Goal: Information Seeking & Learning: Check status

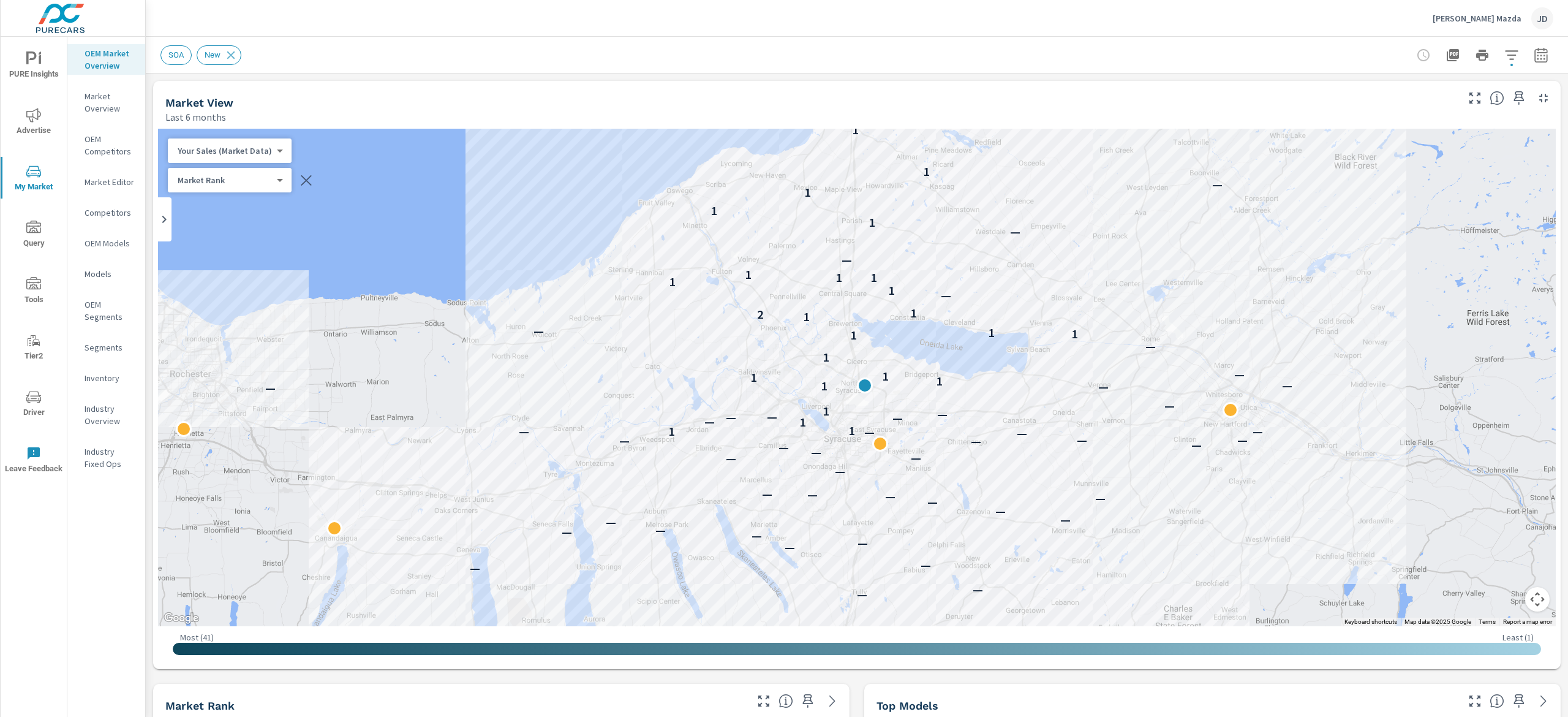
click at [1529, 48] on button "button" at bounding box center [1541, 54] width 24 height 24
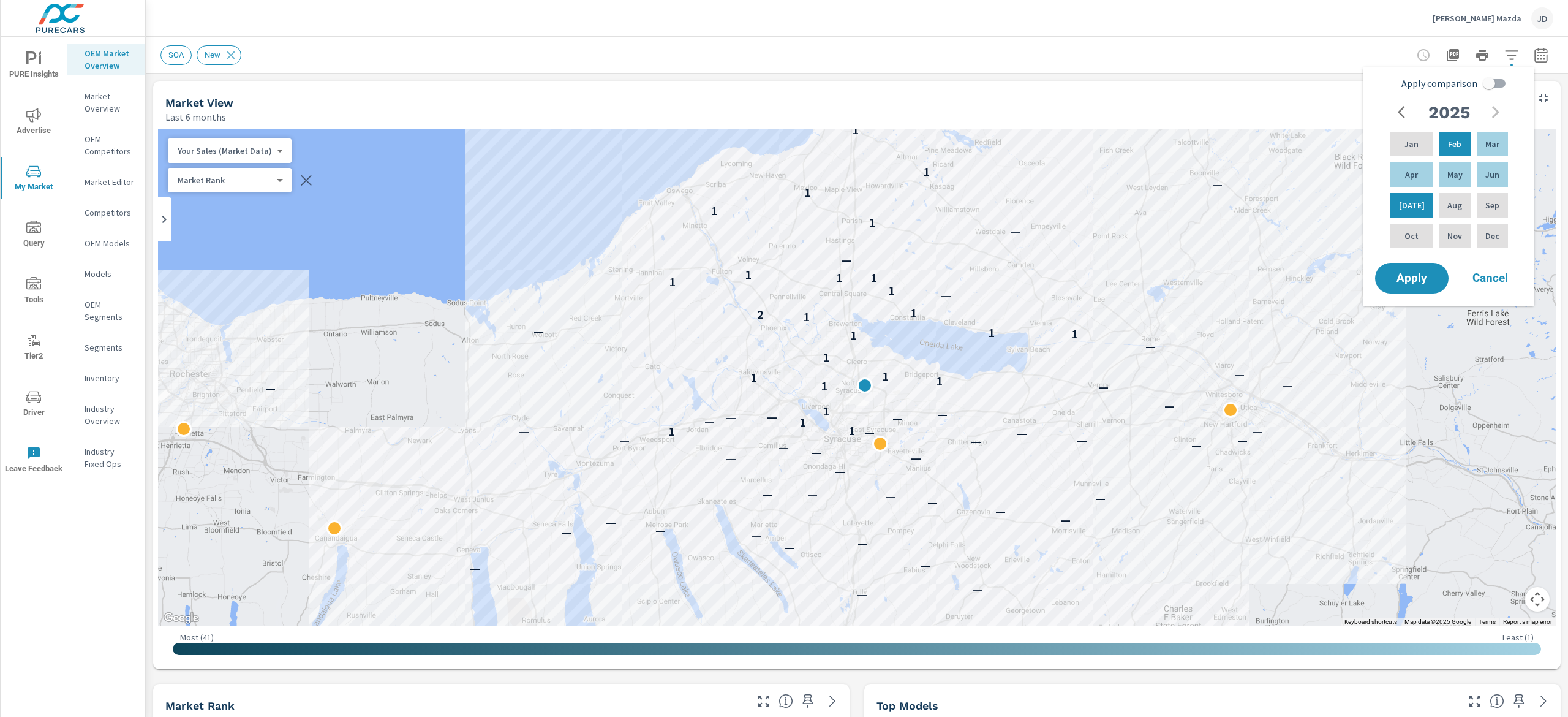
click at [1493, 88] on input "Apply comparison" at bounding box center [1490, 83] width 70 height 23
checkbox input "true"
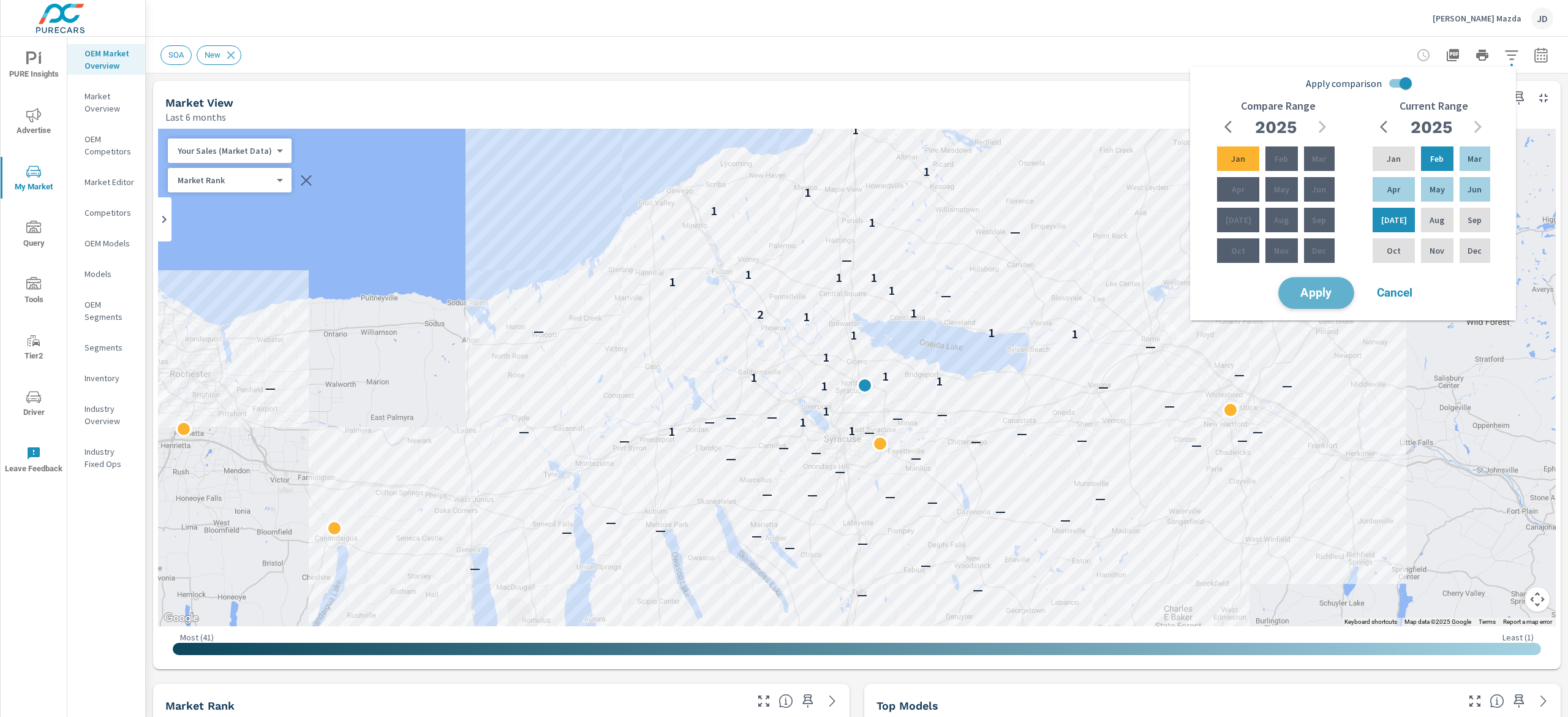
click at [1324, 291] on span "Apply" at bounding box center [1316, 293] width 50 height 12
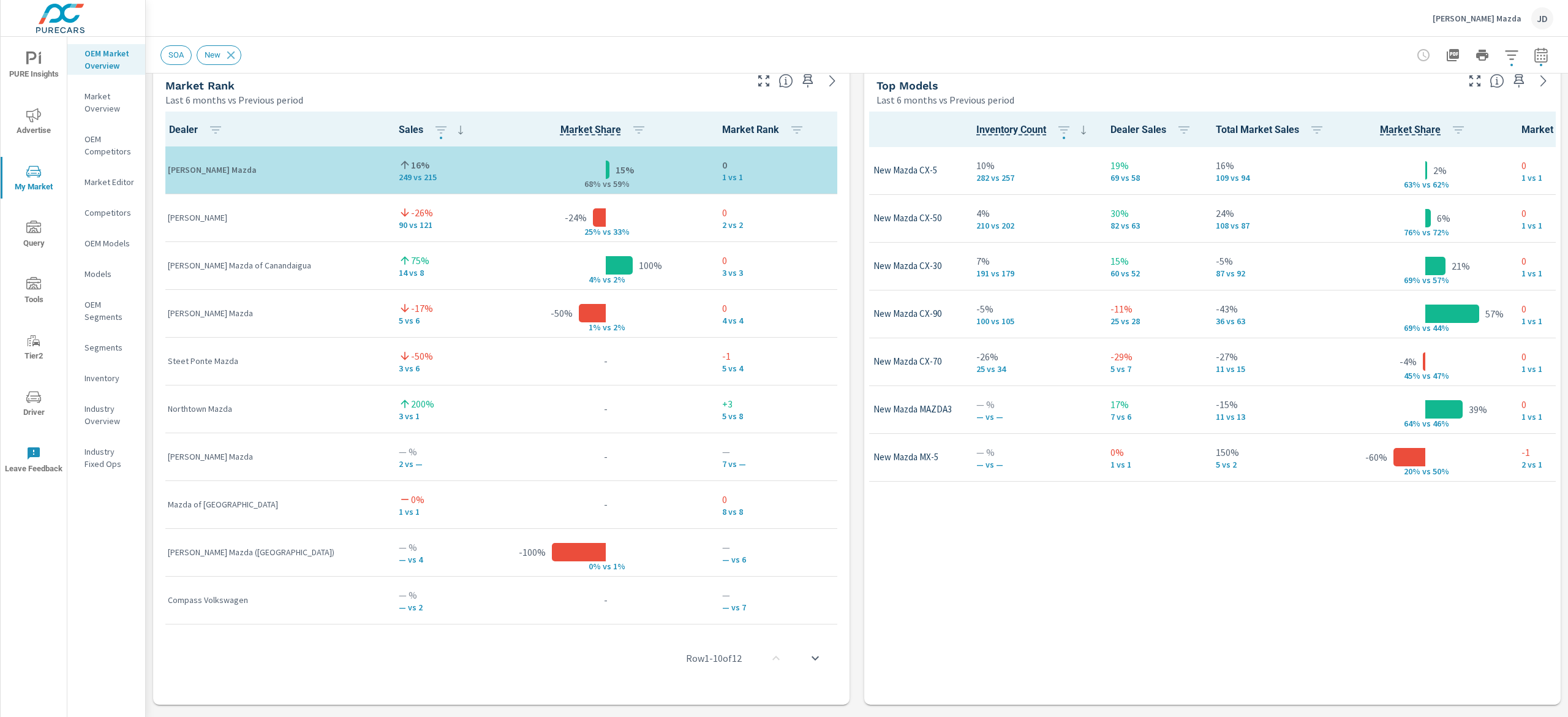
scroll to position [0, 83]
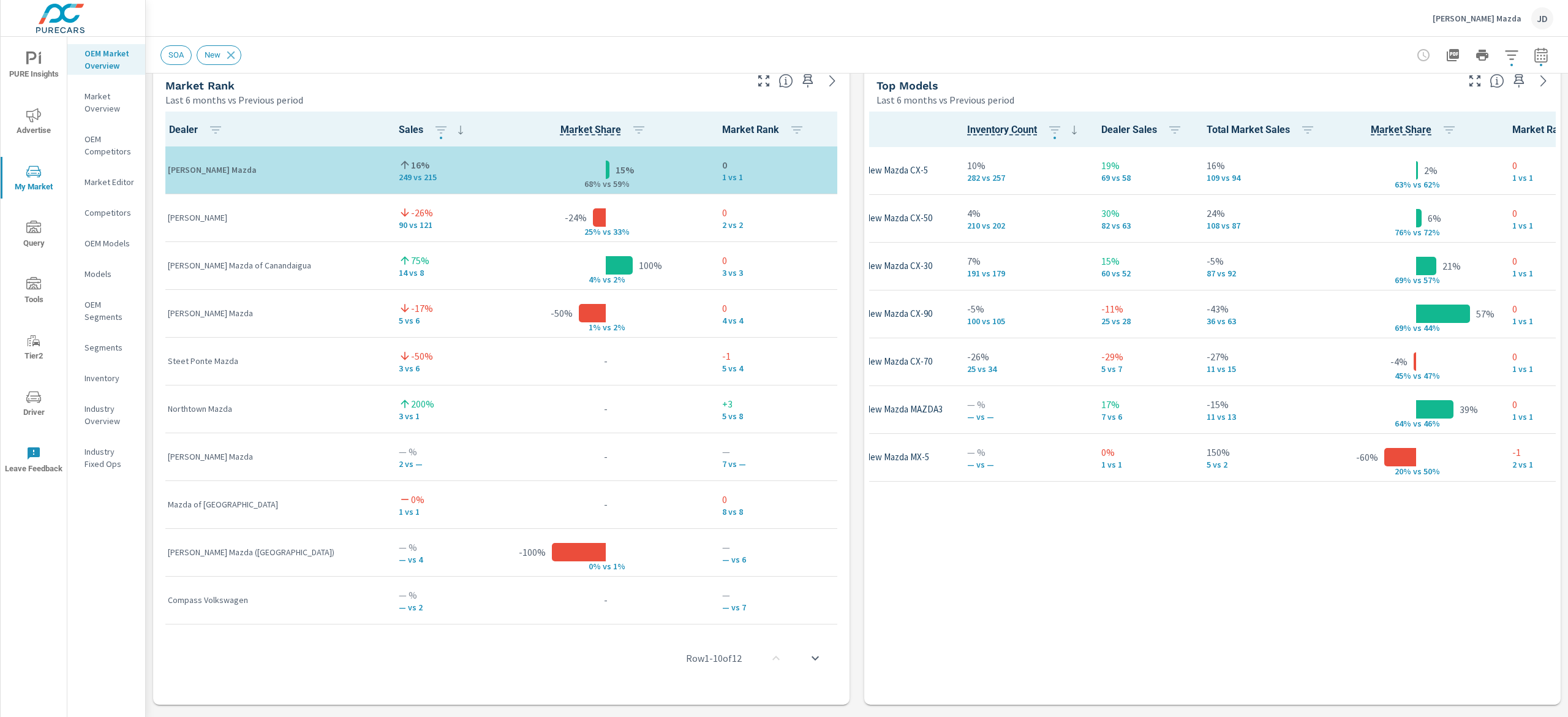
click at [96, 384] on div "Inventory" at bounding box center [106, 377] width 77 height 18
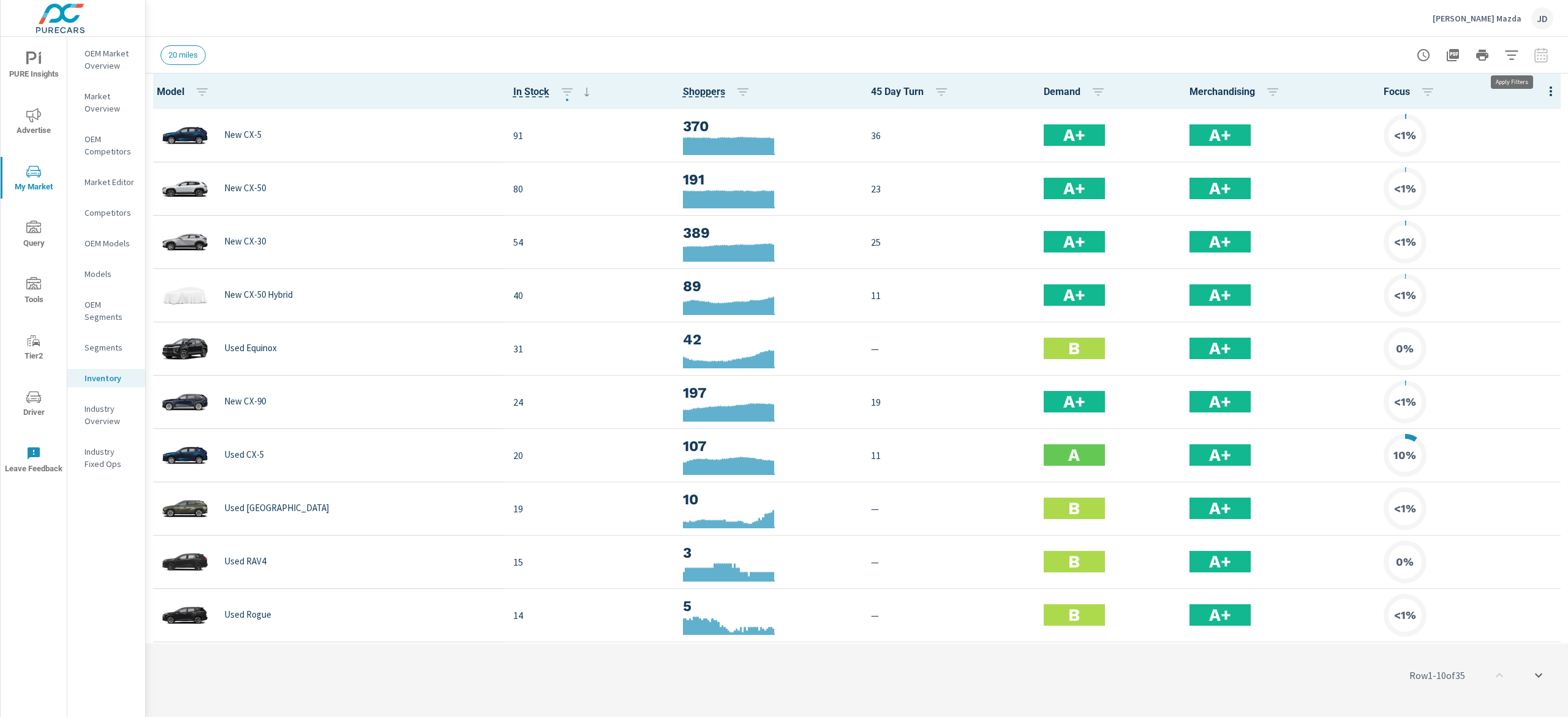
click at [1513, 56] on icon "button" at bounding box center [1511, 54] width 15 height 15
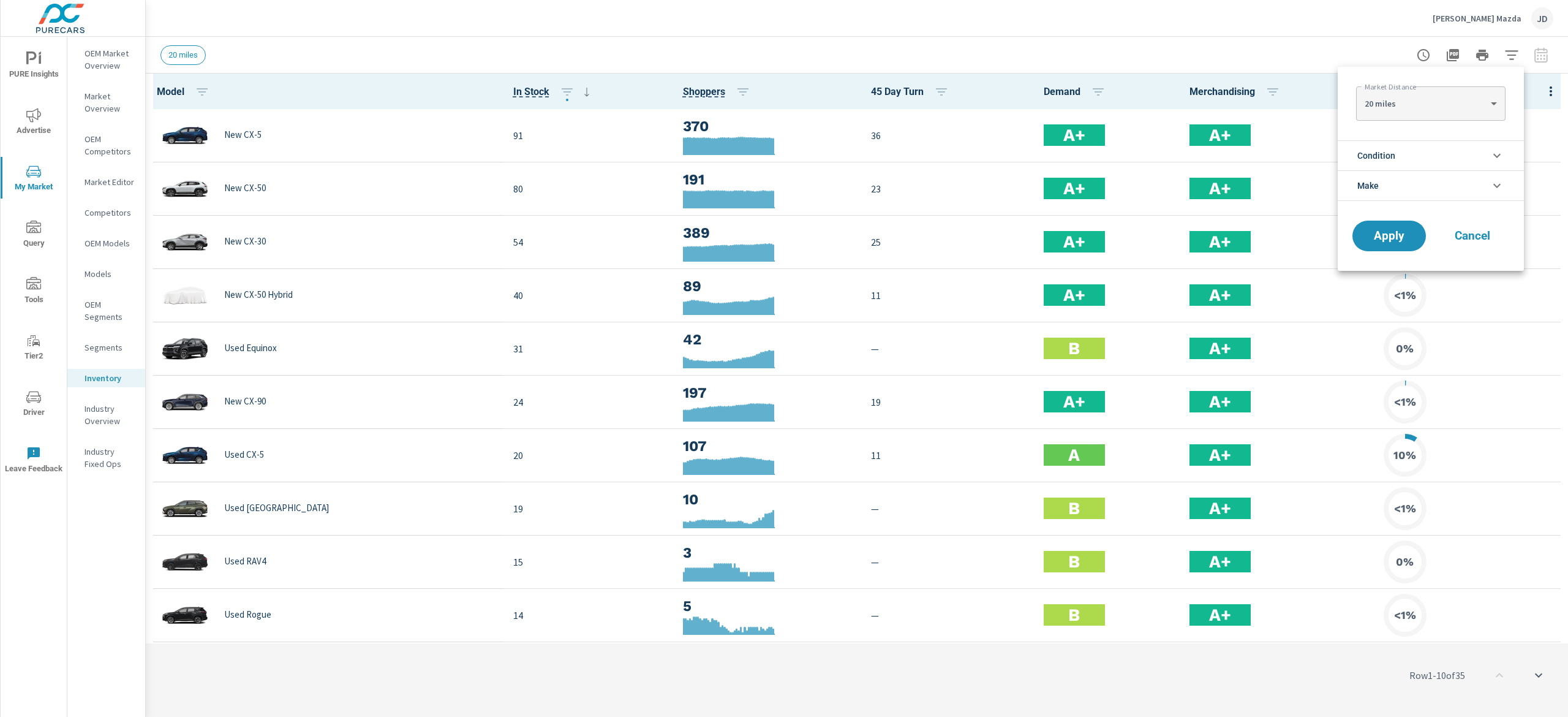
drag, startPoint x: 1505, startPoint y: 206, endPoint x: 1496, endPoint y: 197, distance: 12.7
click at [1500, 202] on ul "Condition New Used Certified No Condition Make Mazda Chevrolet Jeep Hyundai Toy…" at bounding box center [1431, 170] width 186 height 71
click at [1492, 181] on icon "filter options" at bounding box center [1496, 185] width 15 height 15
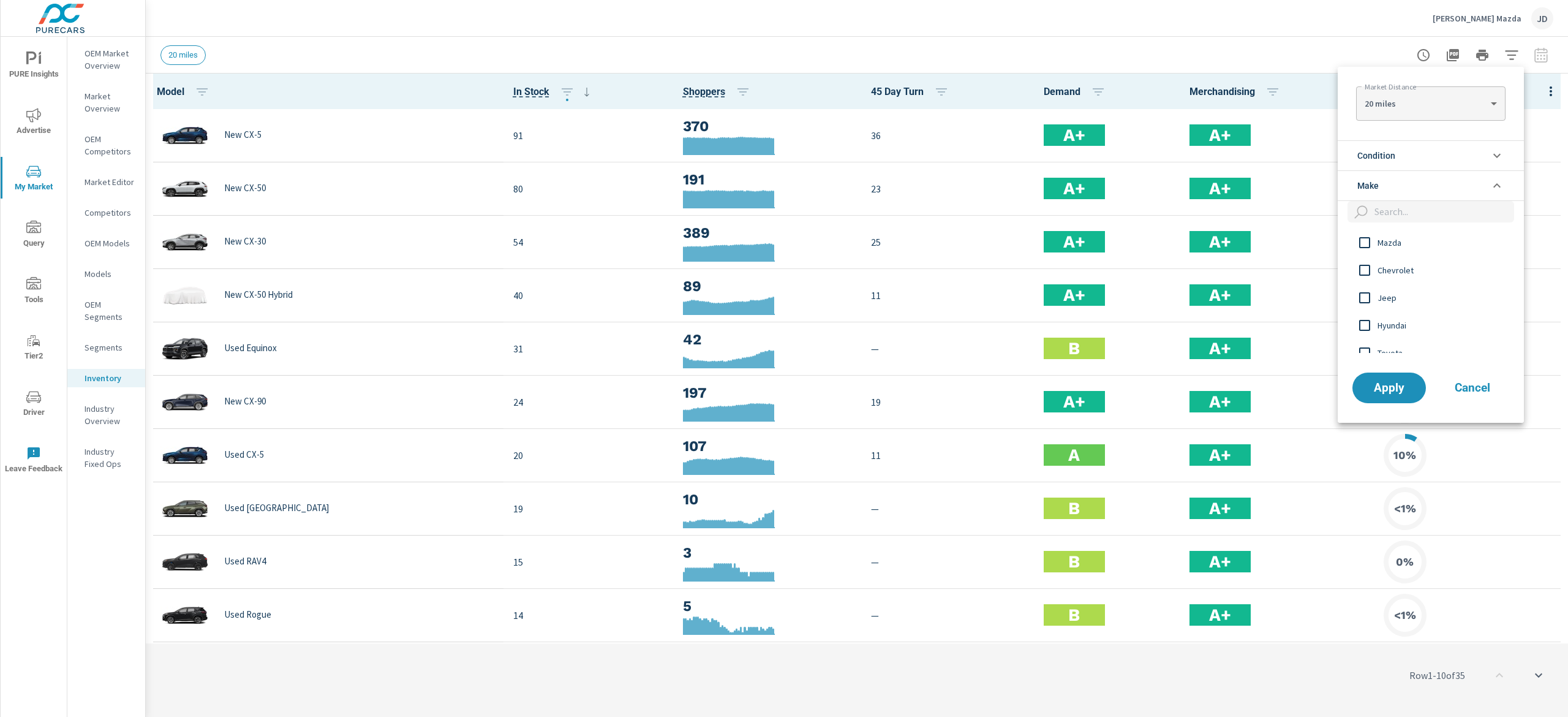
click at [1495, 148] on icon "filter options" at bounding box center [1496, 155] width 15 height 15
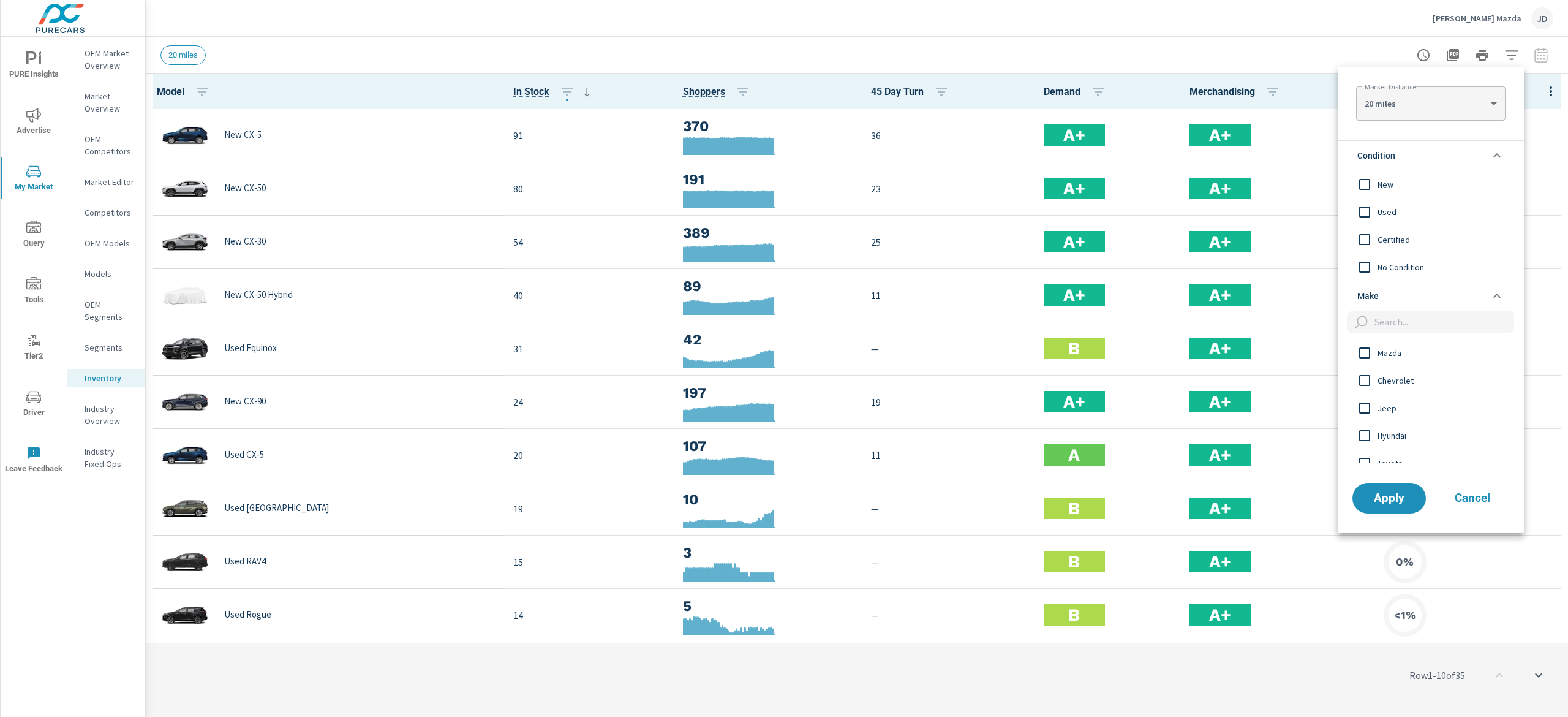
click at [1368, 186] on input "filter options" at bounding box center [1365, 184] width 26 height 26
click at [1396, 493] on span "Apply" at bounding box center [1390, 497] width 50 height 12
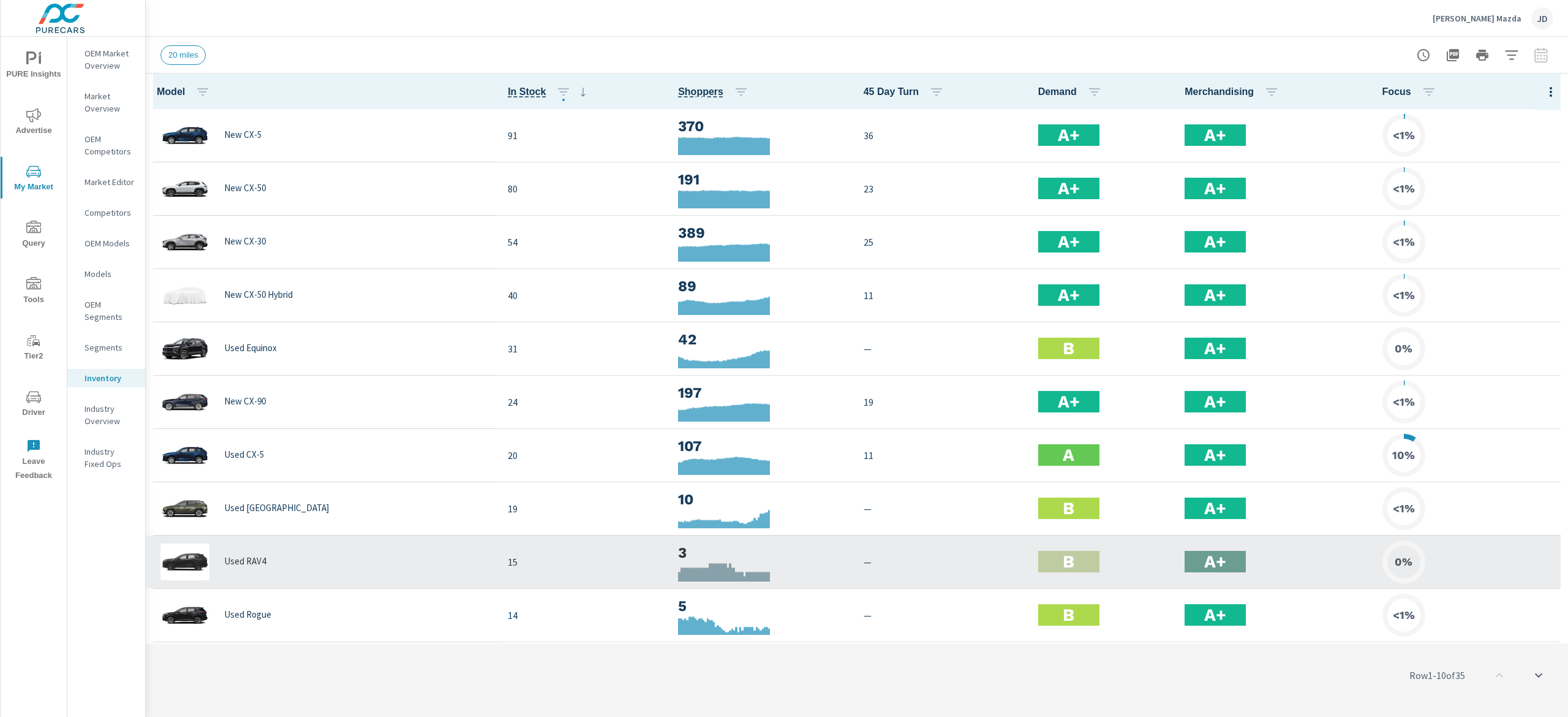
scroll to position [1, 0]
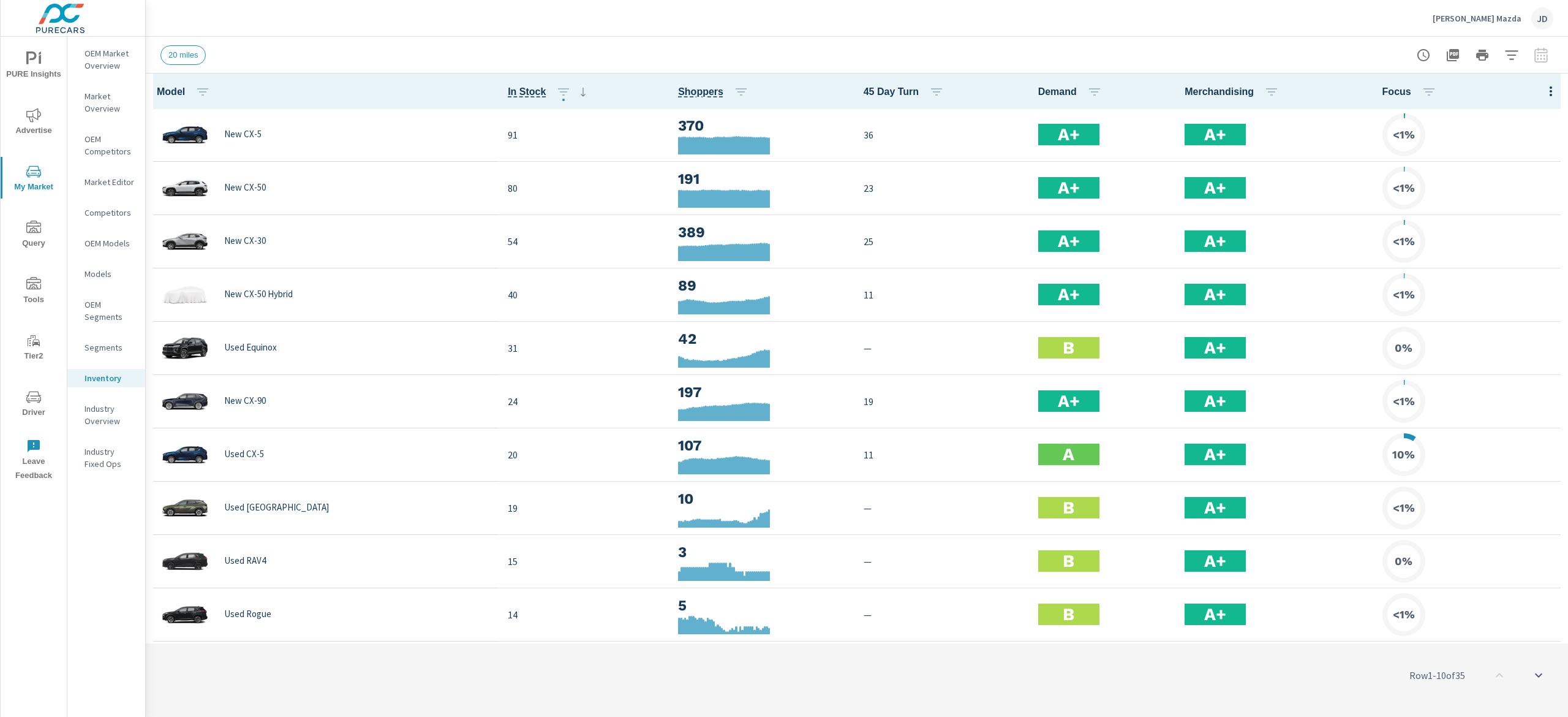
click at [101, 55] on p "OEM Market Overview" at bounding box center [109, 59] width 51 height 24
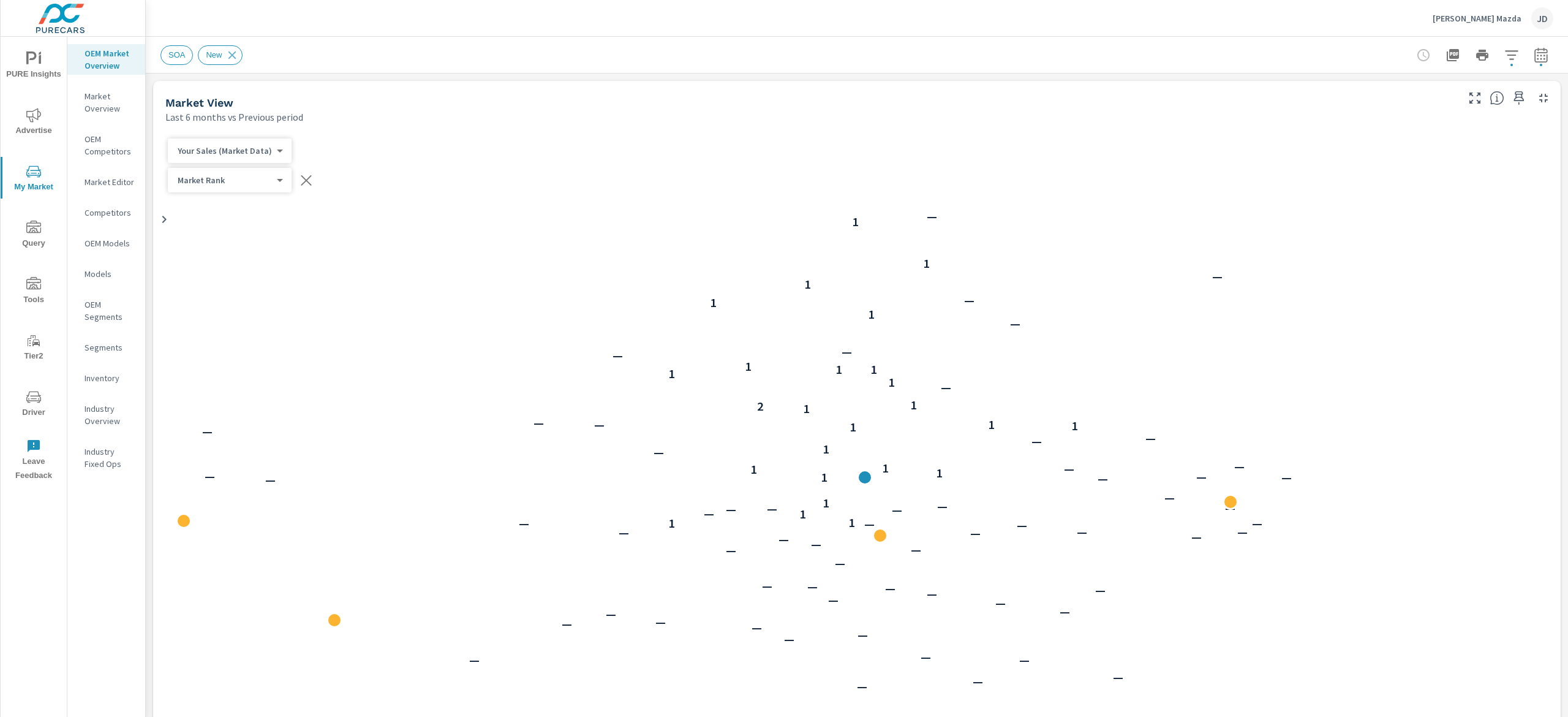
scroll to position [1, 0]
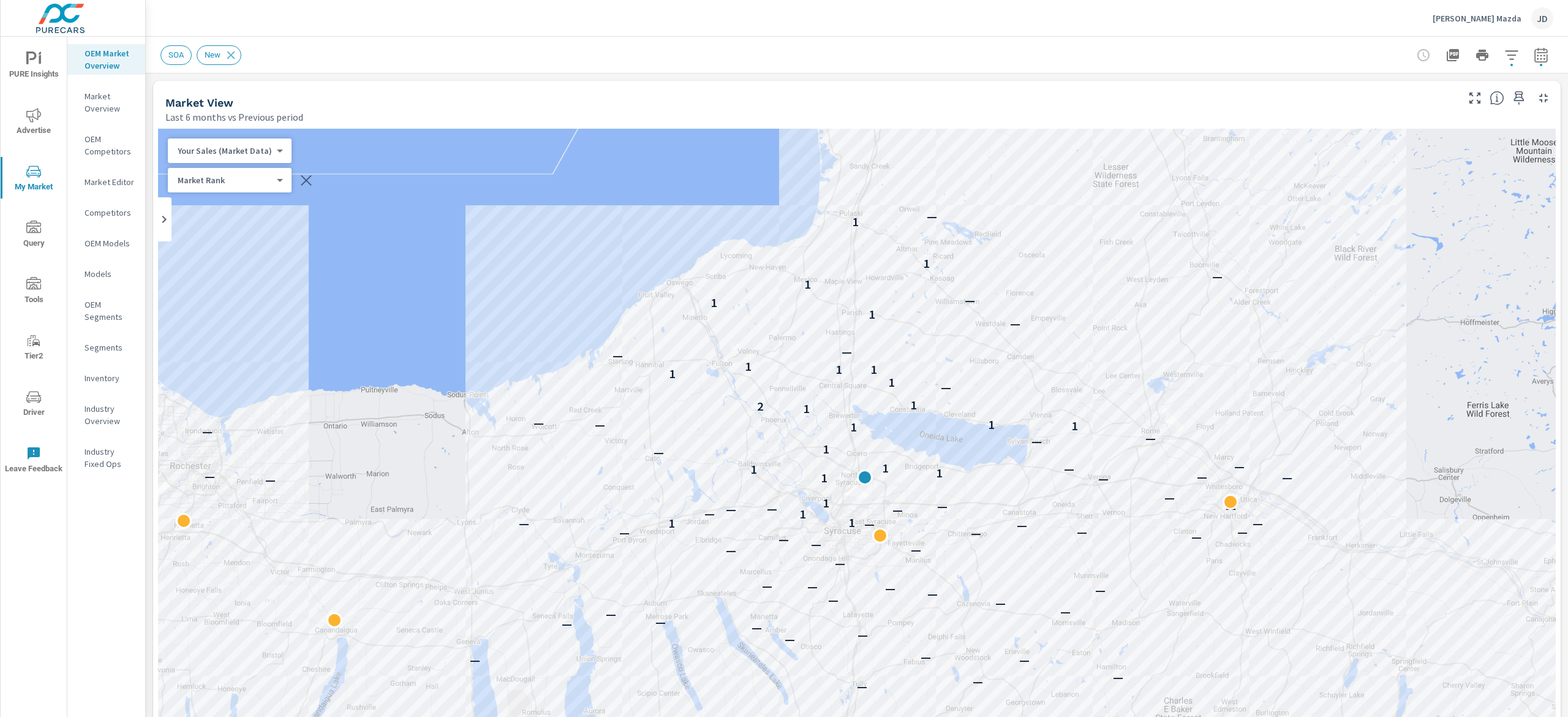
click at [1529, 64] on button "button" at bounding box center [1541, 54] width 24 height 24
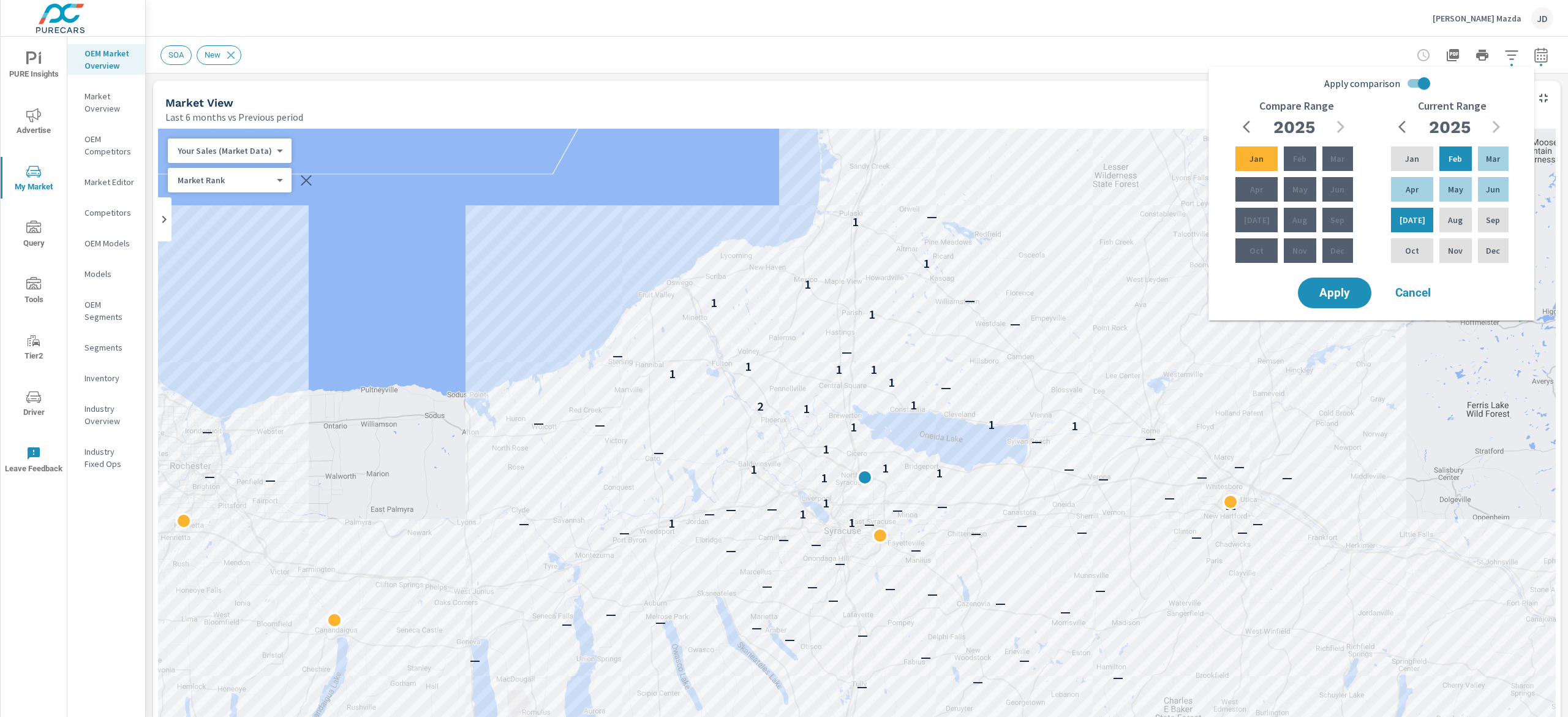
click at [1024, 68] on div "SOA New" at bounding box center [857, 54] width 1393 height 36
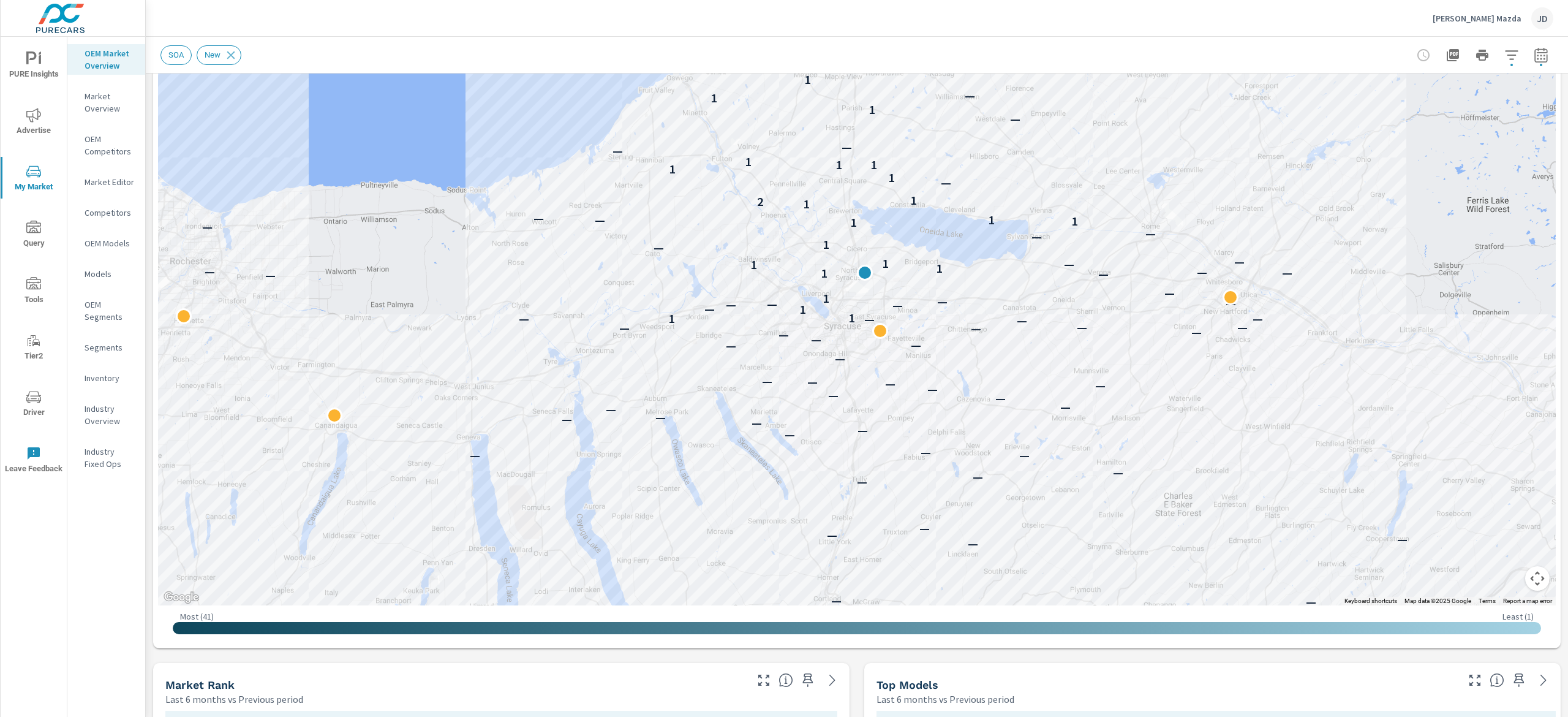
scroll to position [0, 0]
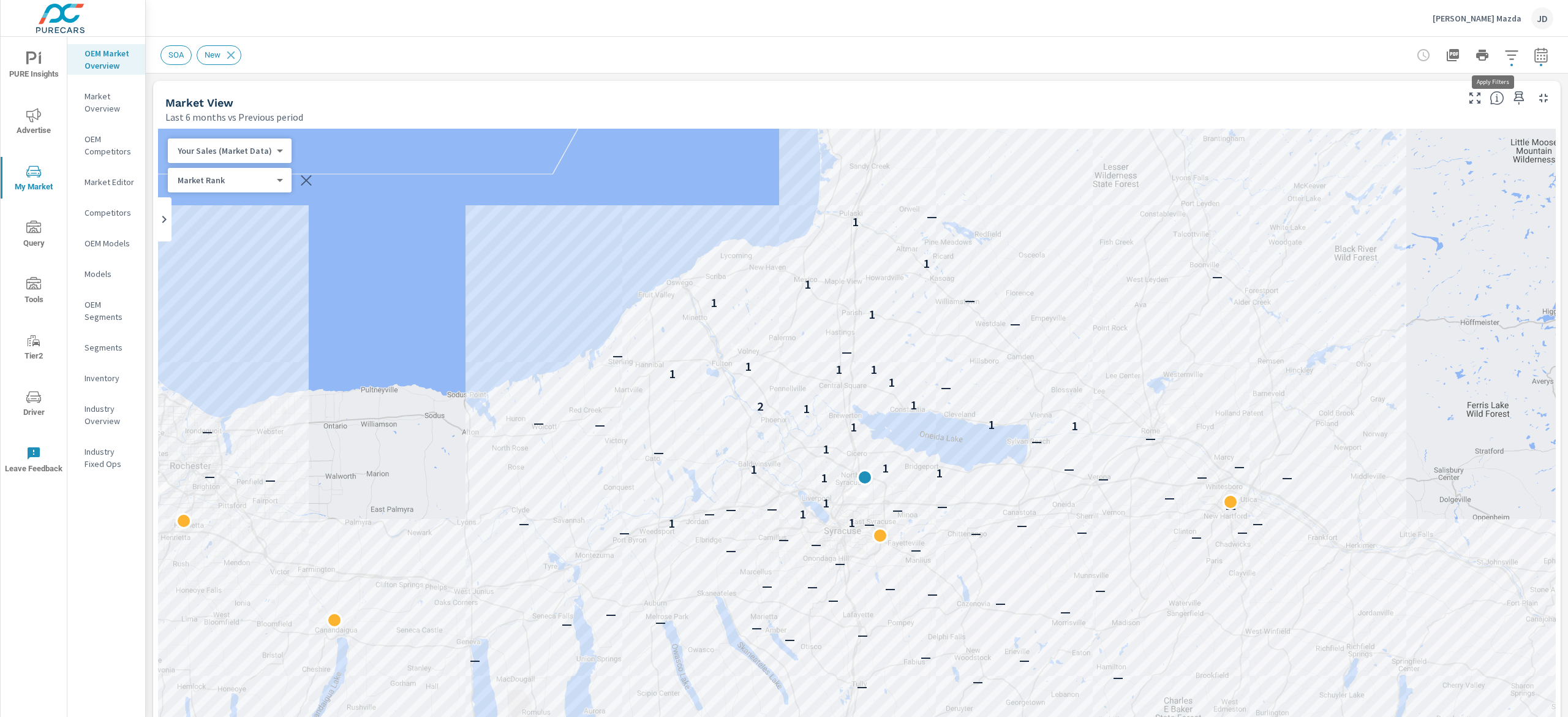
click at [1504, 49] on icon "button" at bounding box center [1511, 54] width 15 height 15
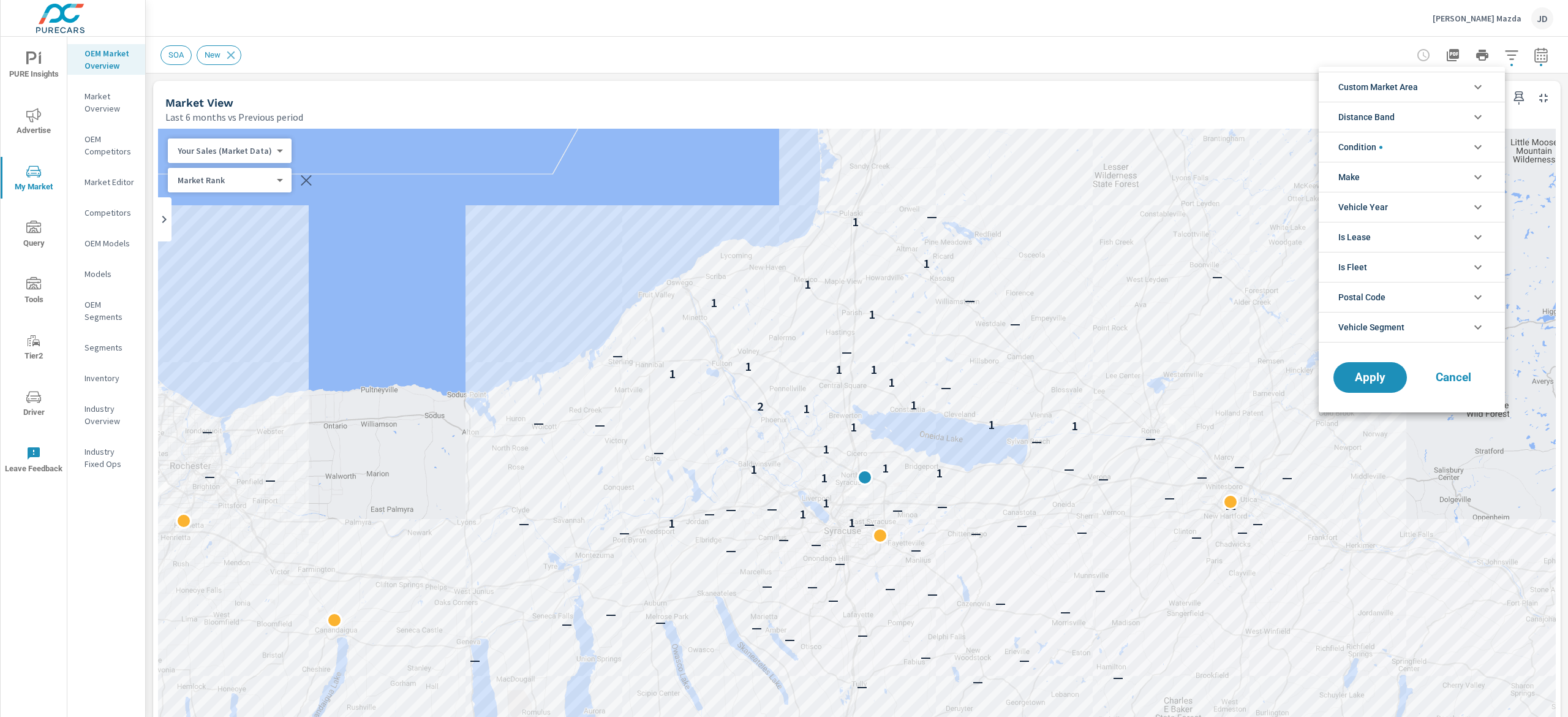
click at [1481, 91] on icon "filter options" at bounding box center [1478, 86] width 15 height 15
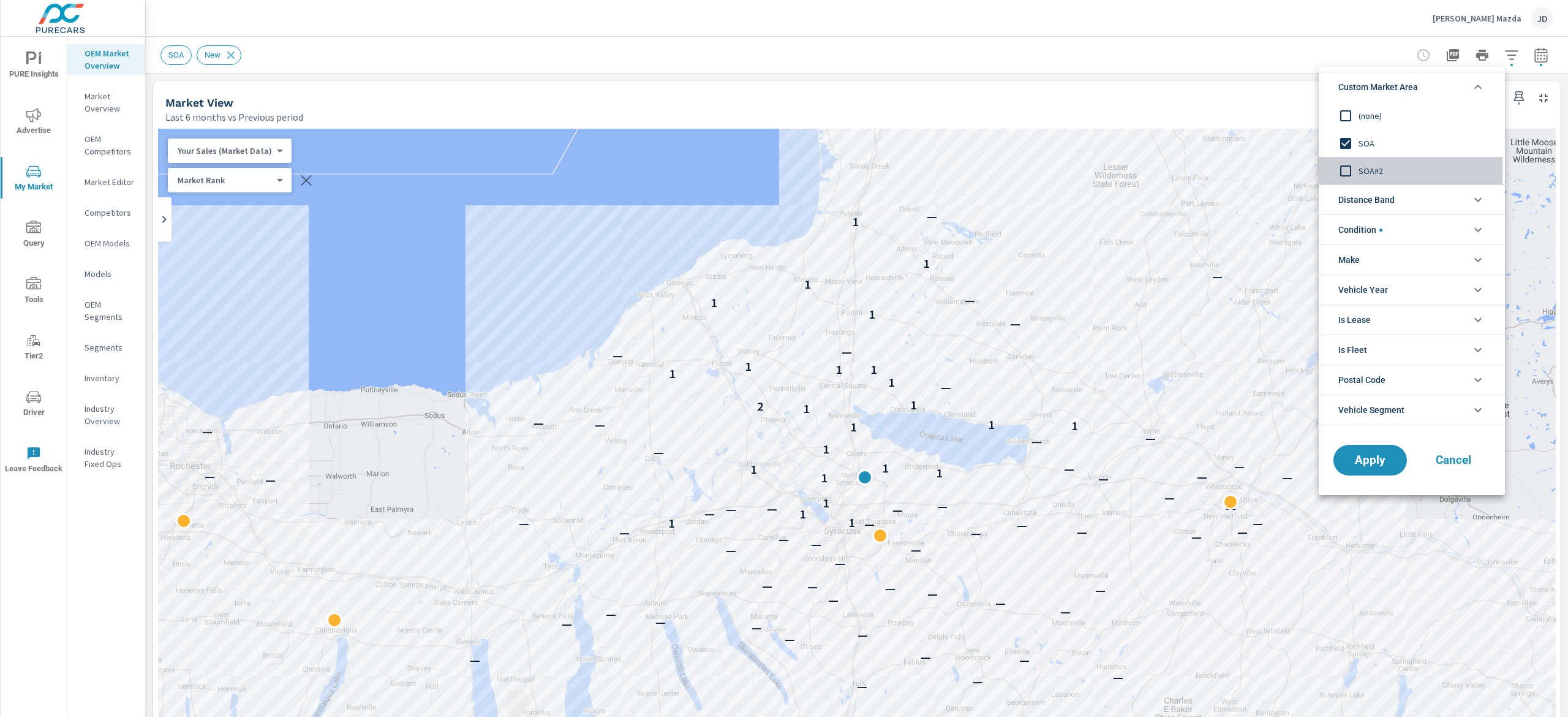
click at [1356, 176] on input "filter options" at bounding box center [1345, 170] width 26 height 26
click at [1393, 463] on span "Apply" at bounding box center [1371, 461] width 50 height 12
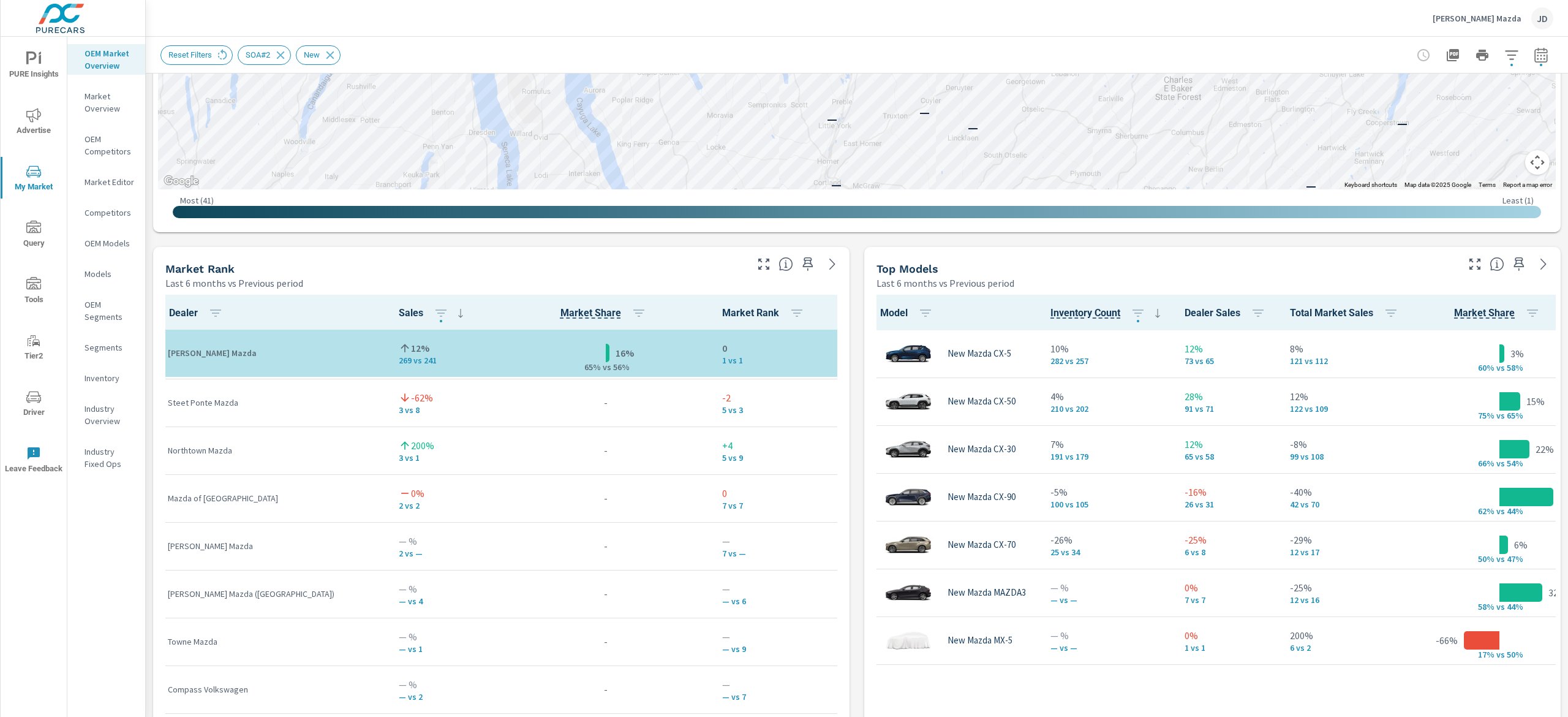
scroll to position [143, 0]
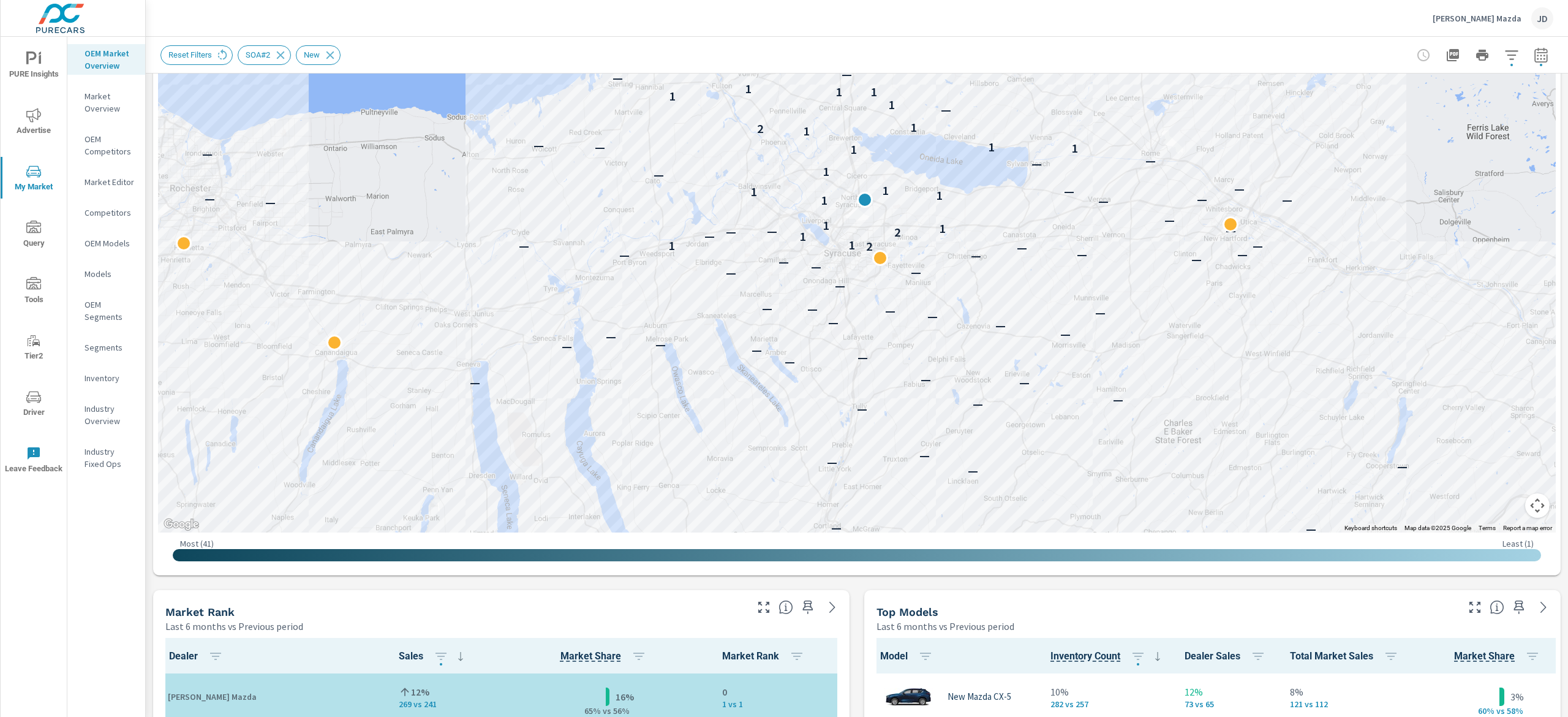
scroll to position [253, 0]
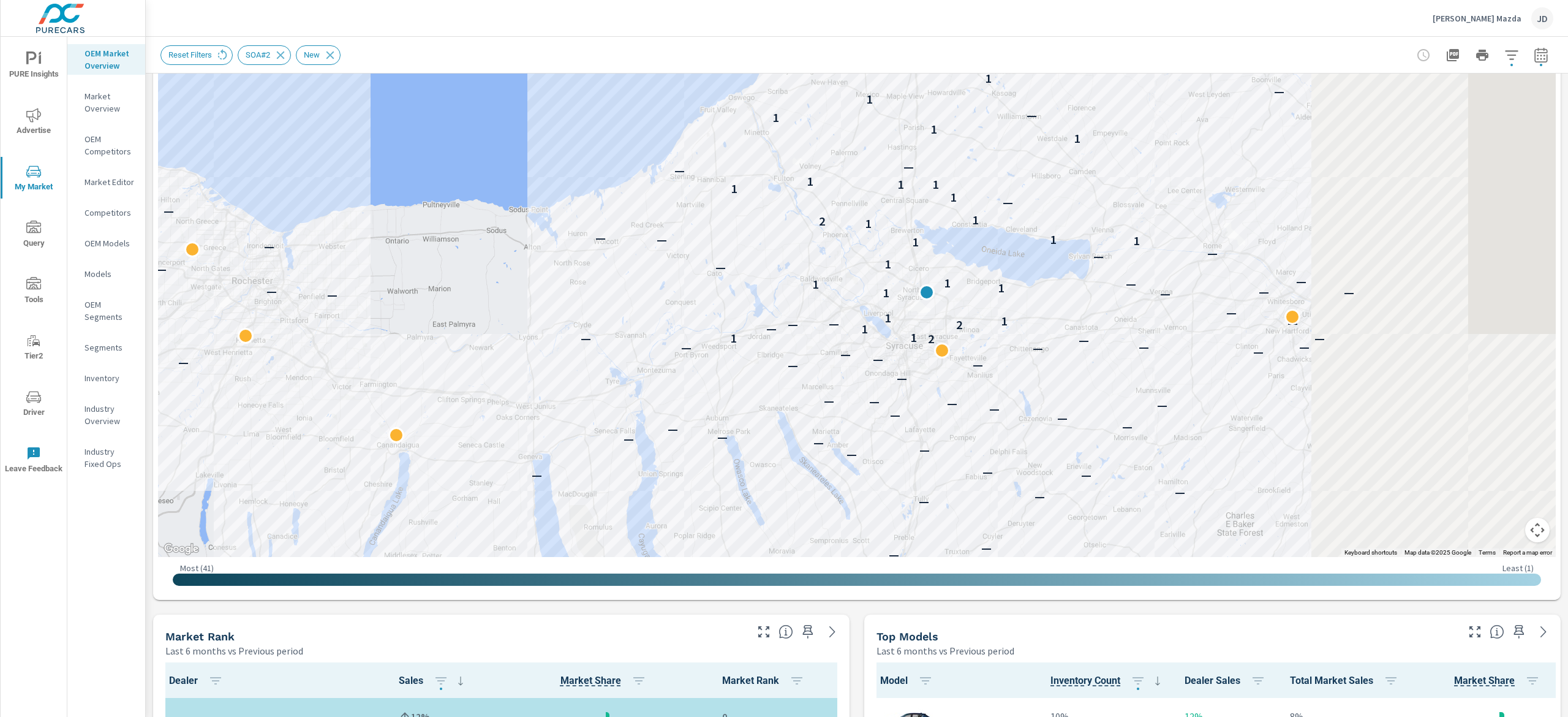
drag, startPoint x: 1126, startPoint y: 280, endPoint x: 747, endPoint y: 381, distance: 392.2
click at [747, 381] on div "— — — — — — — — — — — — — — — — — — — — — — — — — — — — — — — — — — — — — — — —…" at bounding box center [963, 523] width 784 height 441
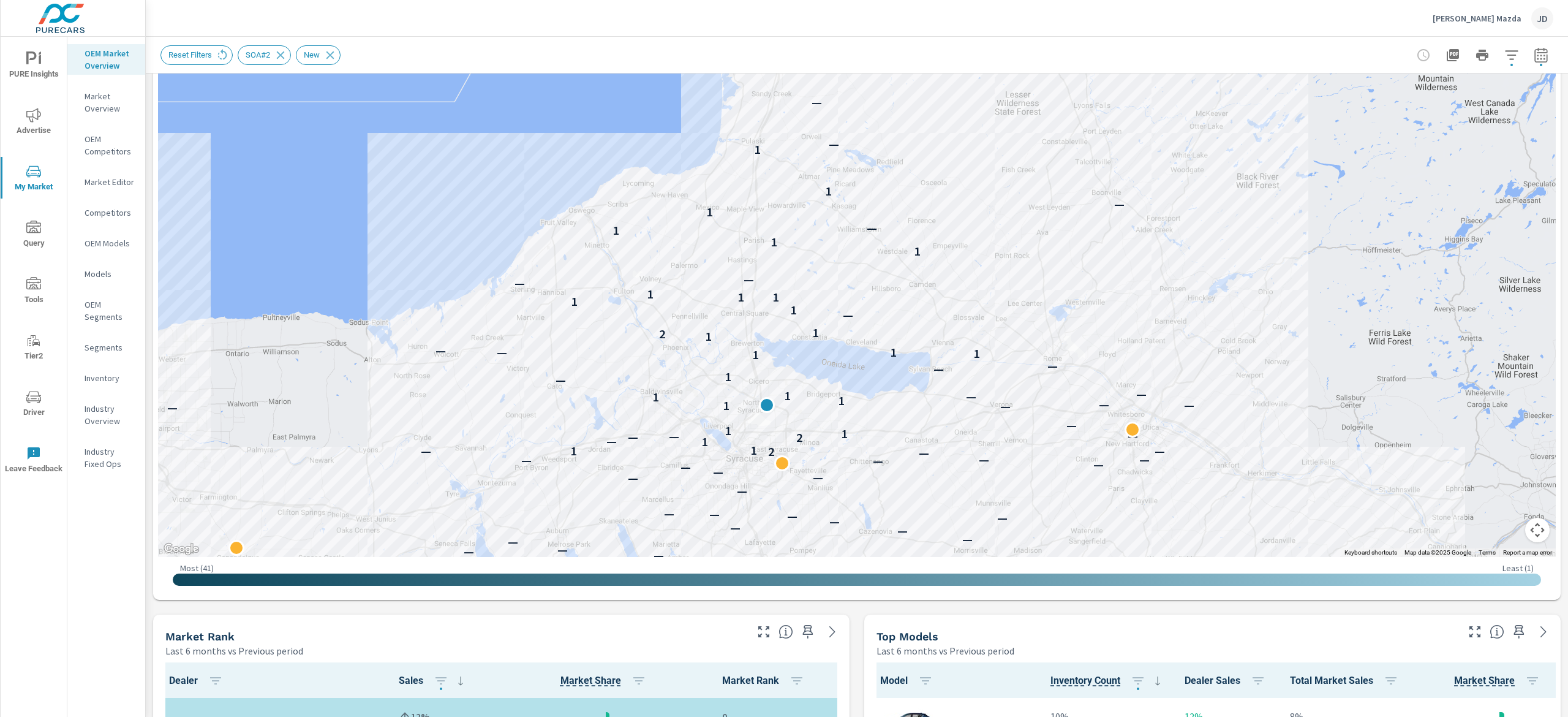
drag, startPoint x: 1060, startPoint y: 397, endPoint x: 1331, endPoint y: 402, distance: 271.0
click at [995, 443] on div "— — — — — — — — — — — — — — — — — — — — — — — — — — — — — — — — — — — — — — — —…" at bounding box center [1136, 539] width 784 height 441
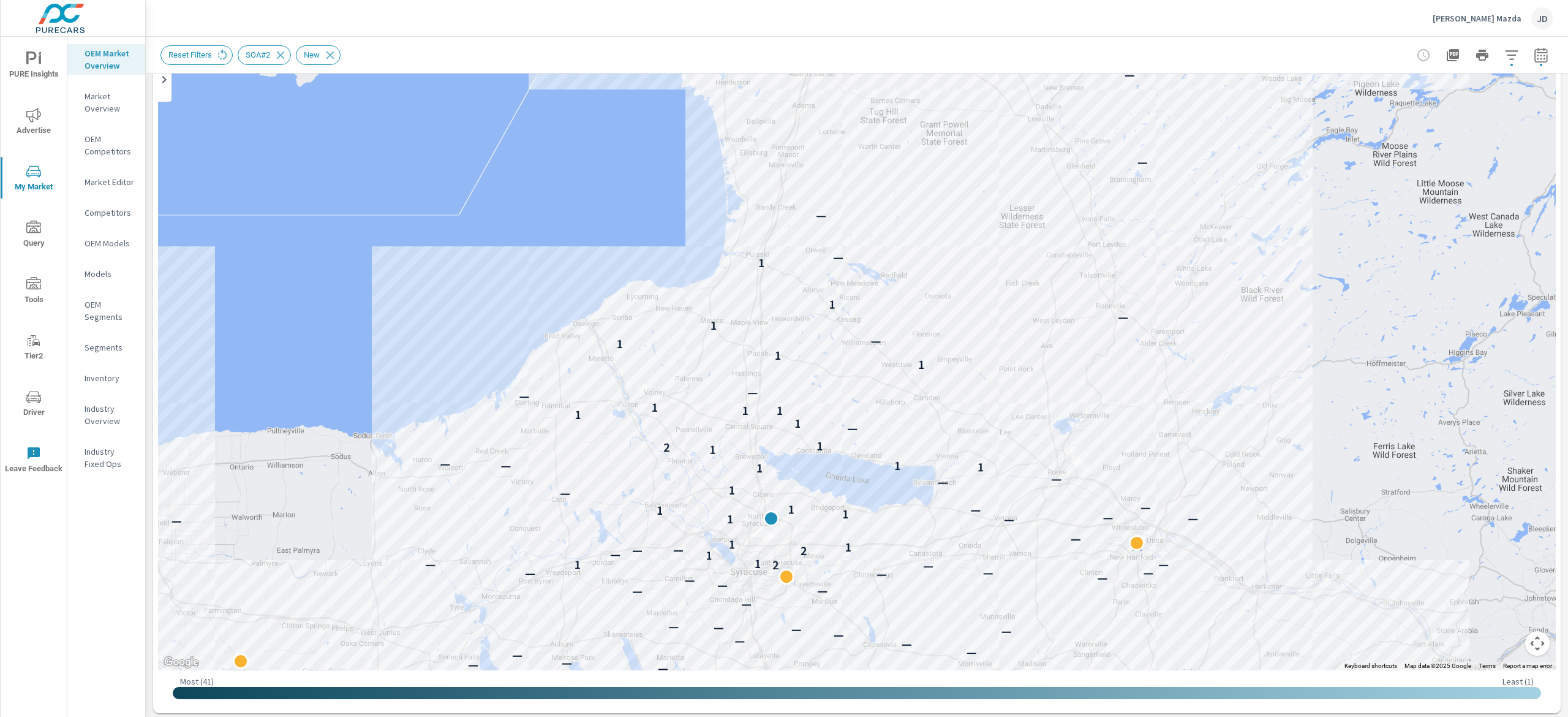
scroll to position [104, 0]
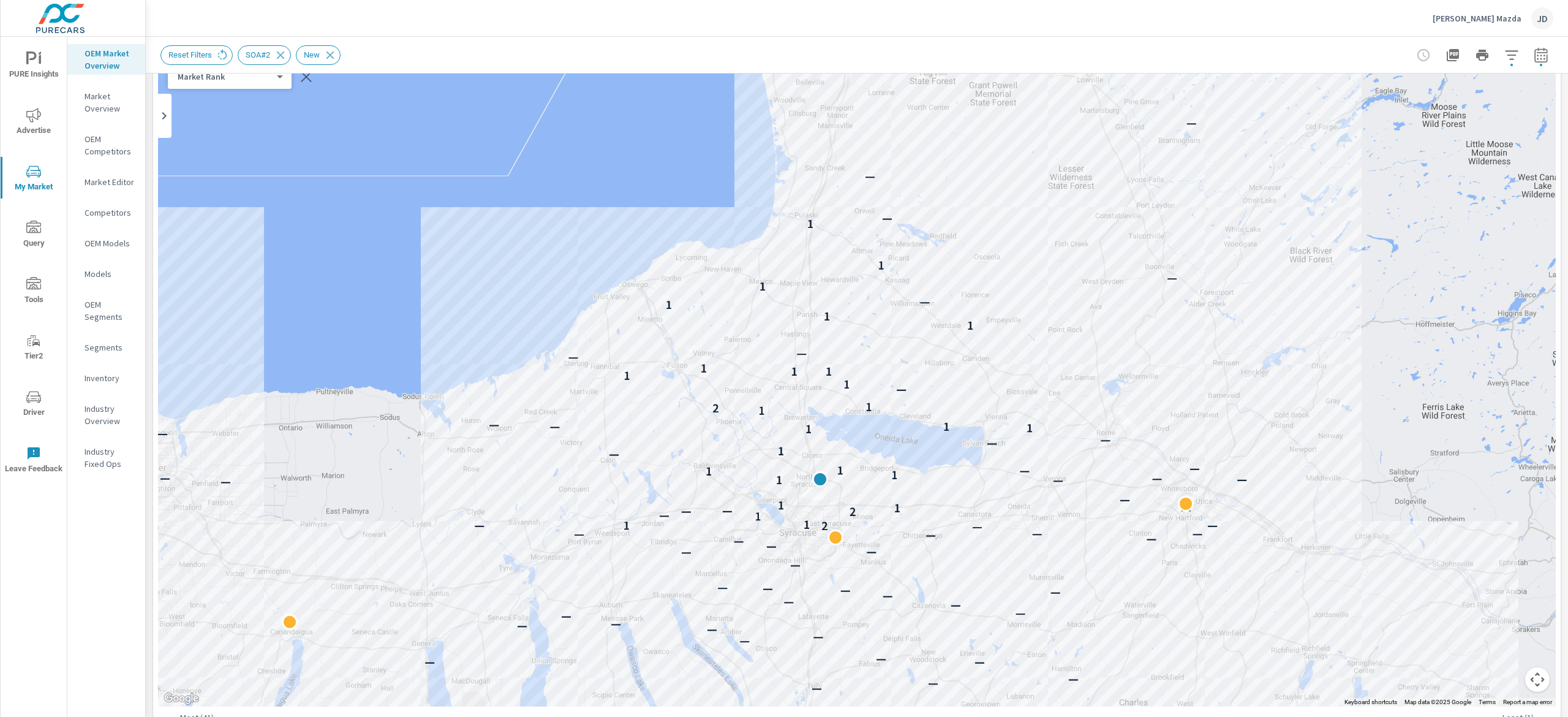
drag, startPoint x: 1084, startPoint y: 425, endPoint x: 1086, endPoint y: 419, distance: 6.3
click at [1086, 419] on div "— — — — — — — — — — — — — — — — — — — — — — — — — — — — — — — — — — — — — — — —…" at bounding box center [1298, 511] width 784 height 441
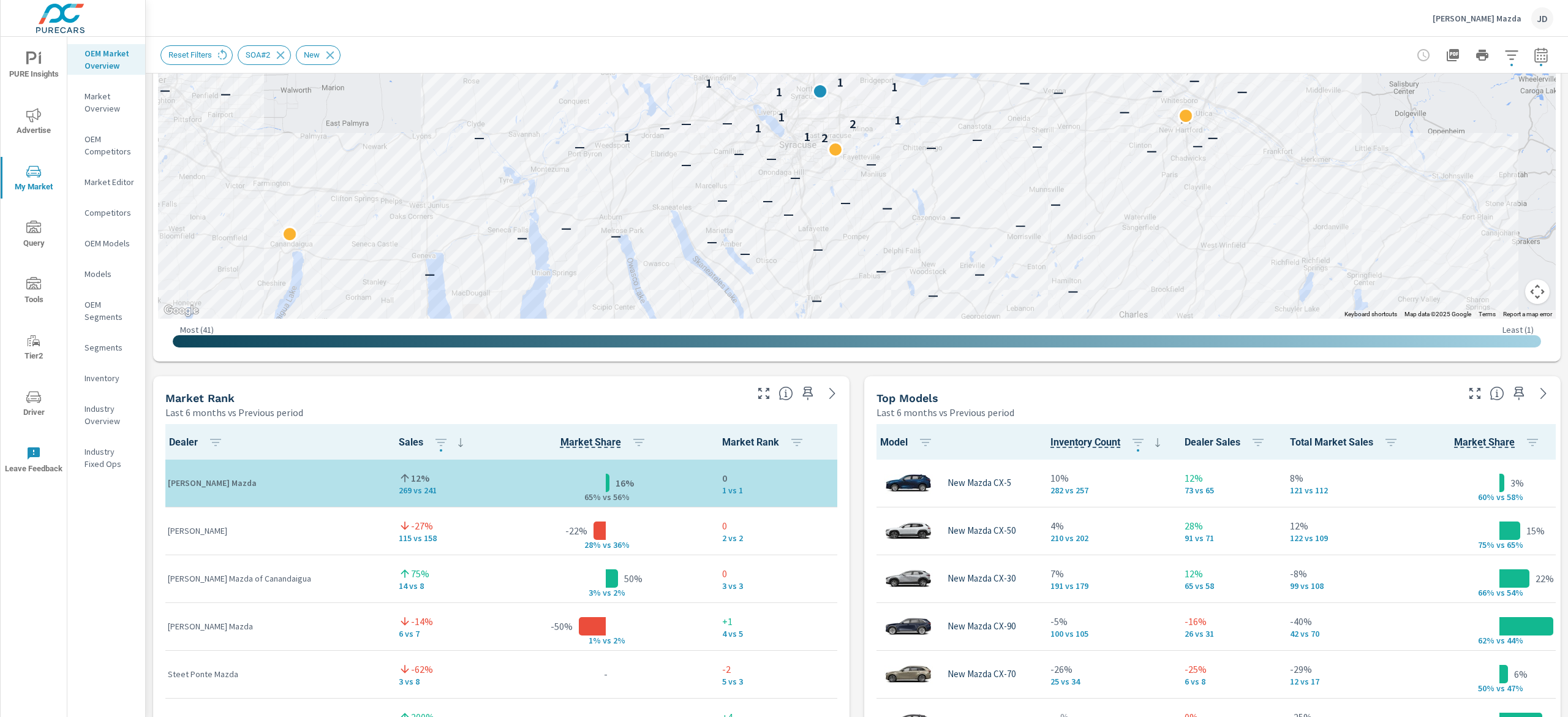
scroll to position [193, 0]
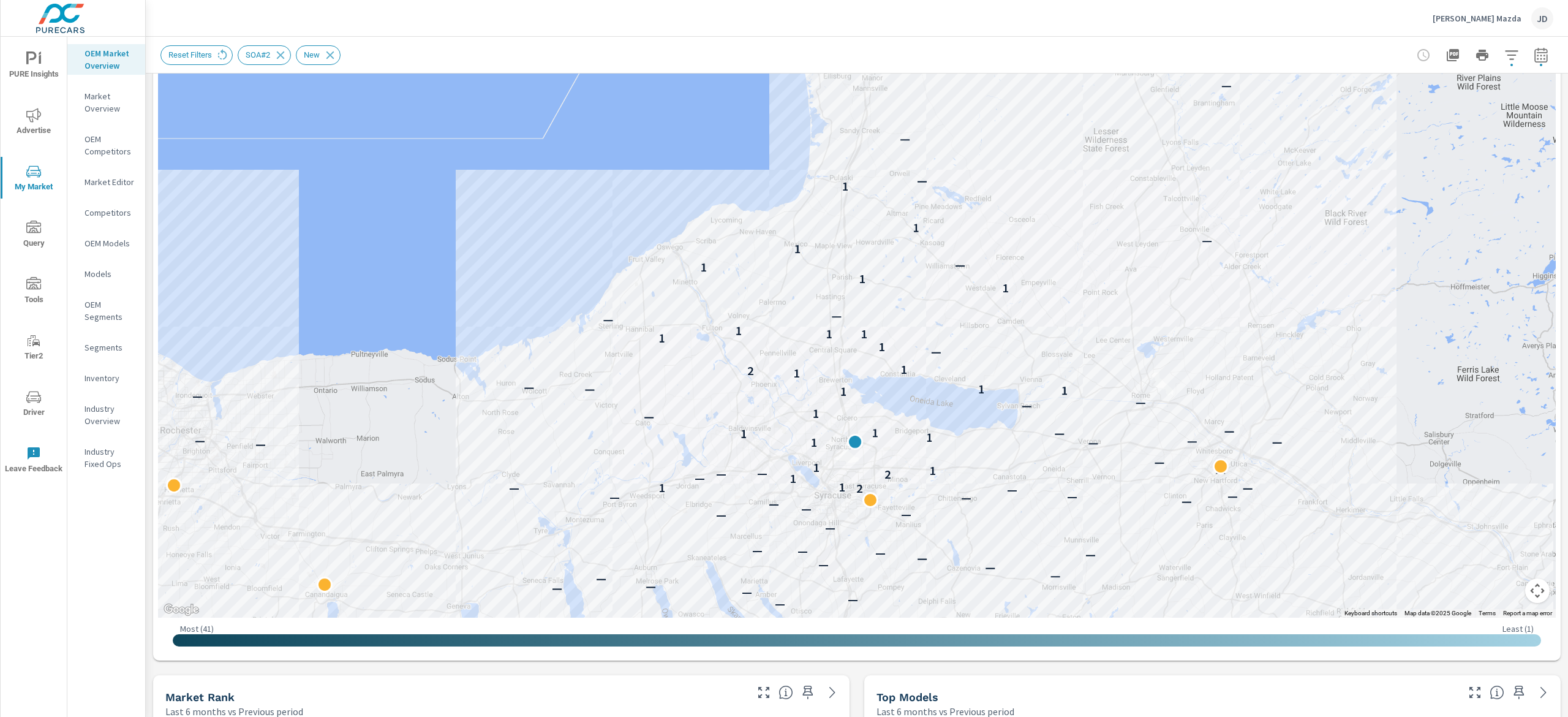
drag, startPoint x: 1041, startPoint y: 198, endPoint x: 1077, endPoint y: 251, distance: 64.1
click at [1077, 251] on div "— — — — — — — — — — — — — — — — — — — — — — — — — — — — — — — — — — — — — — — —…" at bounding box center [857, 277] width 1398 height 681
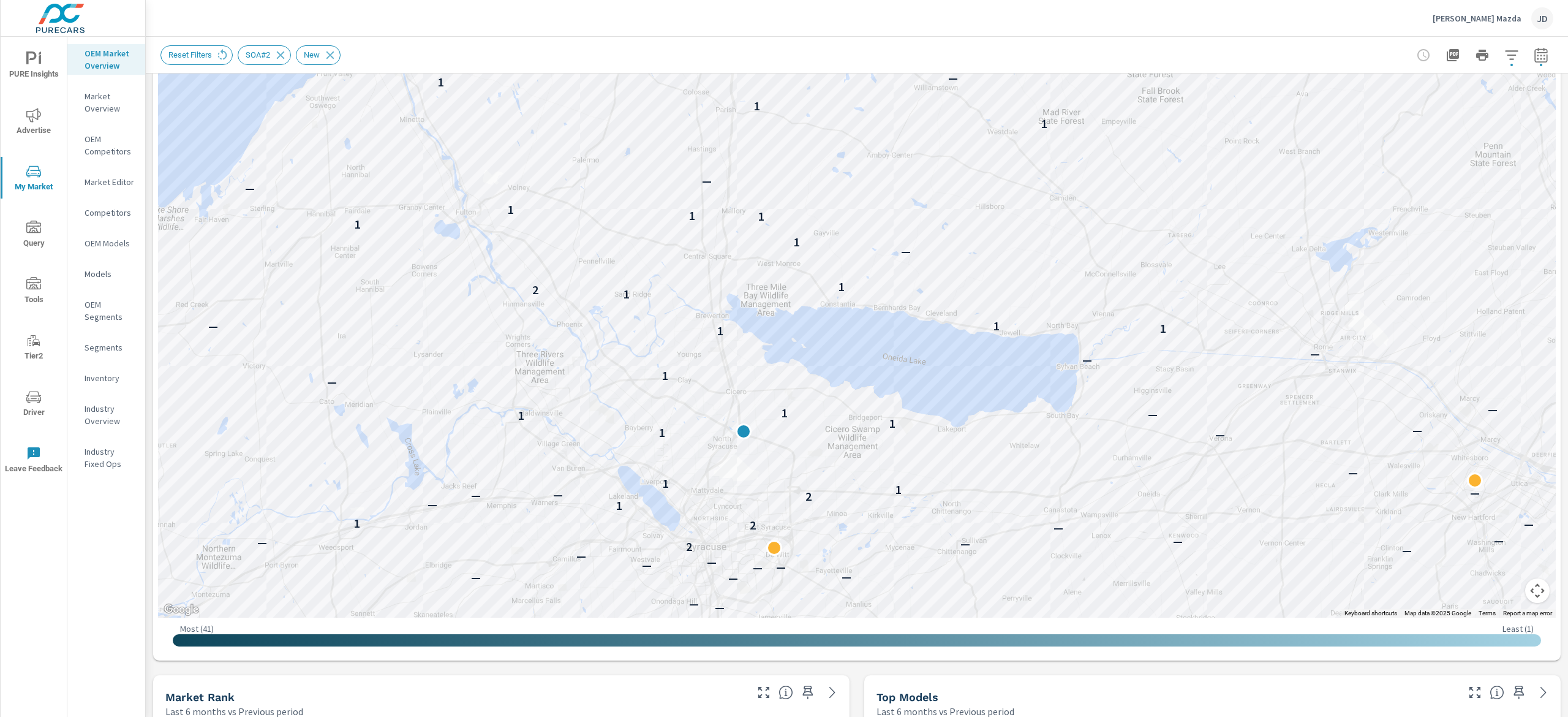
drag, startPoint x: 1070, startPoint y: 335, endPoint x: 1281, endPoint y: 218, distance: 241.3
click at [1281, 218] on div "— — — — — — — — — — — — — — — — — — — — — — — — — — — — — — — — — — — 2 — — — —…" at bounding box center [1459, 380] width 784 height 441
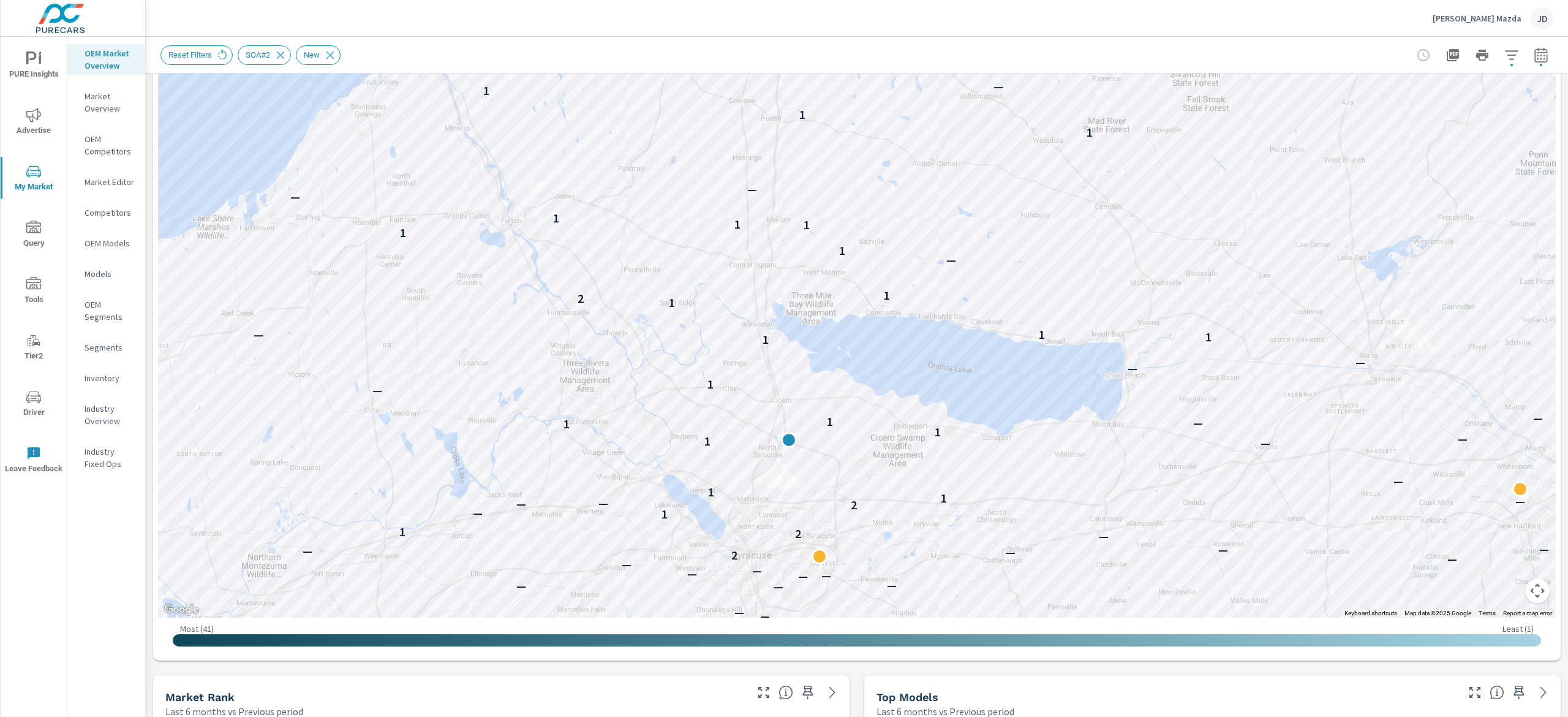
drag, startPoint x: 1209, startPoint y: 325, endPoint x: 1255, endPoint y: 333, distance: 46.7
click at [1255, 333] on div "— — — — — — — — — — — — — — — — — — — — — — — — — — — — — — — — — — — — — — — —…" at bounding box center [1294, 506] width 784 height 441
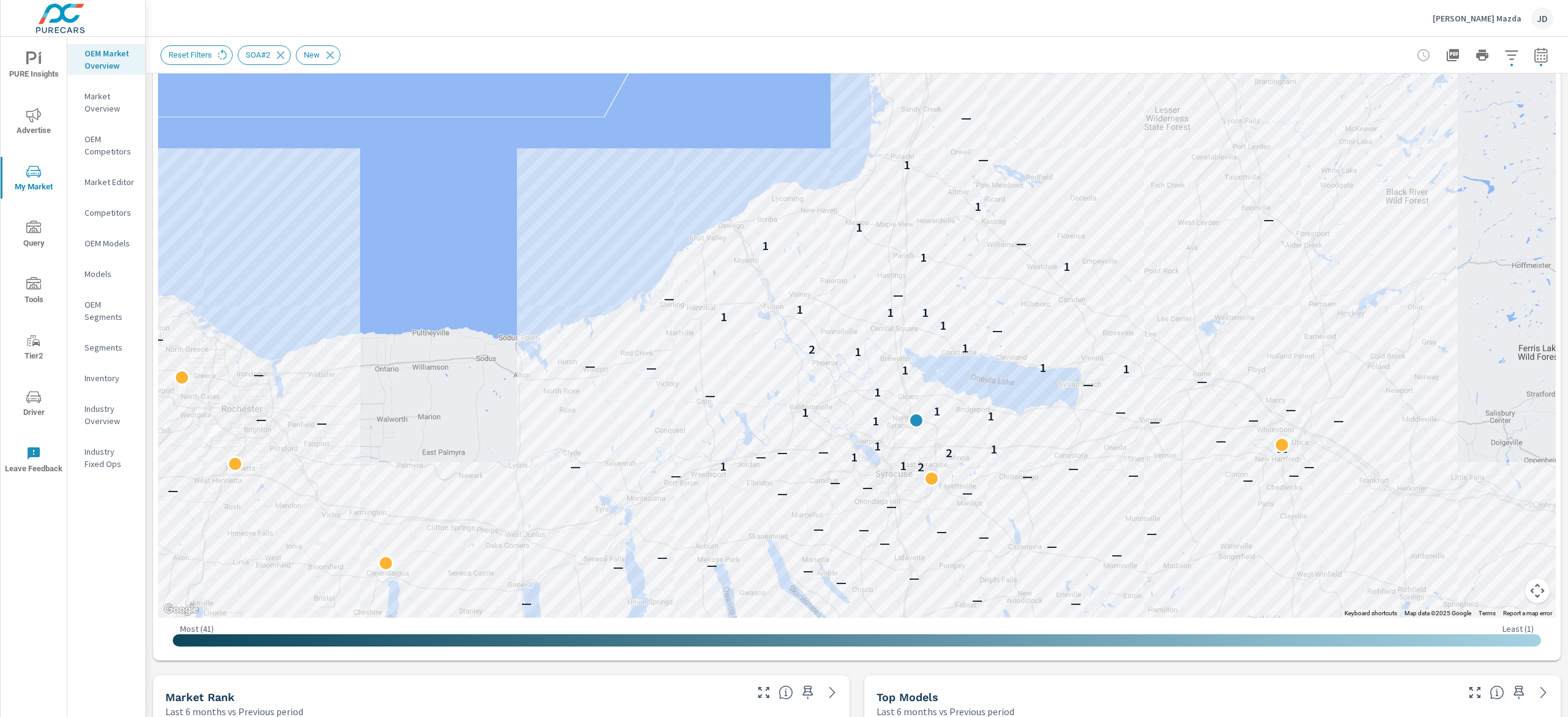
drag, startPoint x: 1318, startPoint y: 227, endPoint x: 1201, endPoint y: 256, distance: 120.5
click at [1201, 256] on div "— — — — — — — — — — — — — — — — — — — — — — — — — — — — — — — — — — — — — — — —…" at bounding box center [857, 277] width 1398 height 681
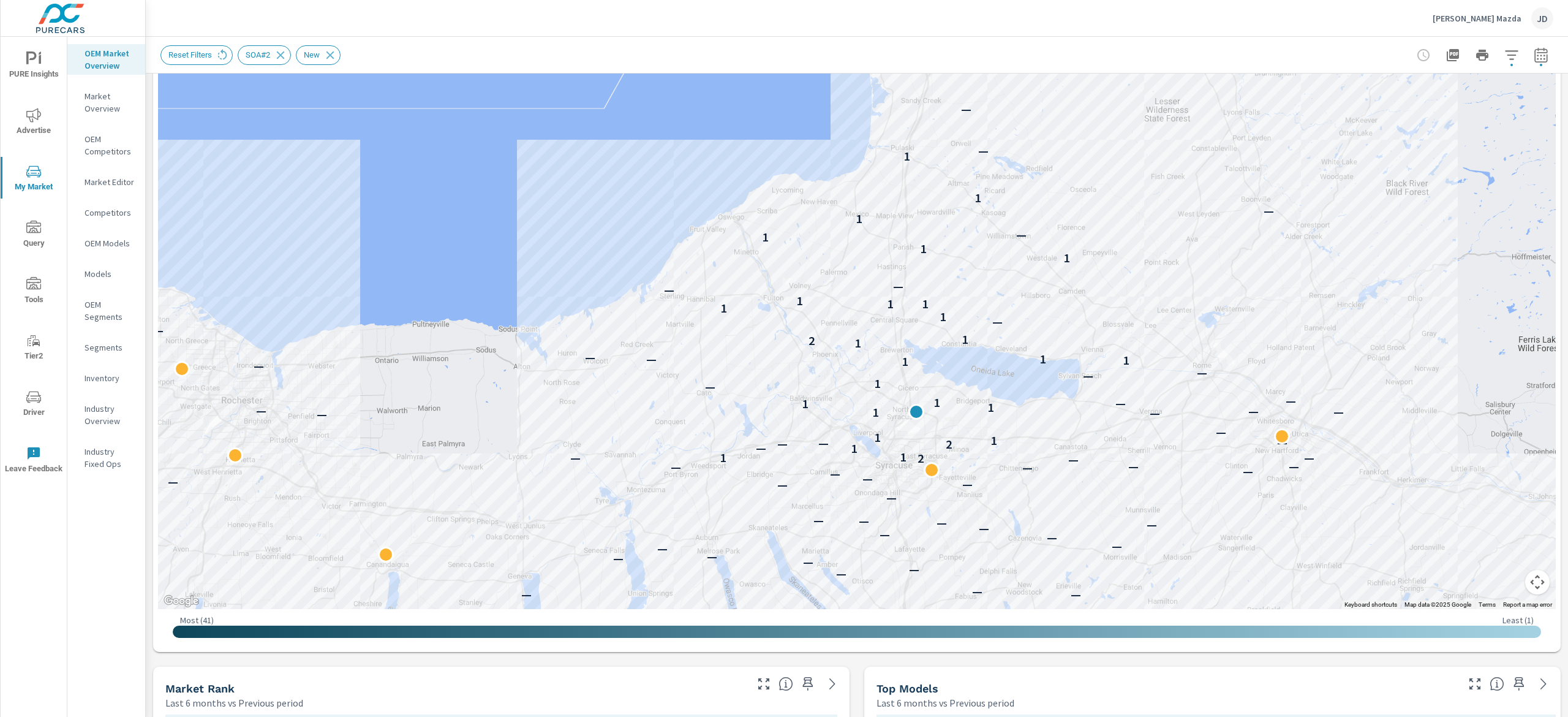
scroll to position [181, 0]
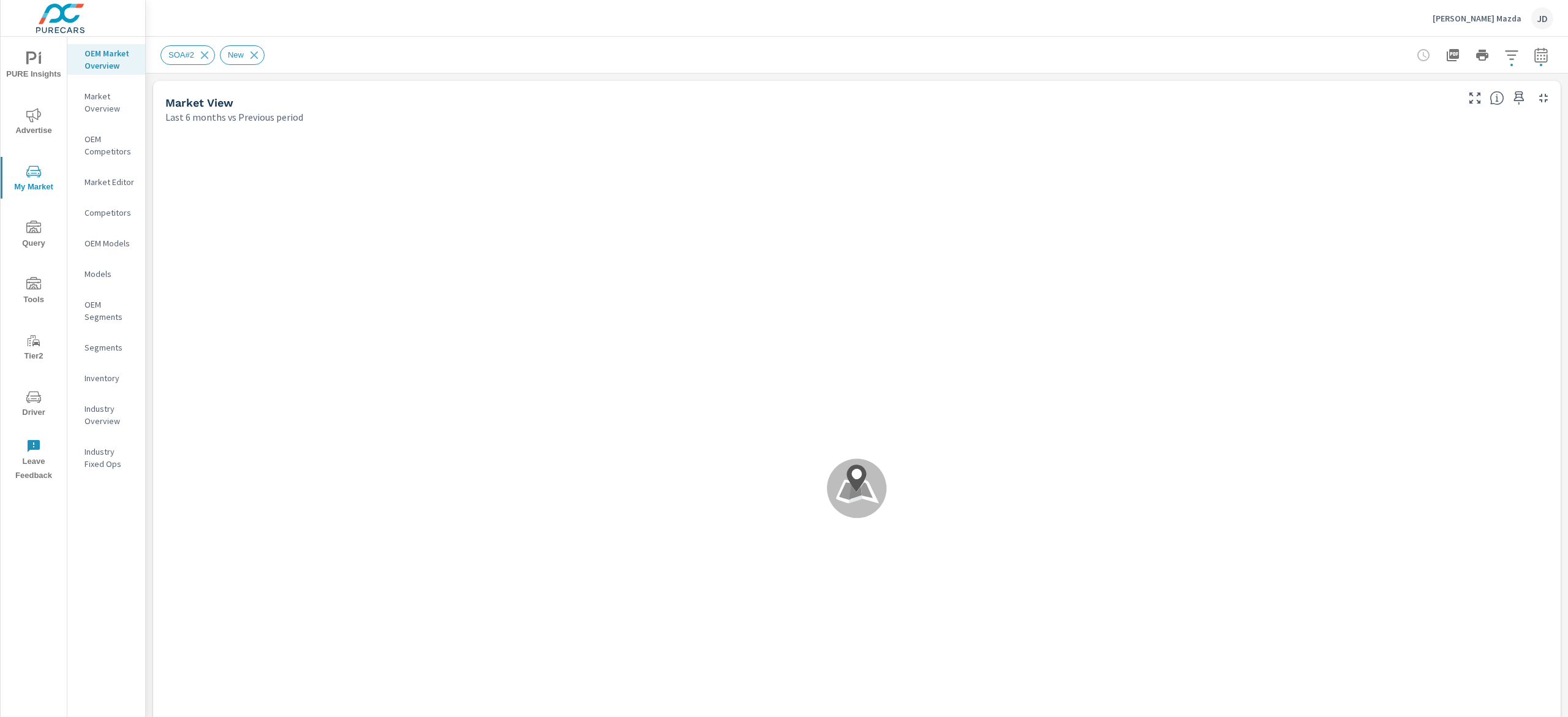
scroll to position [143, 0]
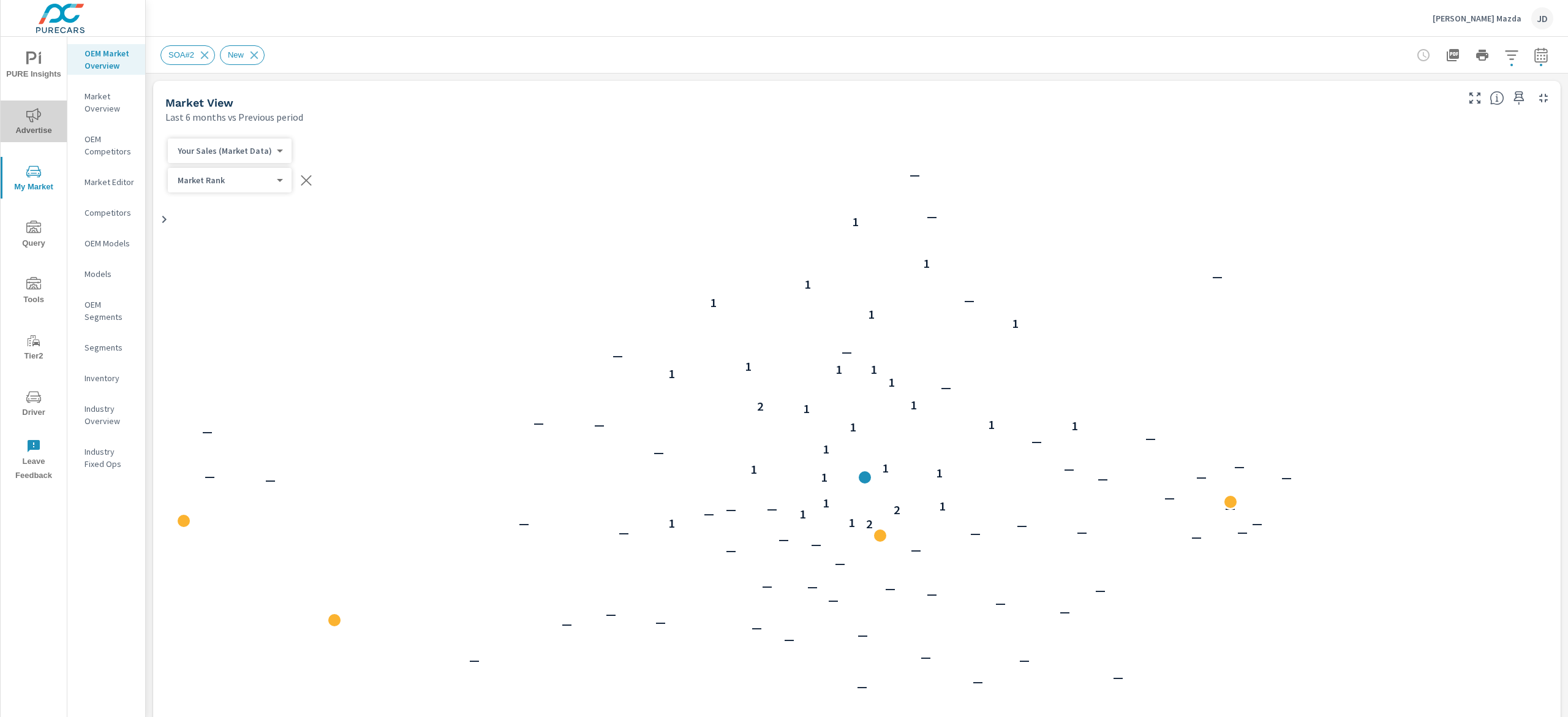
click at [32, 124] on span "Advertise" at bounding box center [33, 122] width 59 height 30
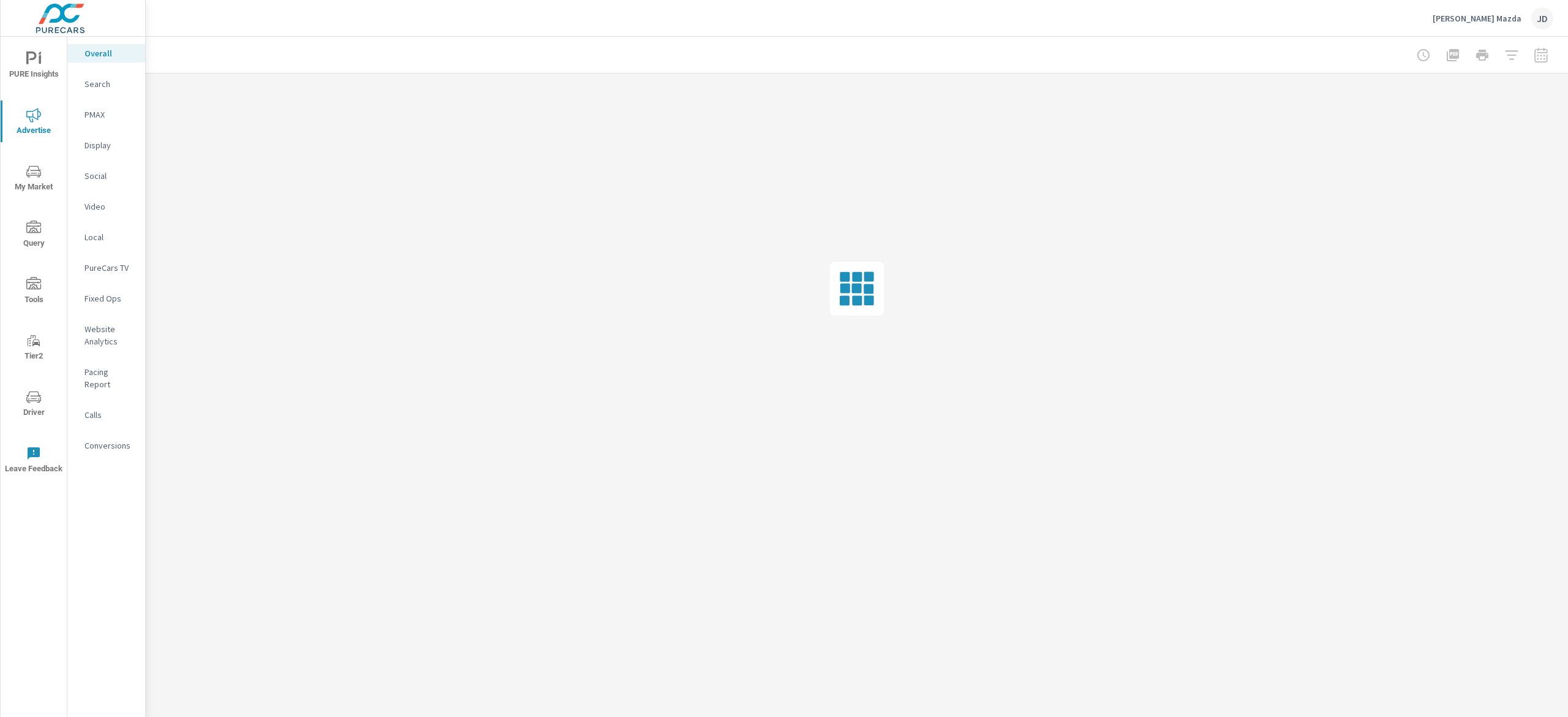
click at [108, 82] on p "Search" at bounding box center [109, 83] width 51 height 13
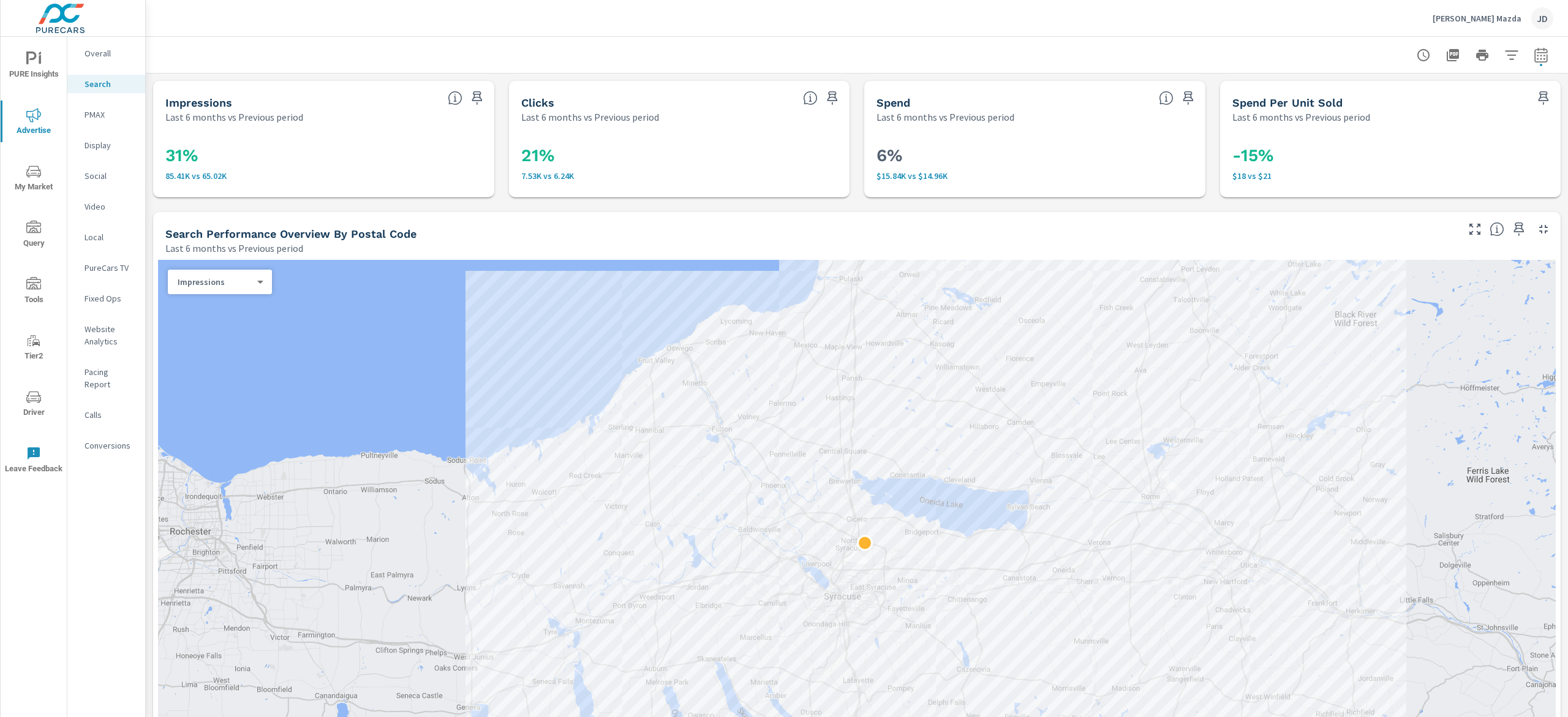
click at [1529, 45] on button "button" at bounding box center [1541, 54] width 24 height 24
select select "Last 6 months"
select select "Previous period"
click at [1474, 116] on select "Custom Yesterday Last week Last 7 days Last 14 days Last 30 days Last 45 days L…" at bounding box center [1424, 105] width 123 height 24
click at [1363, 94] on select "Custom Yesterday Last week Last 7 days Last 14 days Last 30 days Last 45 days L…" at bounding box center [1424, 105] width 123 height 24
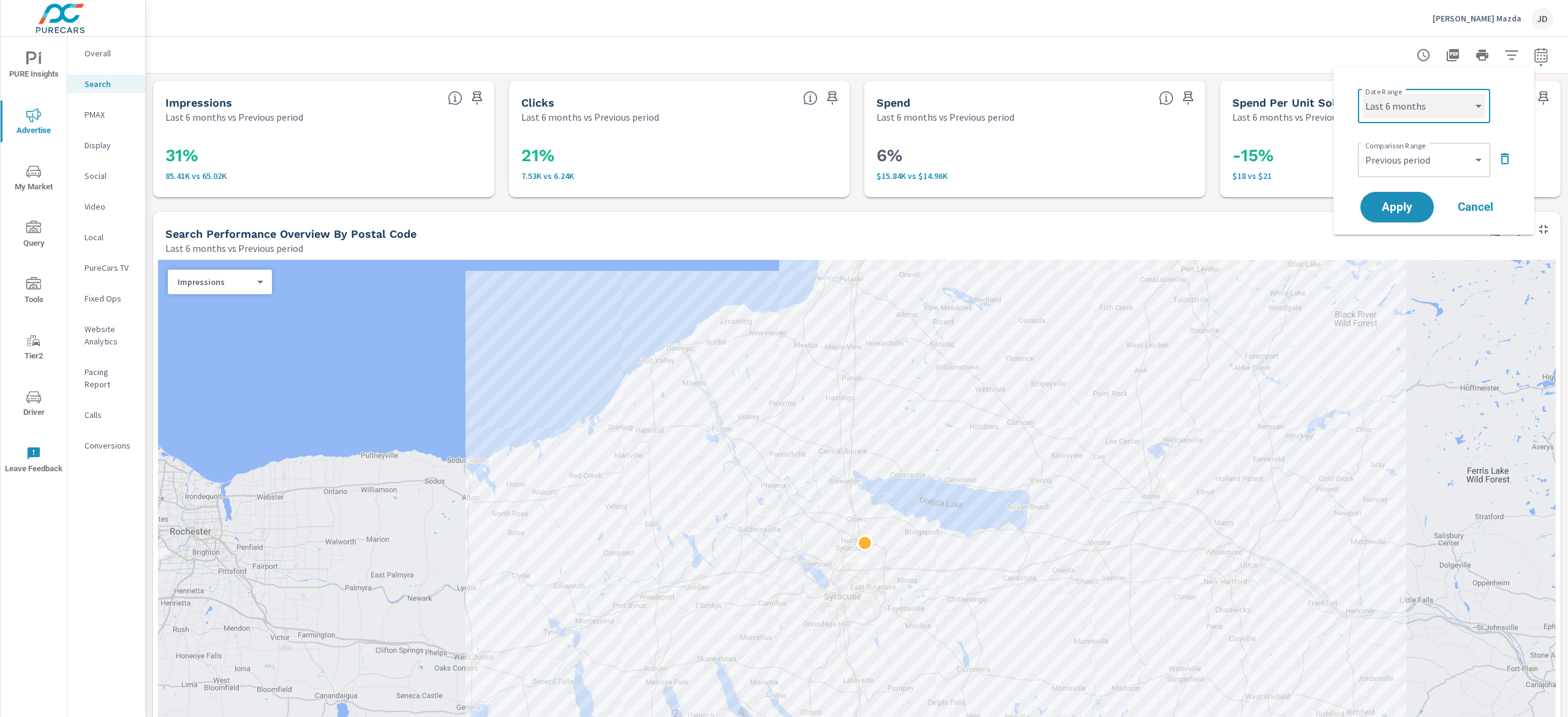
select select "Month to date"
click at [1401, 201] on span "Apply" at bounding box center [1398, 207] width 50 height 12
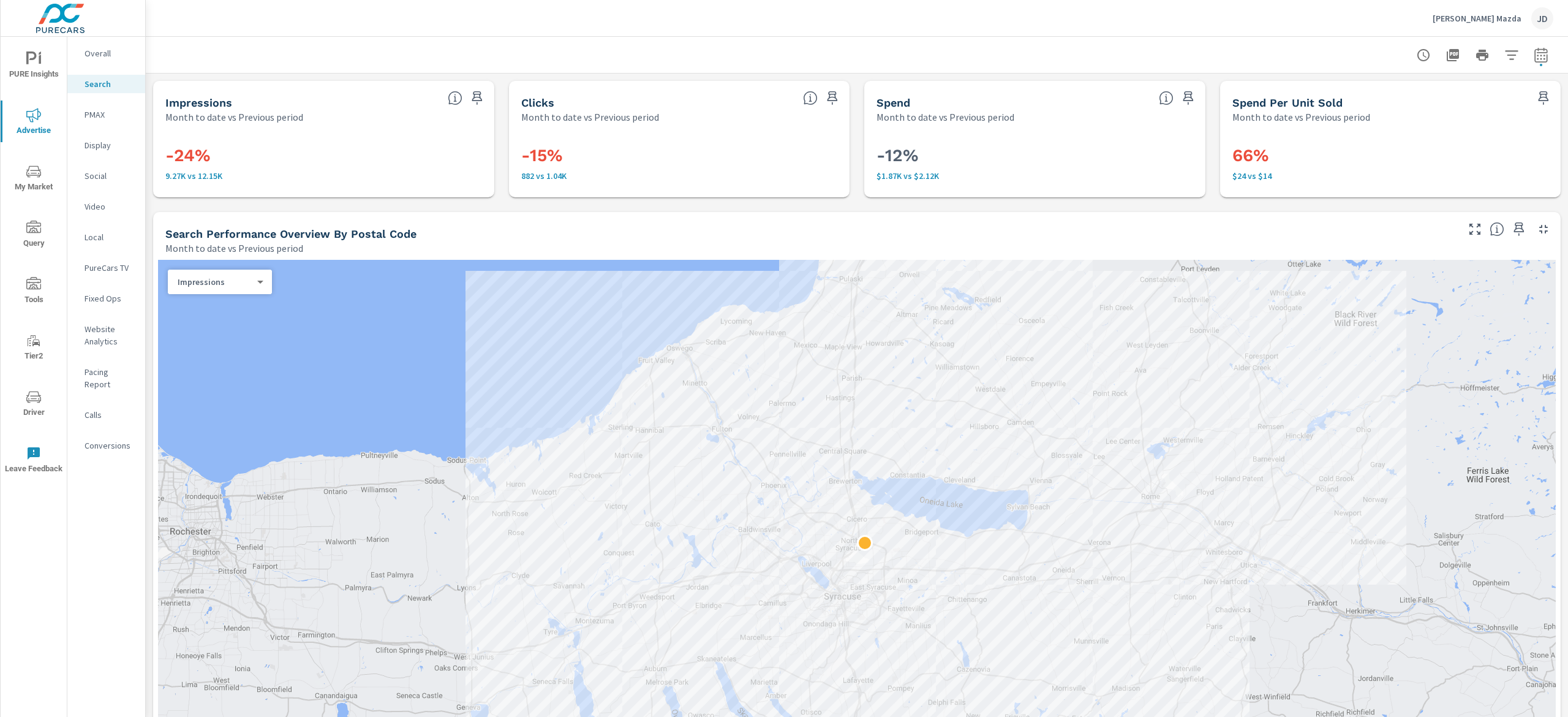
click at [1534, 61] on icon "button" at bounding box center [1541, 54] width 15 height 15
select select "Month to date"
select select "Previous period"
click at [1483, 162] on select "Custom Previous period Previous month Previous year" at bounding box center [1424, 160] width 123 height 24
click at [1506, 156] on icon "button" at bounding box center [1505, 158] width 9 height 11
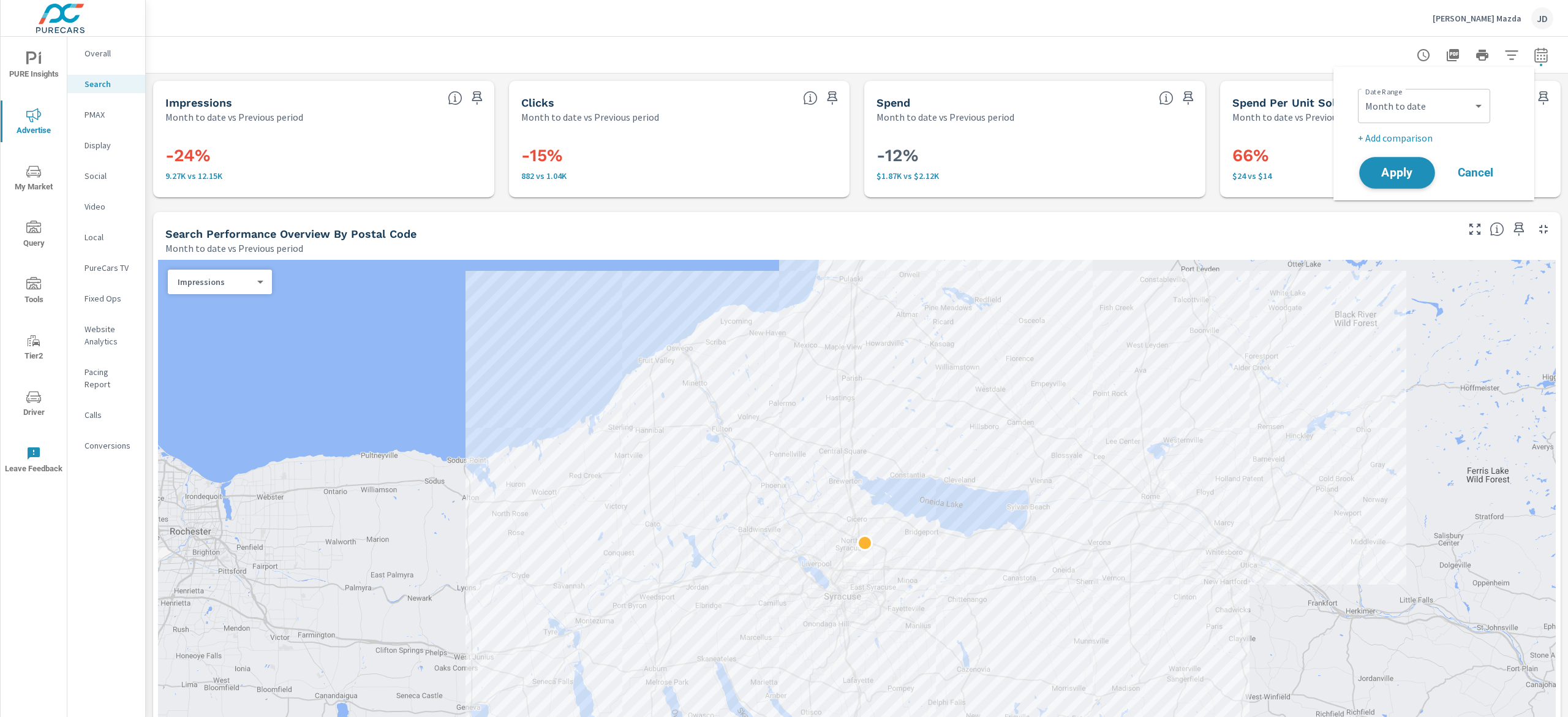
click at [1402, 178] on span "Apply" at bounding box center [1398, 173] width 50 height 12
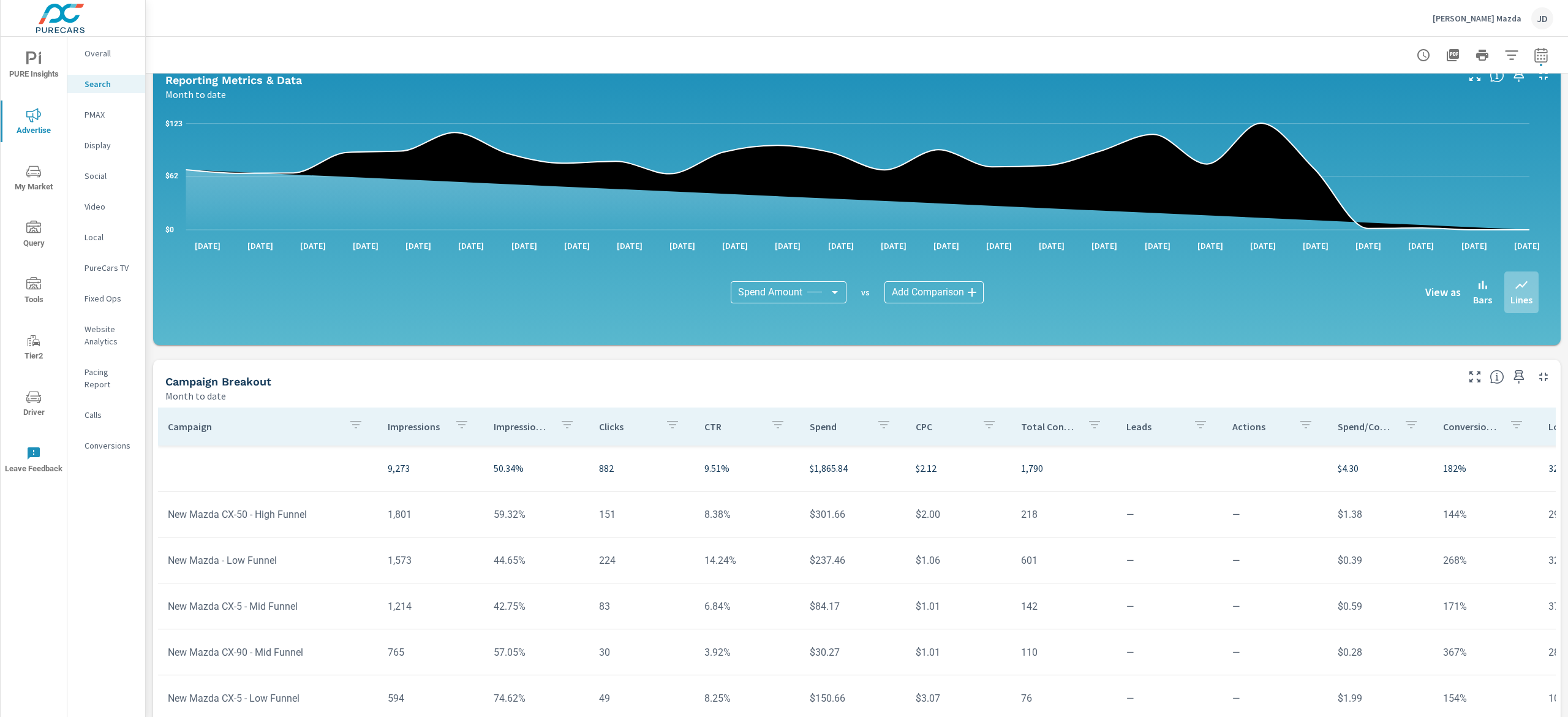
scroll to position [662, 0]
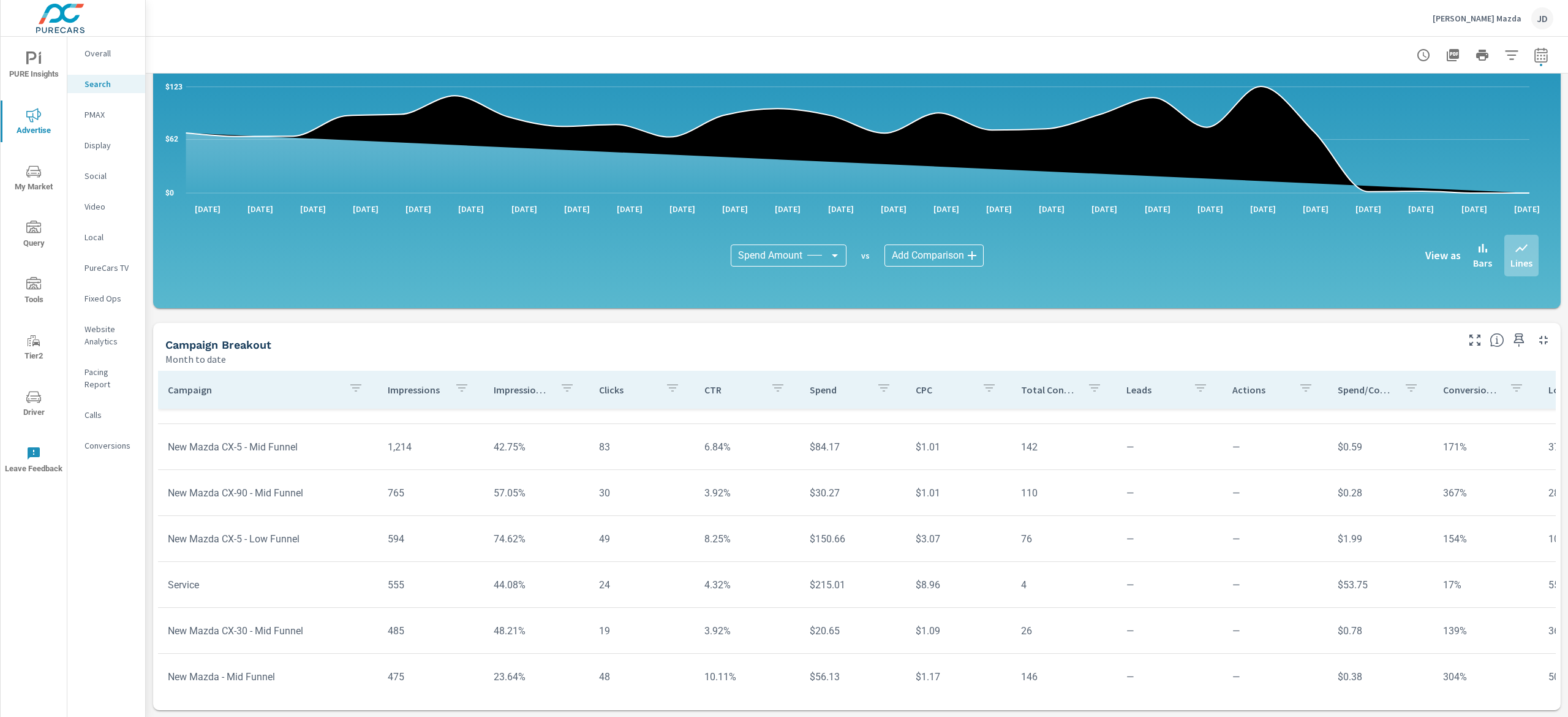
scroll to position [32, 0]
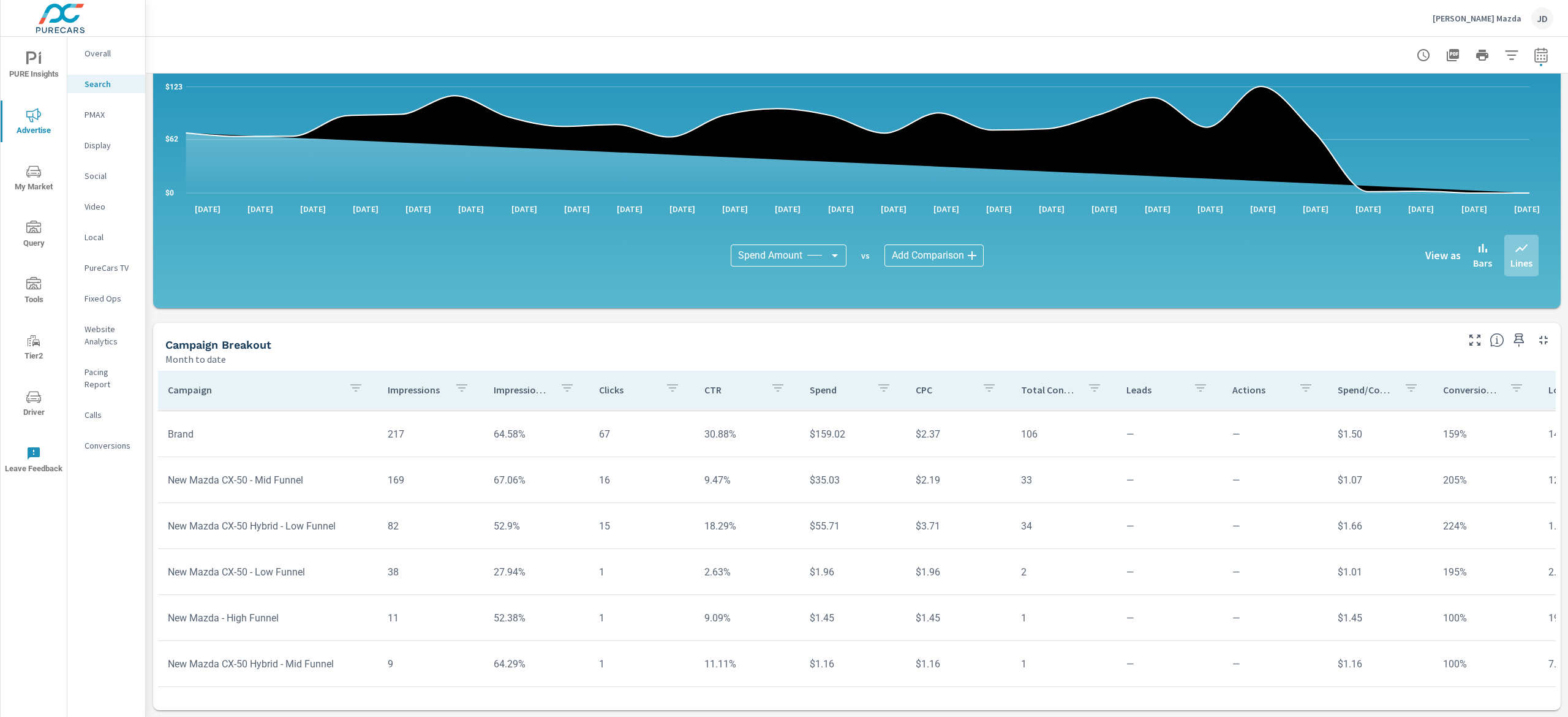
scroll to position [568, 0]
click at [89, 115] on p "PMAX" at bounding box center [109, 114] width 51 height 13
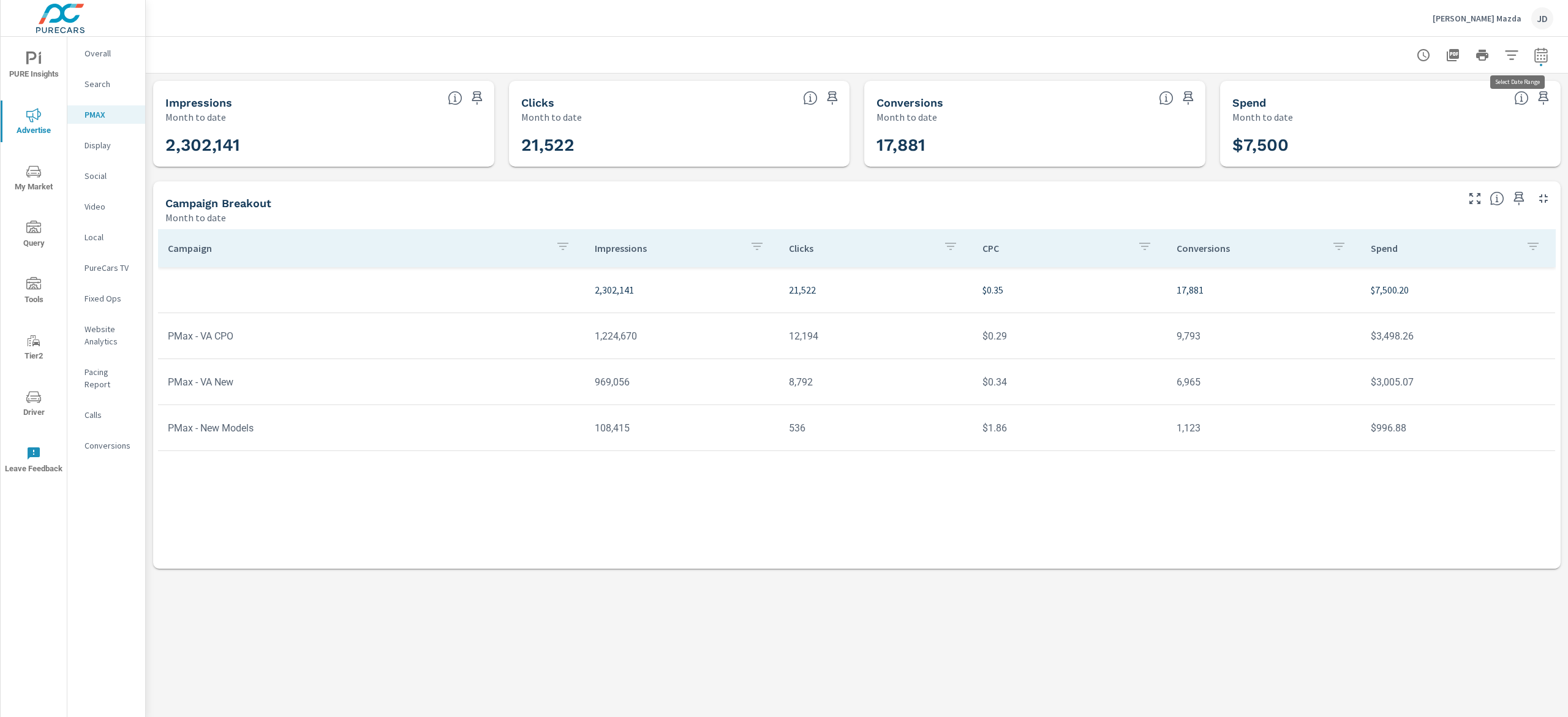
click at [1546, 55] on icon "button" at bounding box center [1541, 54] width 15 height 15
select select "Month to date"
click at [1425, 144] on p "+ Add comparison" at bounding box center [1456, 137] width 157 height 15
select select "Previous period"
click at [1420, 206] on span "Apply" at bounding box center [1416, 207] width 50 height 12
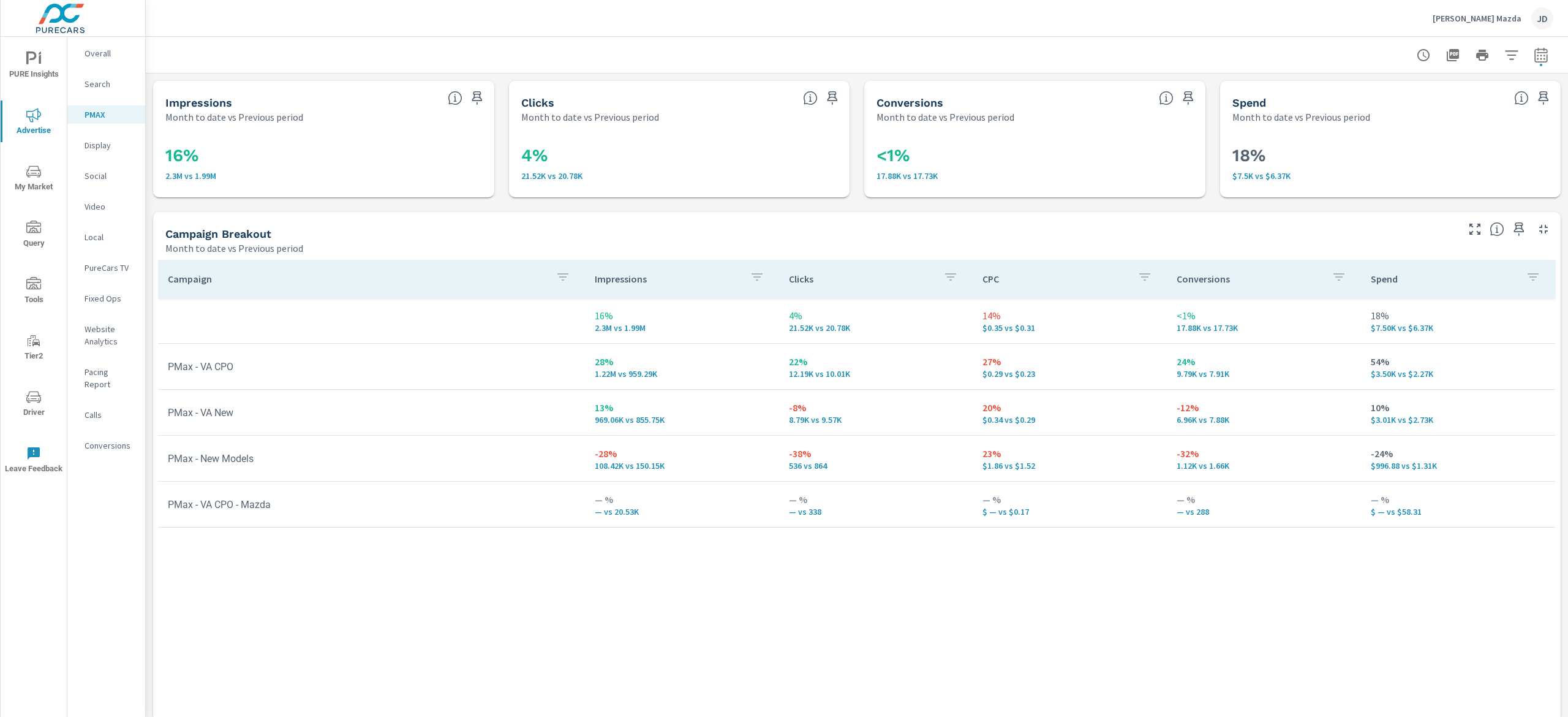
click at [91, 148] on p "Display" at bounding box center [109, 145] width 51 height 13
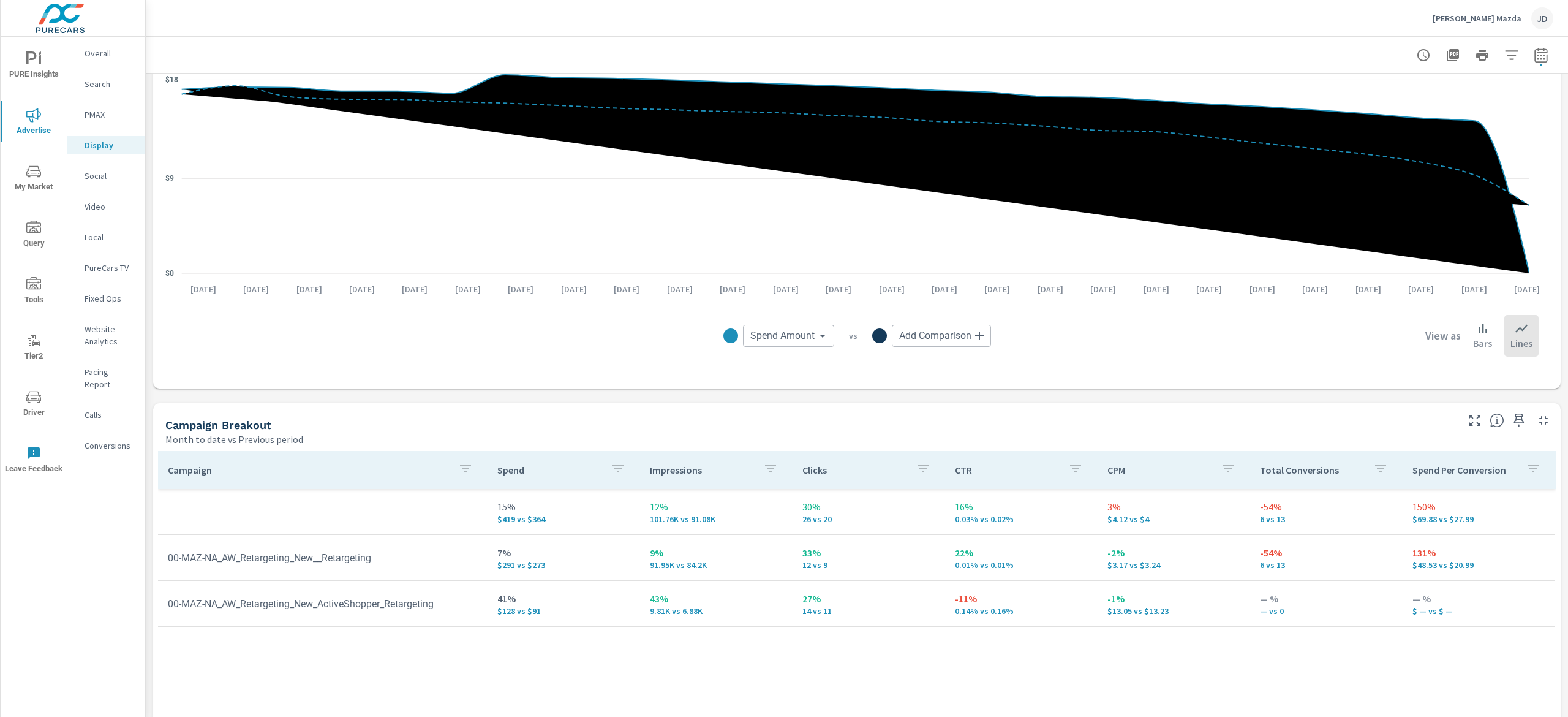
scroll to position [245, 0]
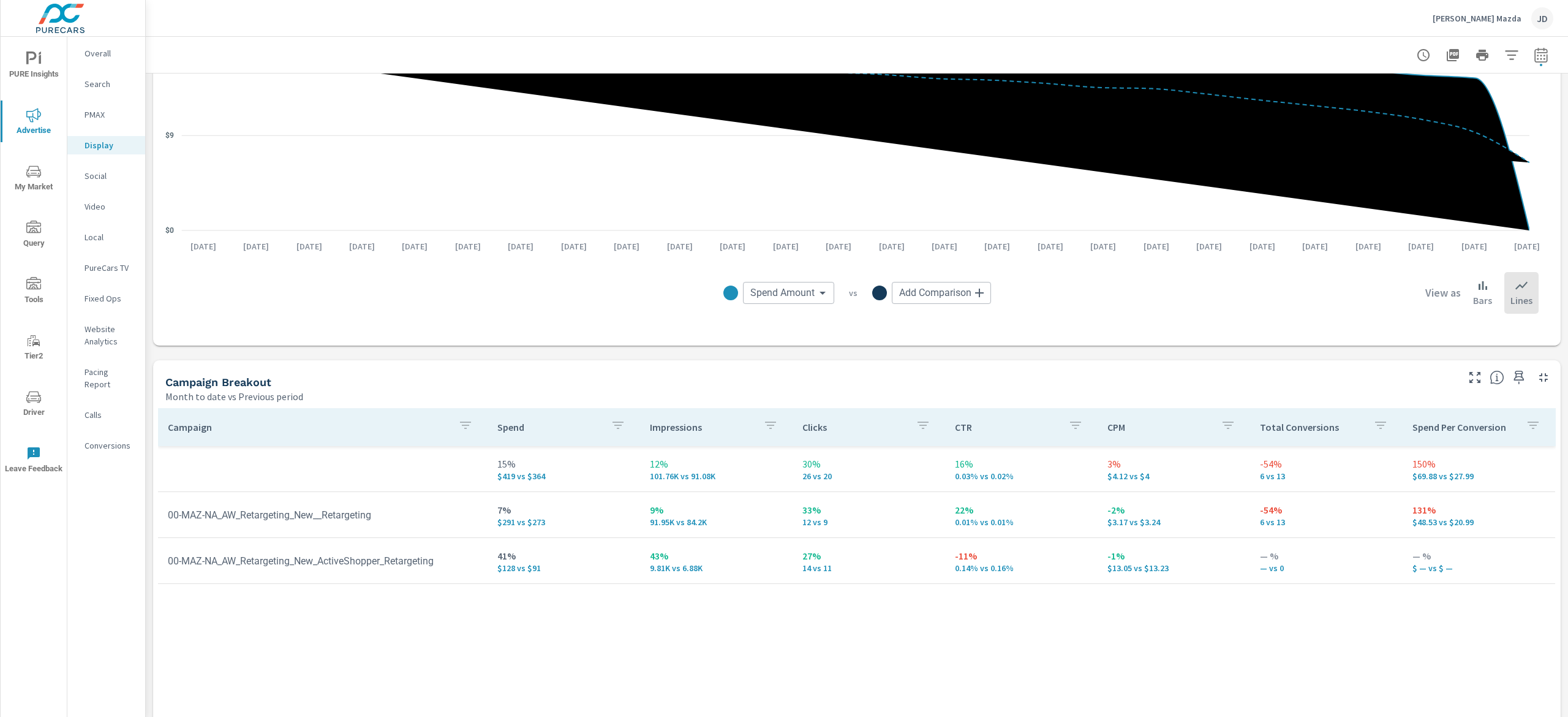
click at [91, 179] on p "Social" at bounding box center [109, 175] width 51 height 13
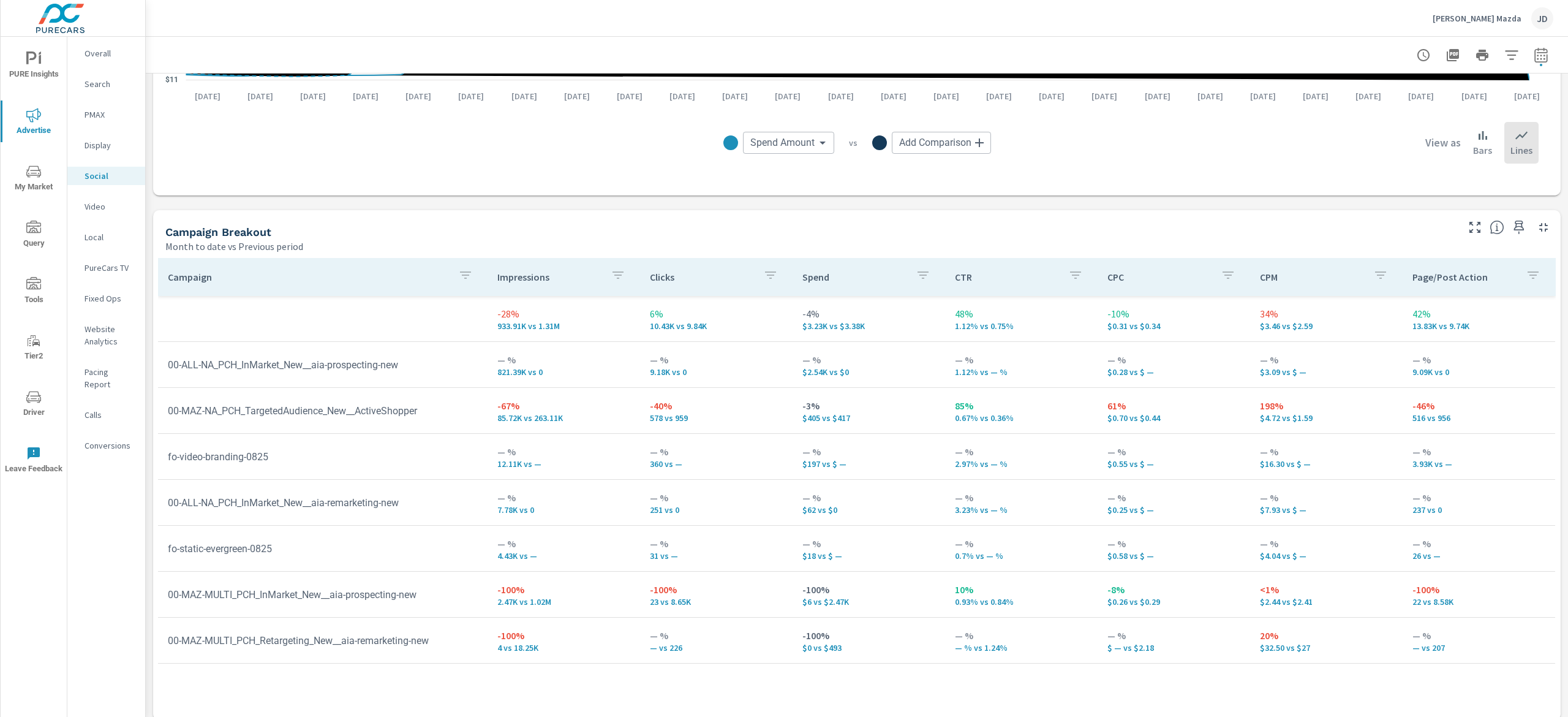
scroll to position [404, 0]
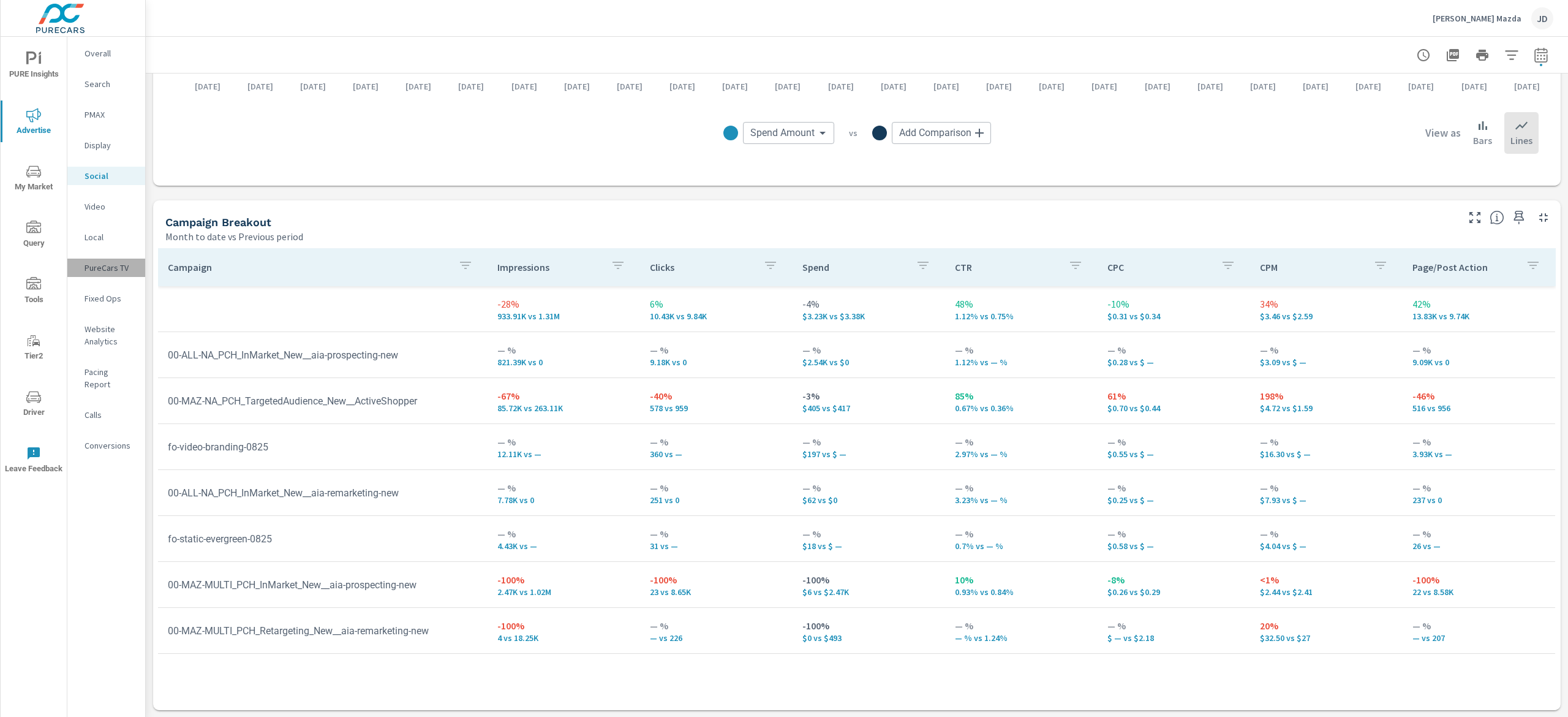
click at [100, 276] on div "PureCars TV" at bounding box center [106, 267] width 77 height 18
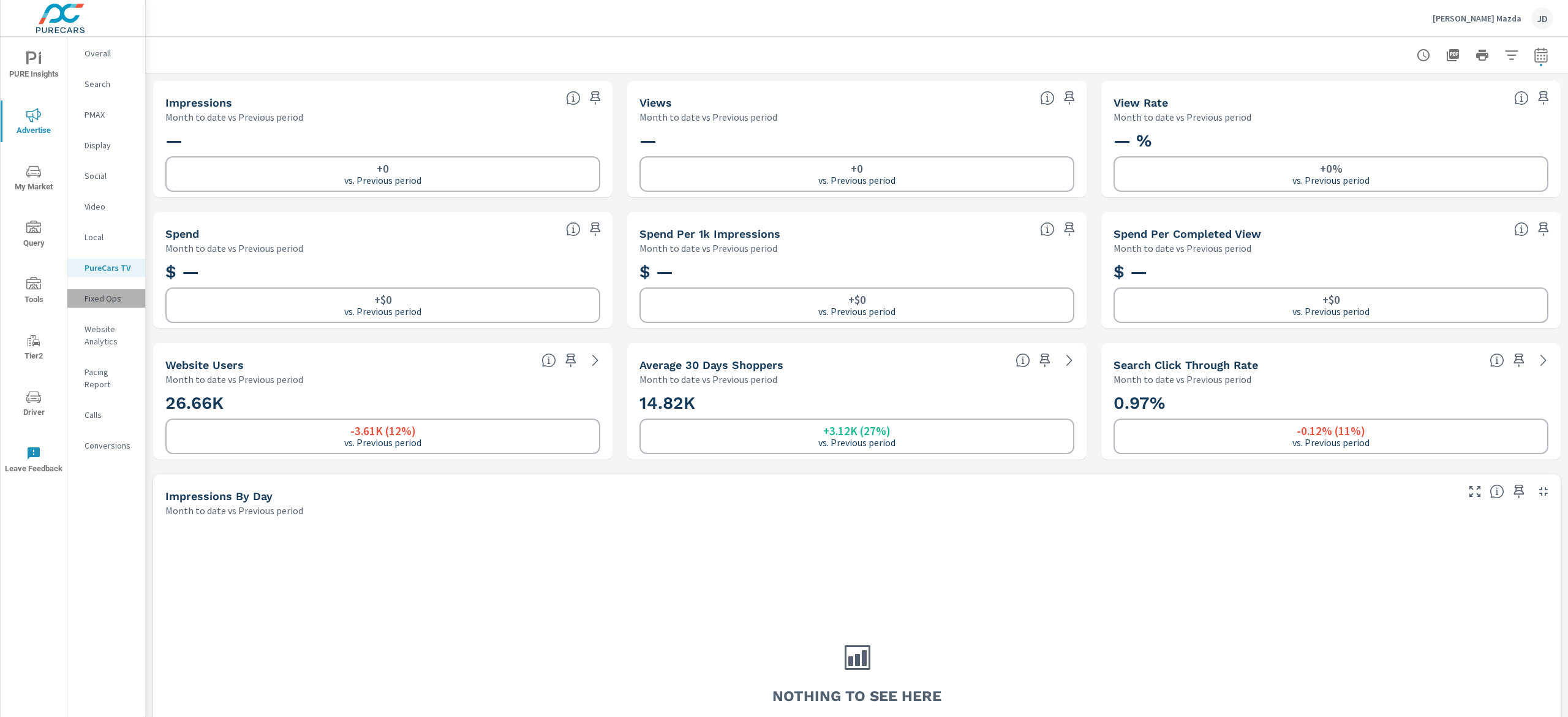
click at [104, 291] on div "Fixed Ops" at bounding box center [106, 298] width 77 height 18
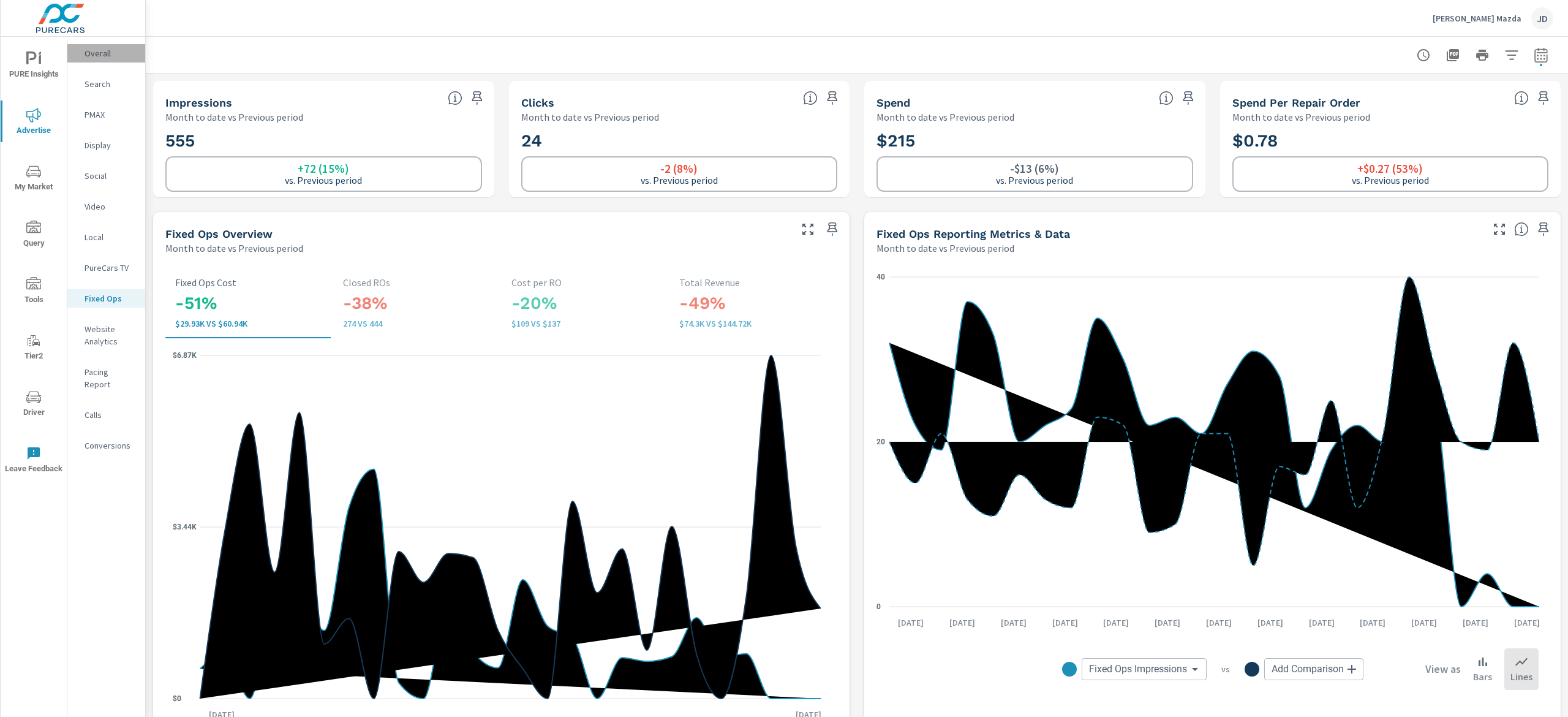
click at [86, 55] on p "Overall" at bounding box center [109, 53] width 51 height 13
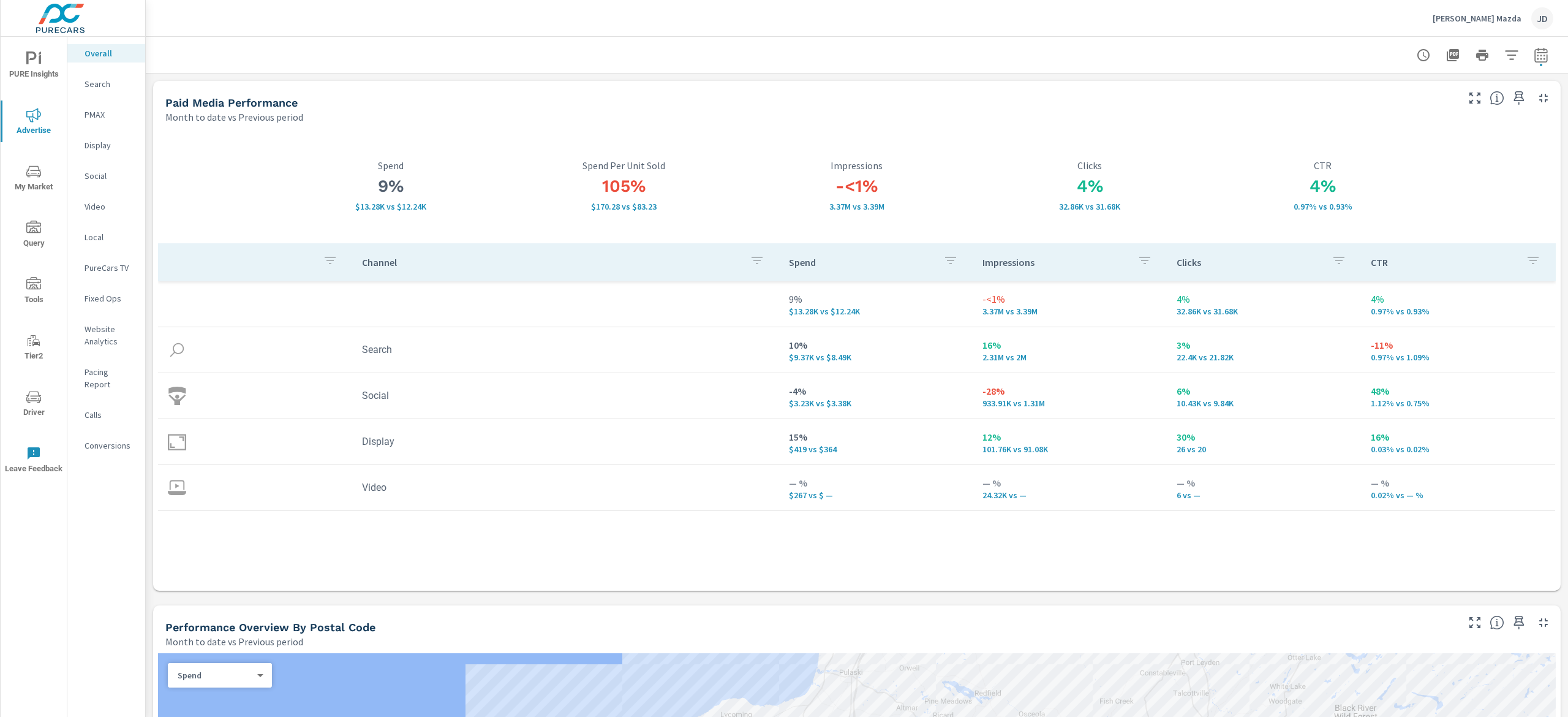
click at [112, 116] on p "PMAX" at bounding box center [109, 114] width 51 height 13
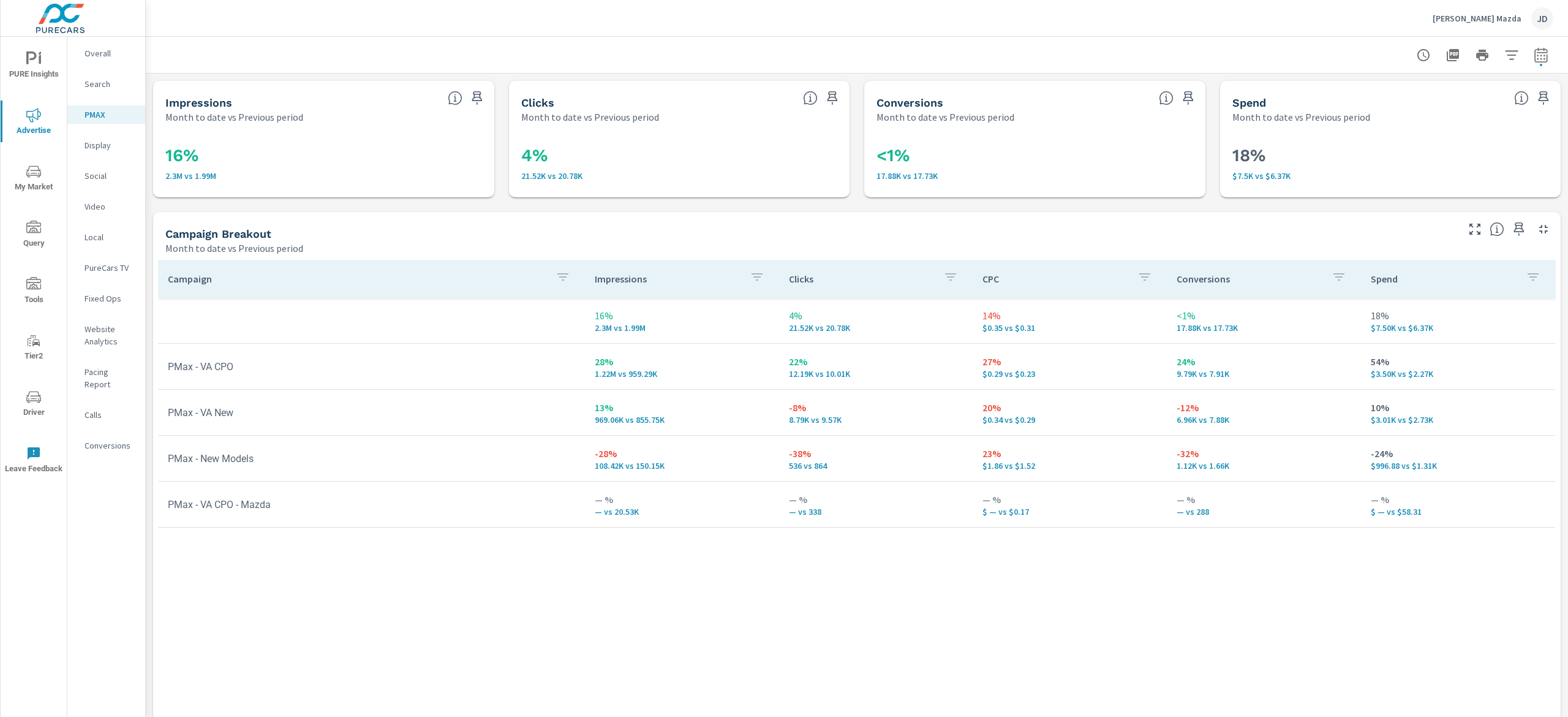
click at [101, 408] on p "Calls" at bounding box center [109, 414] width 51 height 13
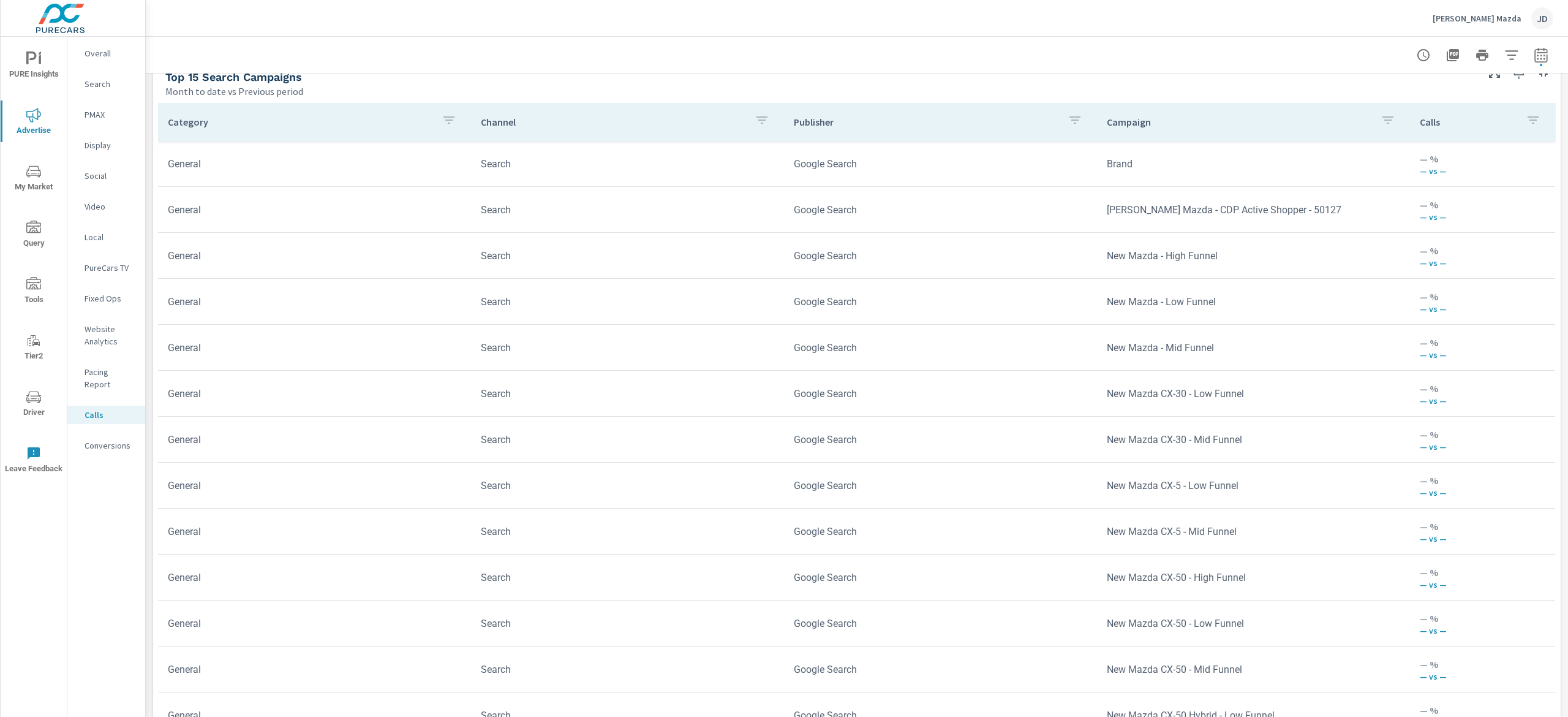
scroll to position [929, 0]
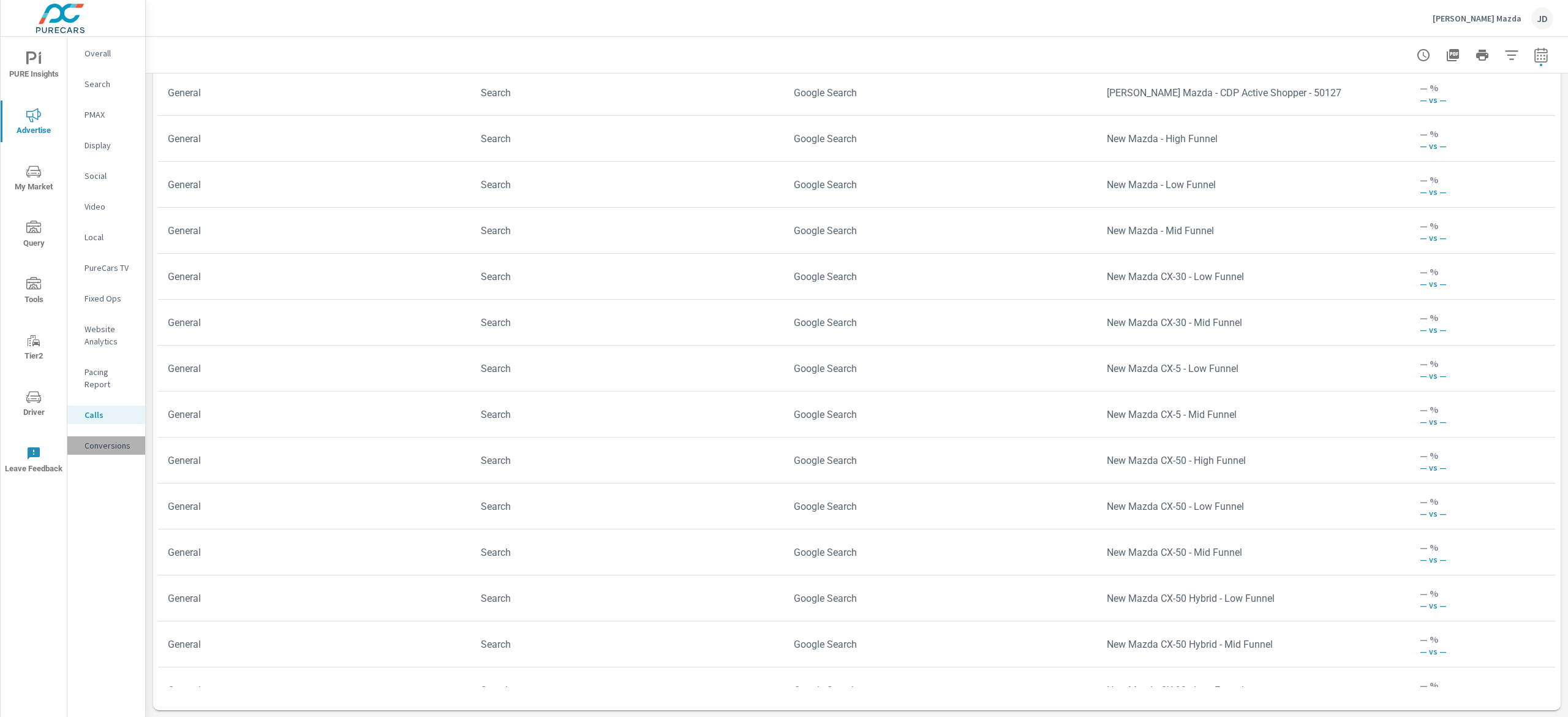
click at [106, 439] on p "Conversions" at bounding box center [109, 445] width 51 height 13
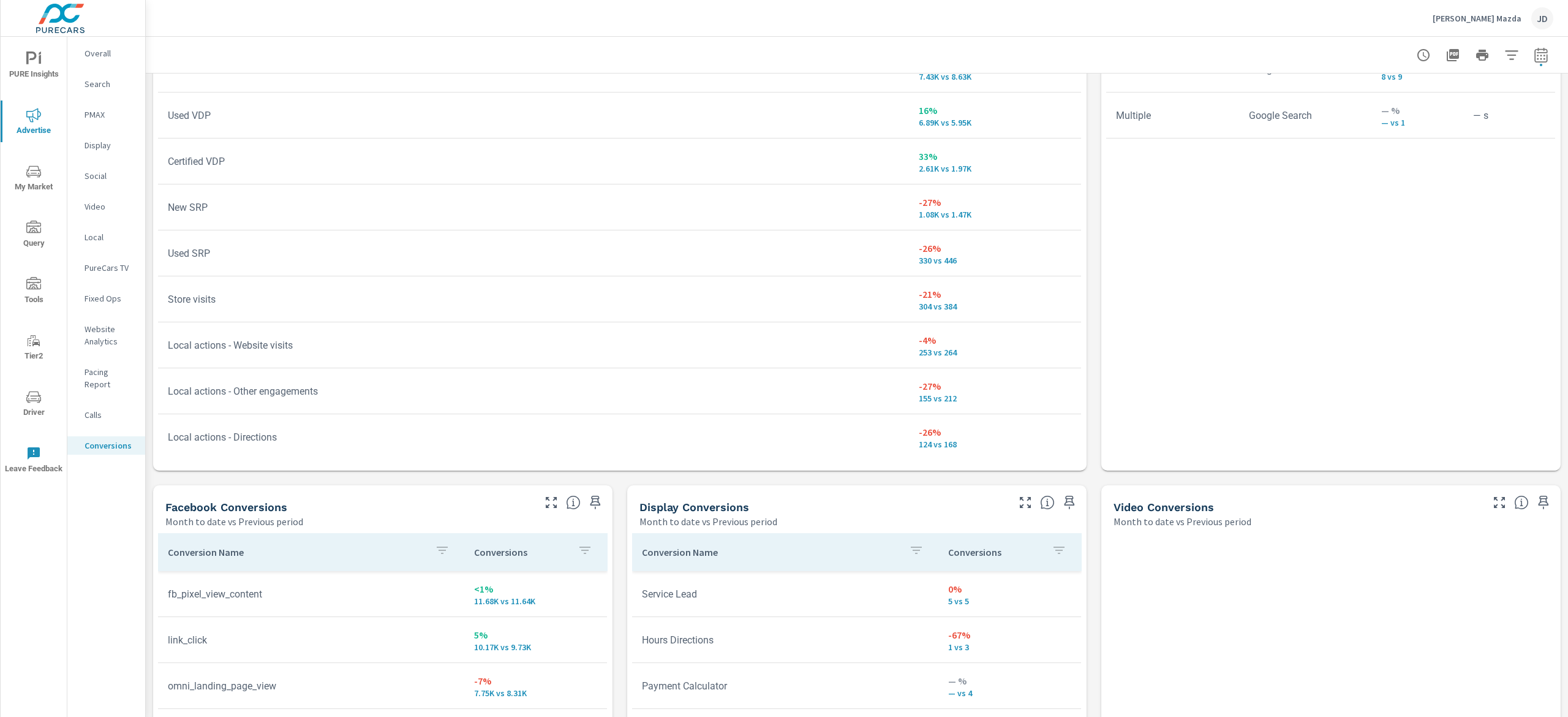
scroll to position [778, 0]
drag, startPoint x: 1047, startPoint y: 112, endPoint x: 1054, endPoint y: 151, distance: 39.6
click at [1054, 151] on div "Conversion Name Conversion Type Conversions New VDP -14% 7.43K vs 8.63K Used VD…" at bounding box center [619, 224] width 923 height 438
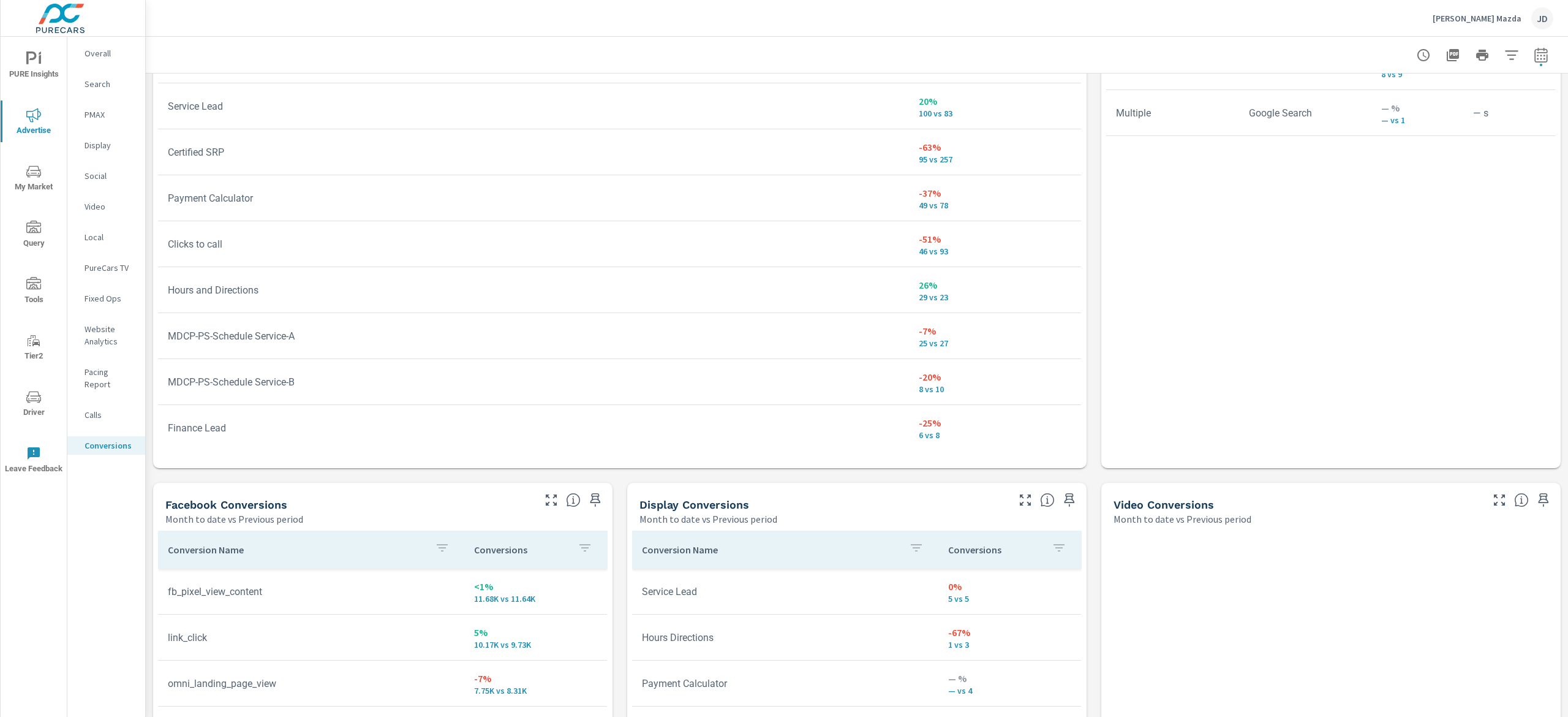
scroll to position [494, 0]
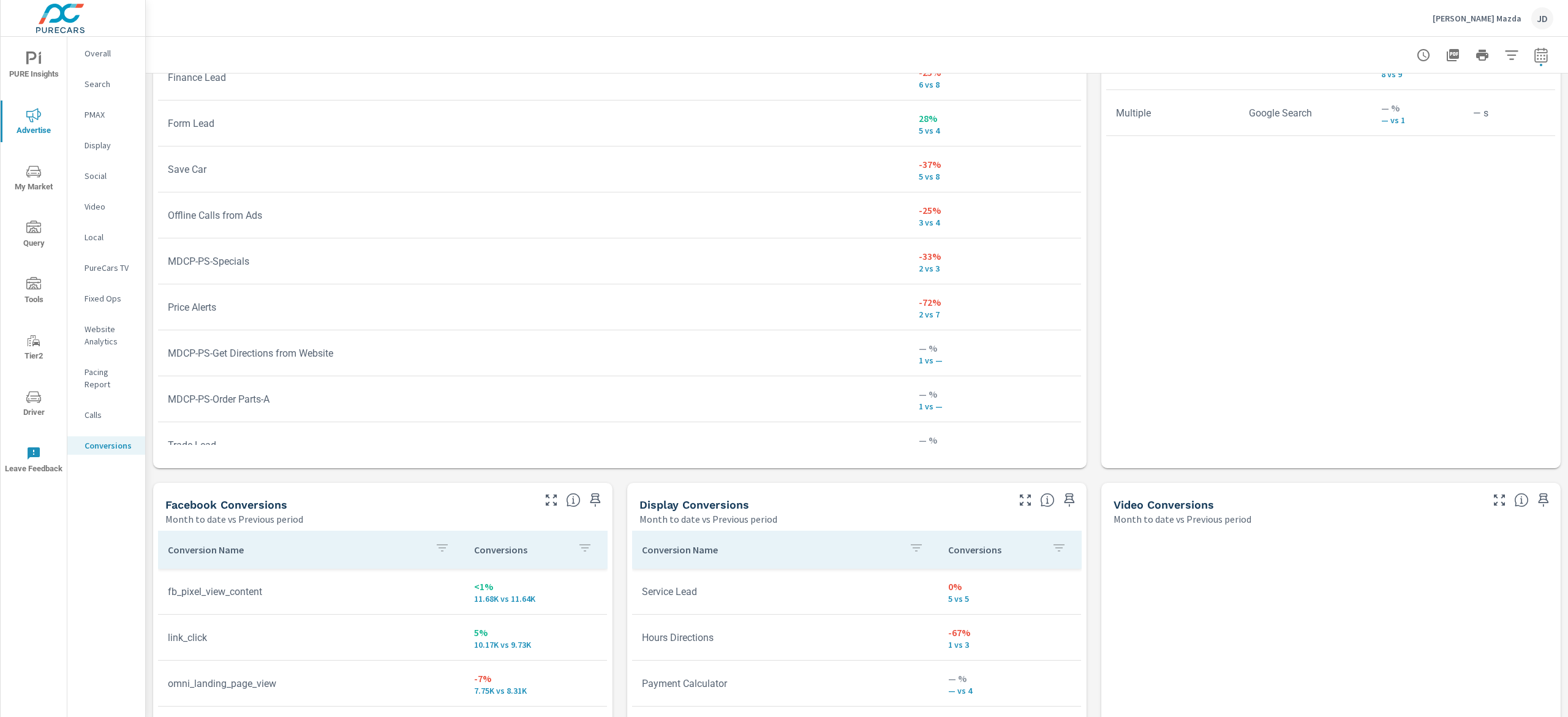
scroll to position [795, 0]
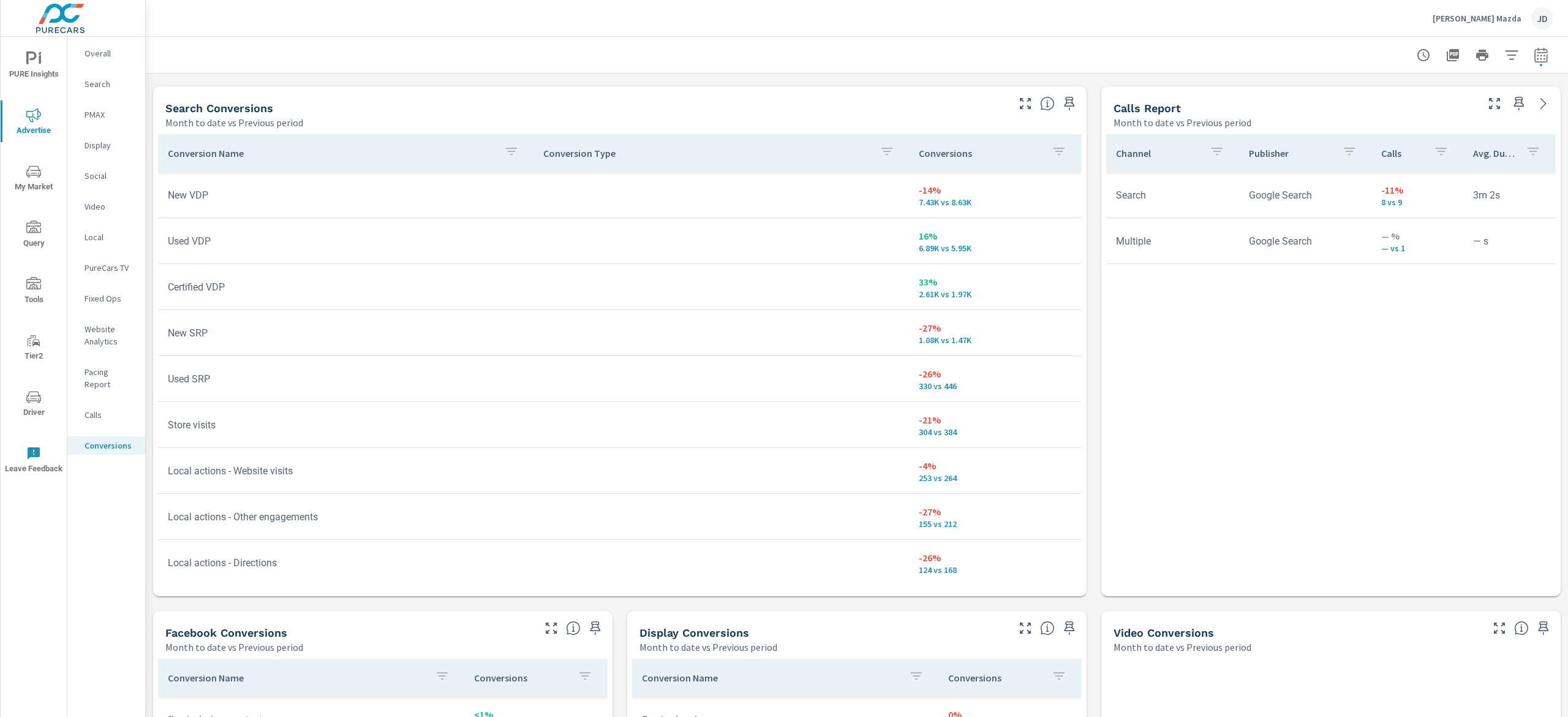
scroll to position [654, 0]
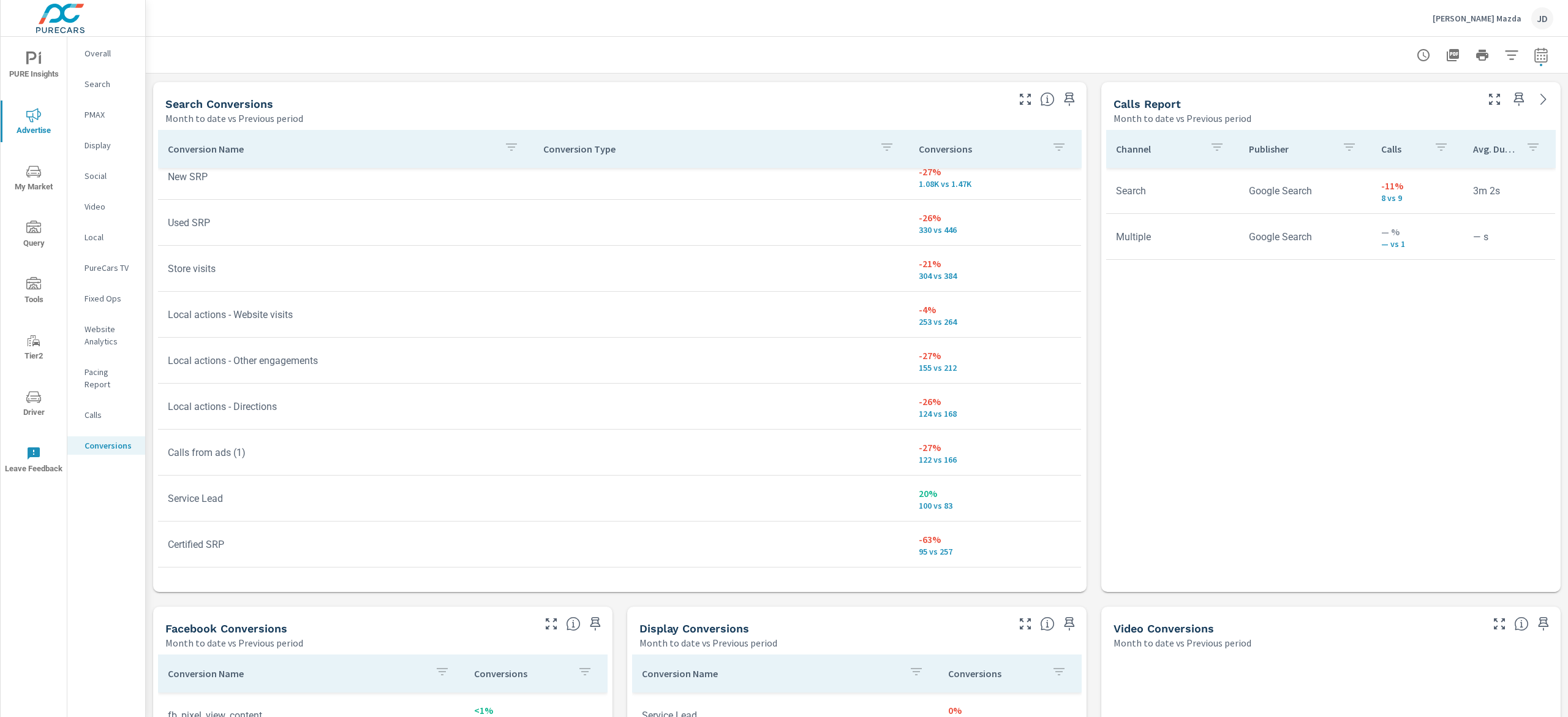
scroll to position [196, 0]
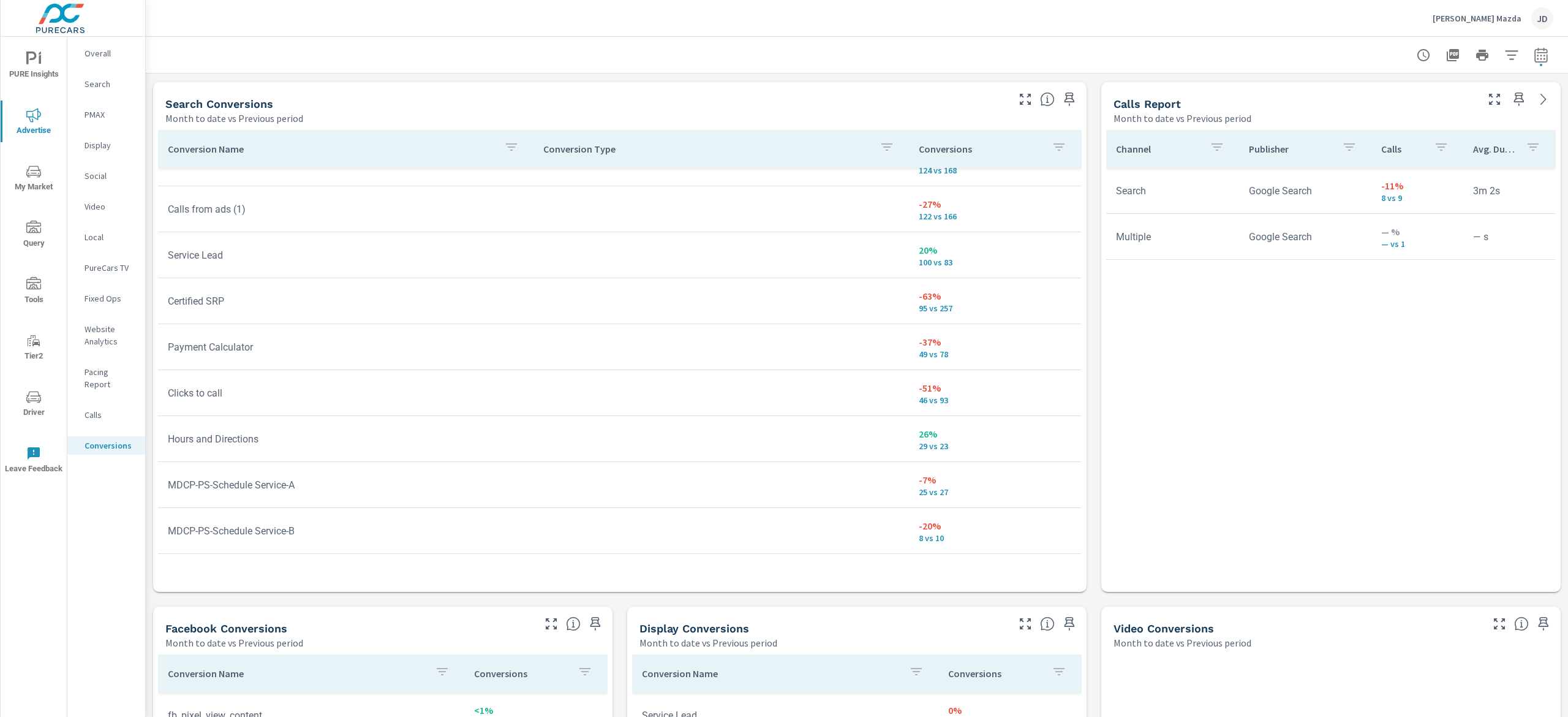
scroll to position [418, 0]
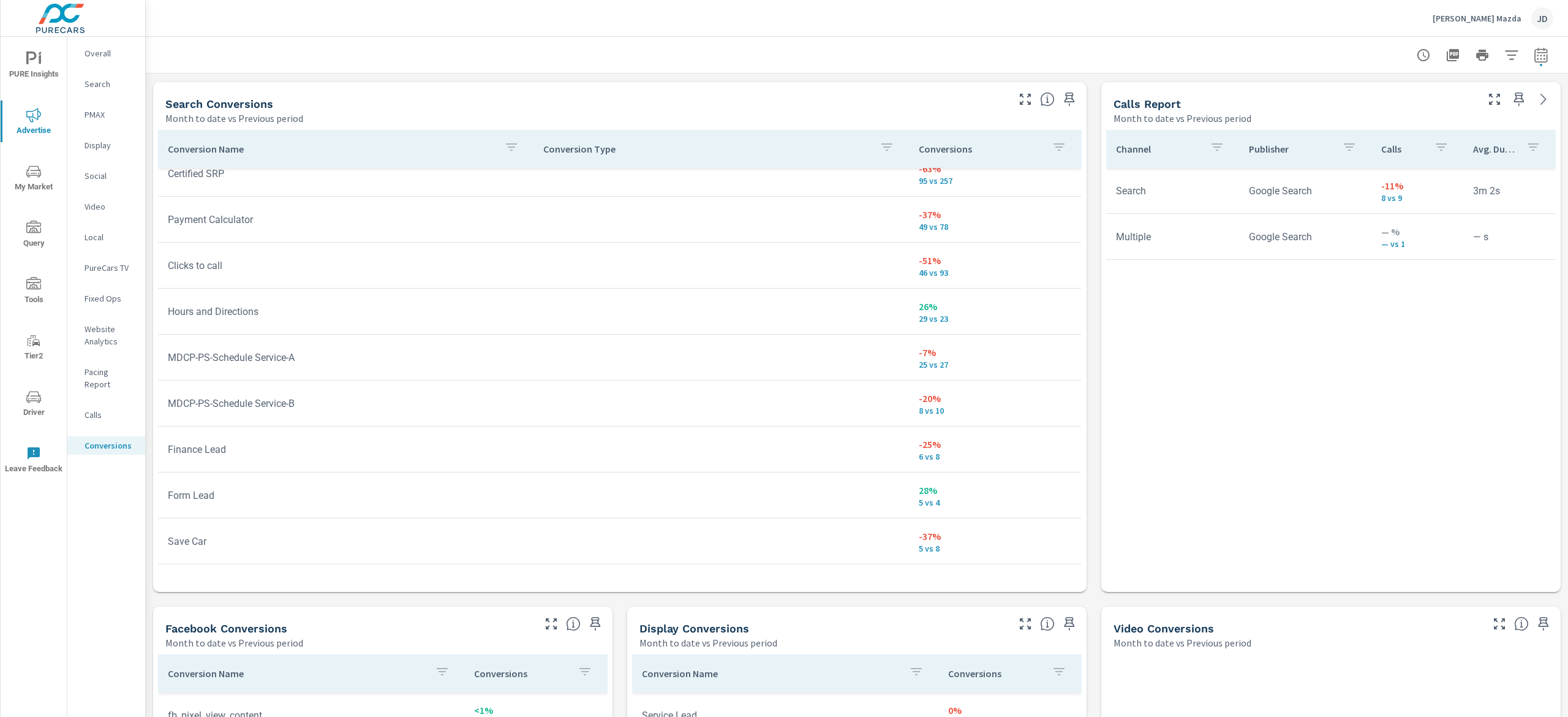
scroll to position [594, 0]
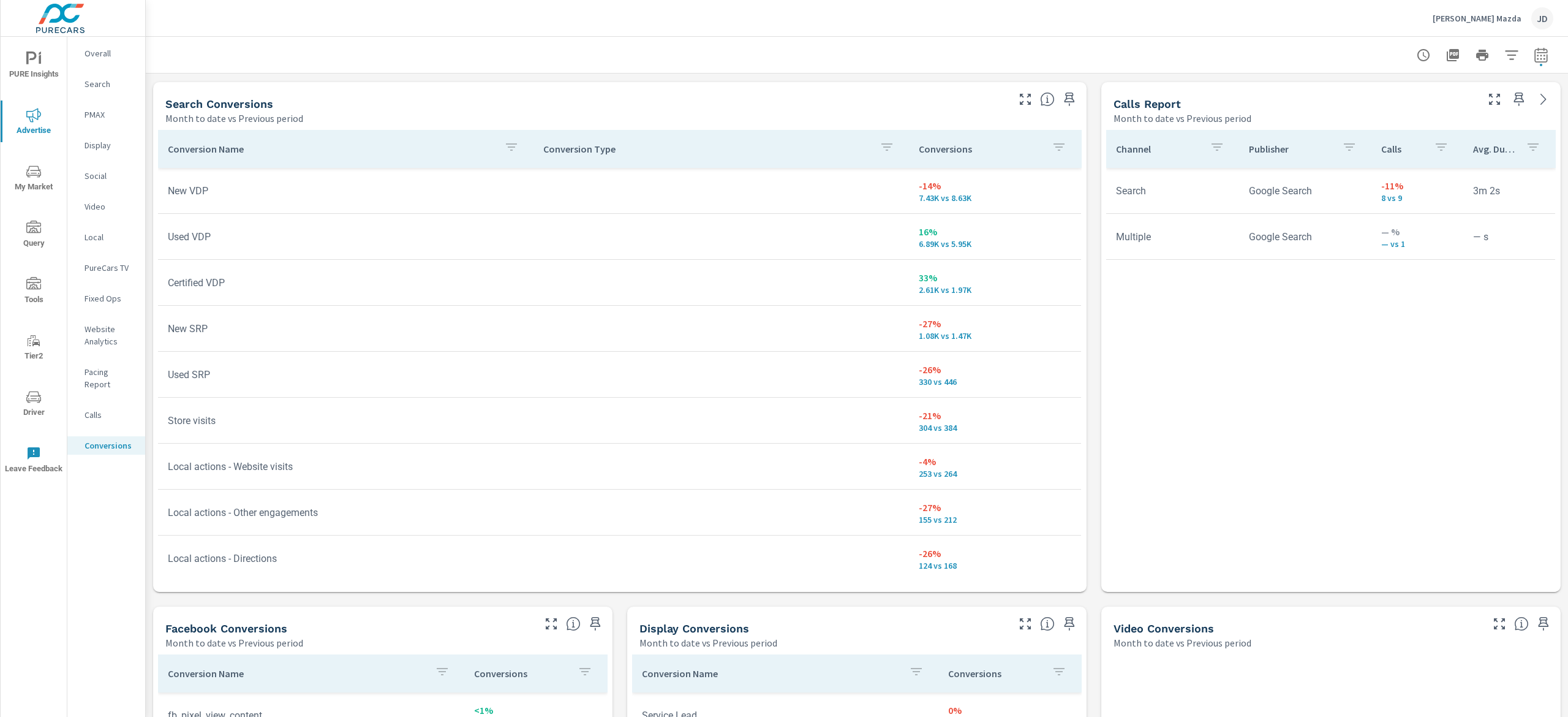
click at [91, 408] on p "Calls" at bounding box center [109, 414] width 51 height 13
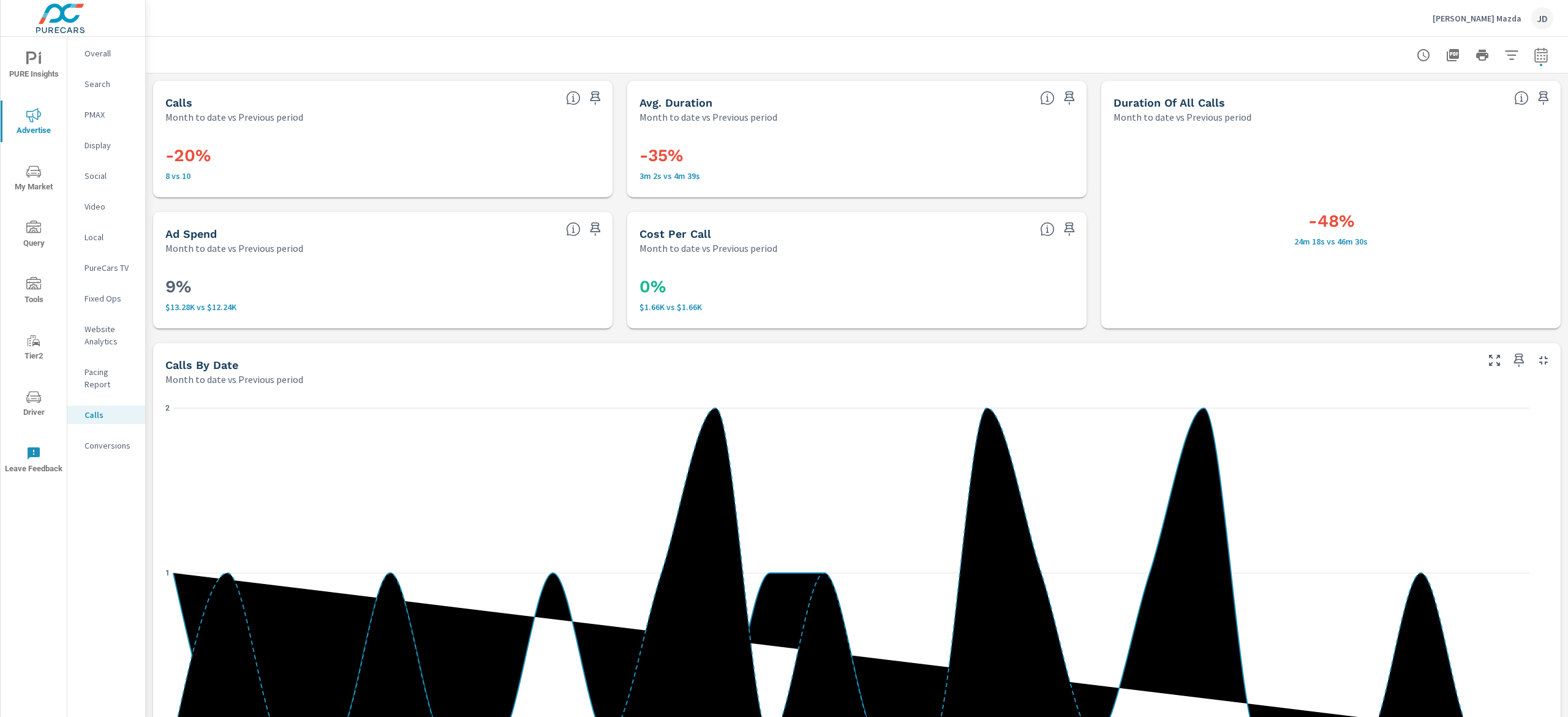
click at [116, 336] on p "Website Analytics" at bounding box center [109, 335] width 51 height 24
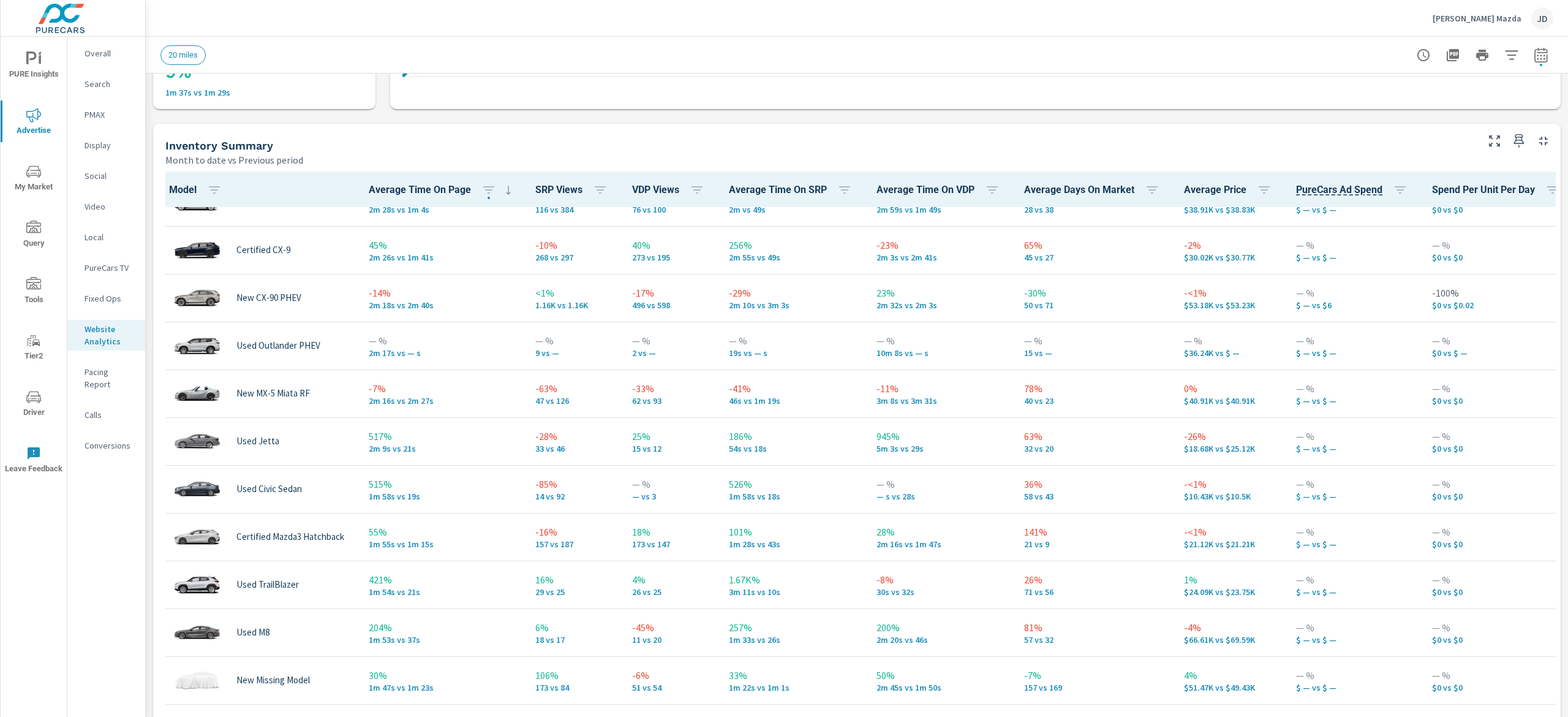
scroll to position [226, 0]
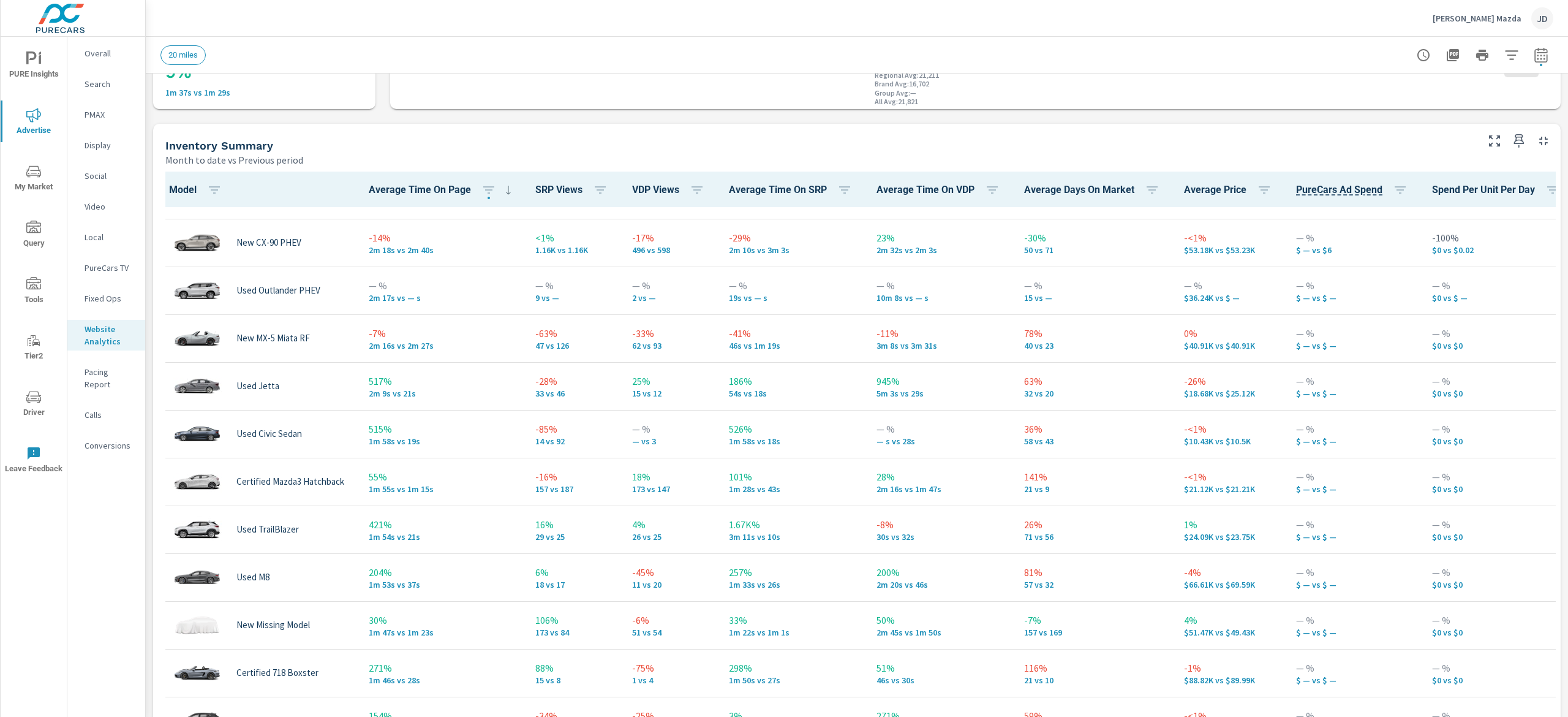
scroll to position [118, 0]
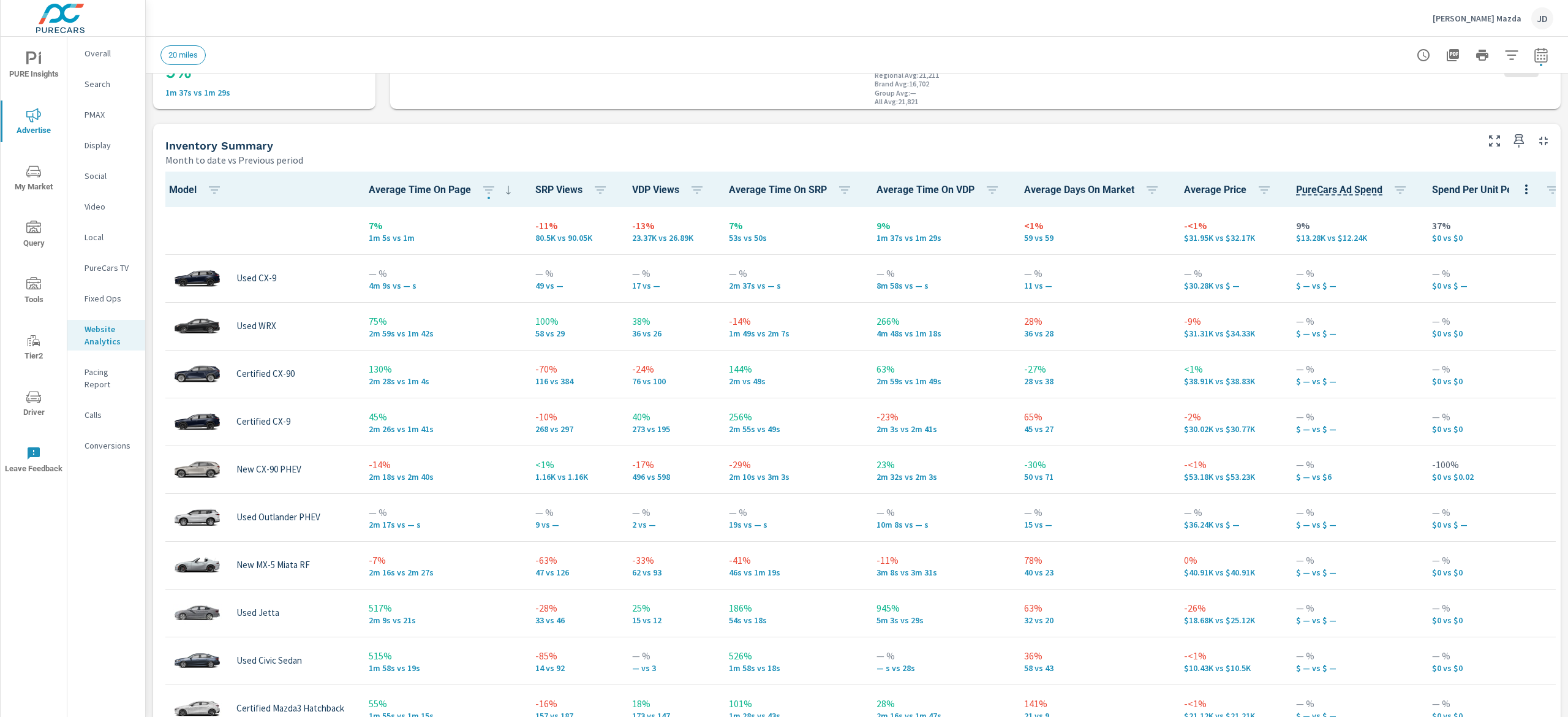
click at [100, 111] on p "PMAX" at bounding box center [109, 114] width 51 height 13
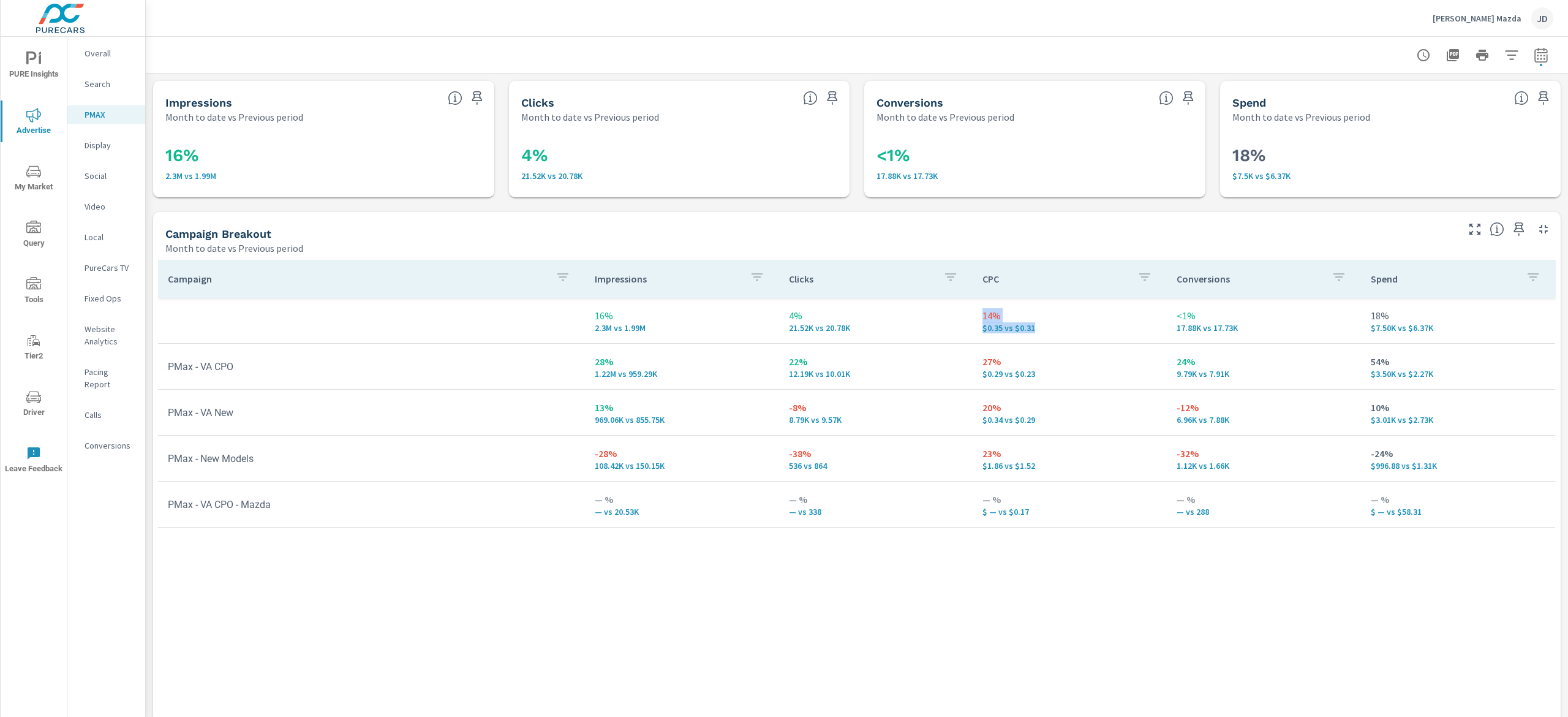
drag, startPoint x: 1038, startPoint y: 330, endPoint x: 959, endPoint y: 327, distance: 79.1
click at [959, 327] on tr "16% 2.3M vs 1.99M 4% 21.52K vs 20.78K 14% $0.35 vs $0.31 <1% 17.88K vs 17.73K 1…" at bounding box center [857, 320] width 1398 height 45
click at [1169, 599] on div "Campaign Impressions Clicks CPC Conversions Spend 16% 2.3M vs 1.99M 4% 21.52K v…" at bounding box center [857, 478] width 1398 height 438
drag, startPoint x: 1036, startPoint y: 374, endPoint x: 959, endPoint y: 374, distance: 77.0
click at [959, 374] on tr "PMax - VA CPO 28% 1.22M vs 959.29K 22% 12.19K vs 10.01K 27% $0.29 vs $0.23 24% …" at bounding box center [857, 366] width 1398 height 45
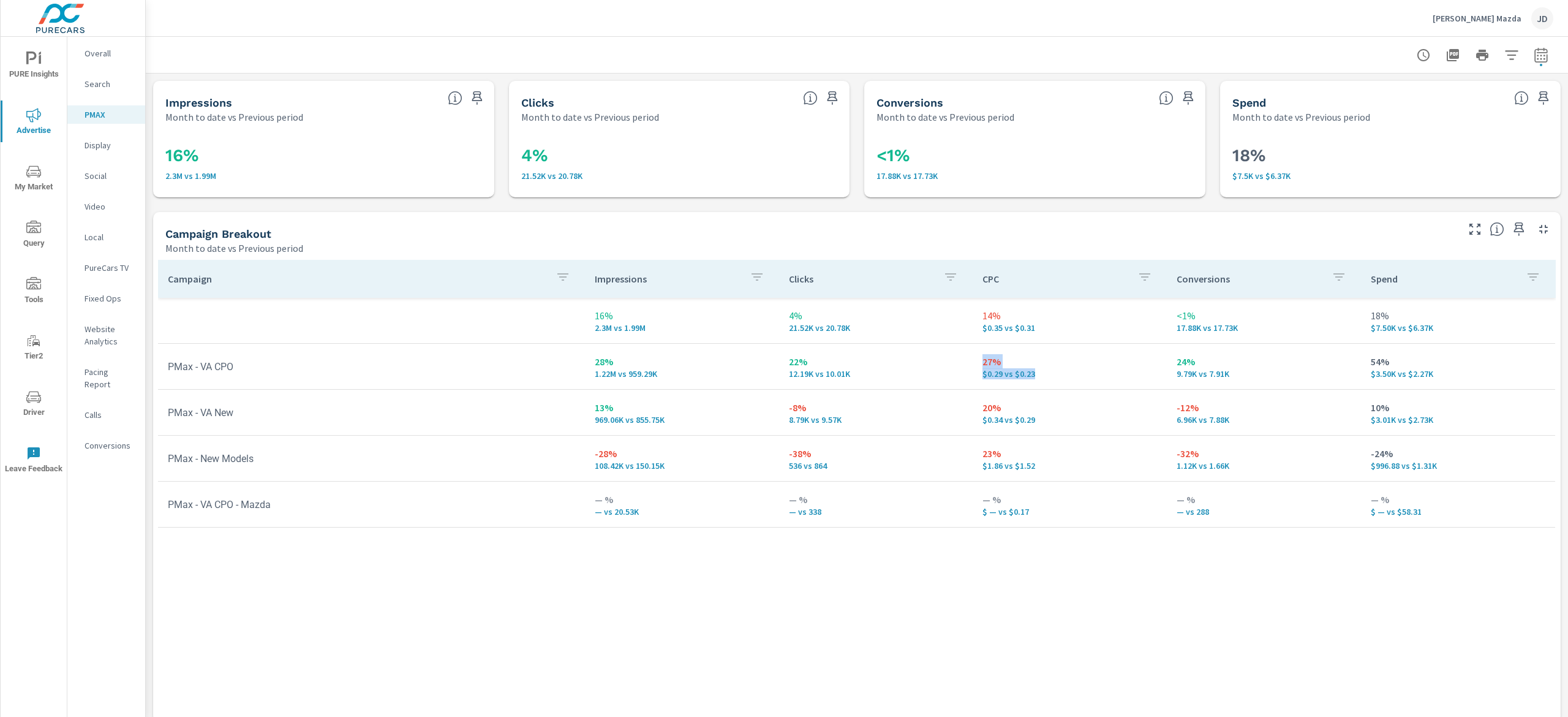
click at [1057, 374] on p "$0.29 vs $0.23" at bounding box center [1070, 373] width 174 height 10
drag, startPoint x: 1227, startPoint y: 373, endPoint x: 1151, endPoint y: 372, distance: 76.0
click at [1151, 372] on tr "PMax - VA CPO 28% 1.22M vs 959.29K 22% 12.19K vs 10.01K 27% $0.29 vs $0.23 24% …" at bounding box center [857, 366] width 1398 height 45
click at [1257, 420] on p "6.96K vs 7.88K" at bounding box center [1264, 419] width 174 height 10
drag, startPoint x: 1226, startPoint y: 423, endPoint x: 1145, endPoint y: 419, distance: 81.1
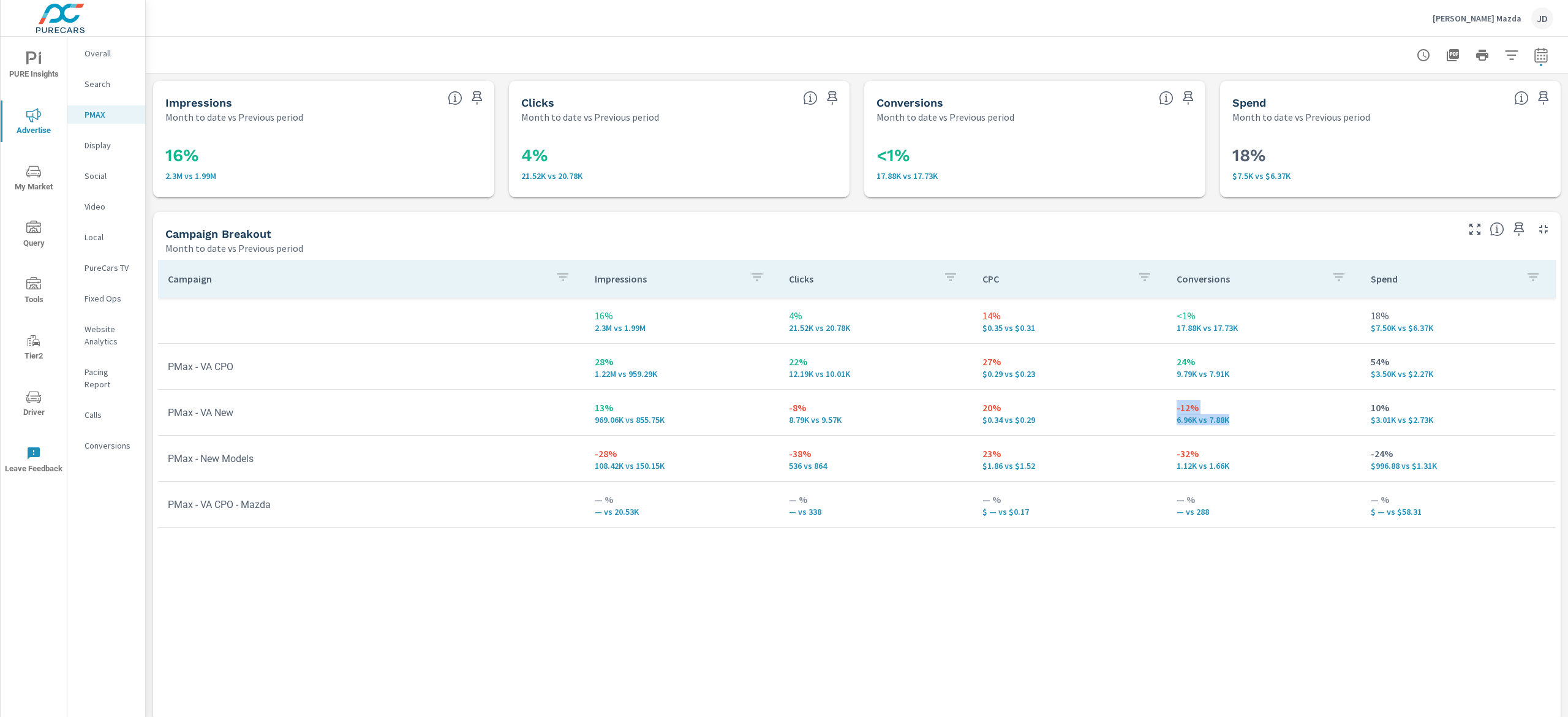
click at [1145, 419] on tr "PMax - VA New 13% 969.06K vs 855.75K -8% 8.79K vs 9.57K 20% $0.34 vs $0.29 -12%…" at bounding box center [857, 412] width 1398 height 45
click at [1277, 418] on p "6.96K vs 7.88K" at bounding box center [1264, 419] width 174 height 10
drag, startPoint x: 1047, startPoint y: 425, endPoint x: 962, endPoint y: 421, distance: 85.1
click at [973, 421] on td "20% $0.34 vs $0.29" at bounding box center [1070, 412] width 195 height 45
click at [1108, 408] on p "20%" at bounding box center [1070, 406] width 174 height 15
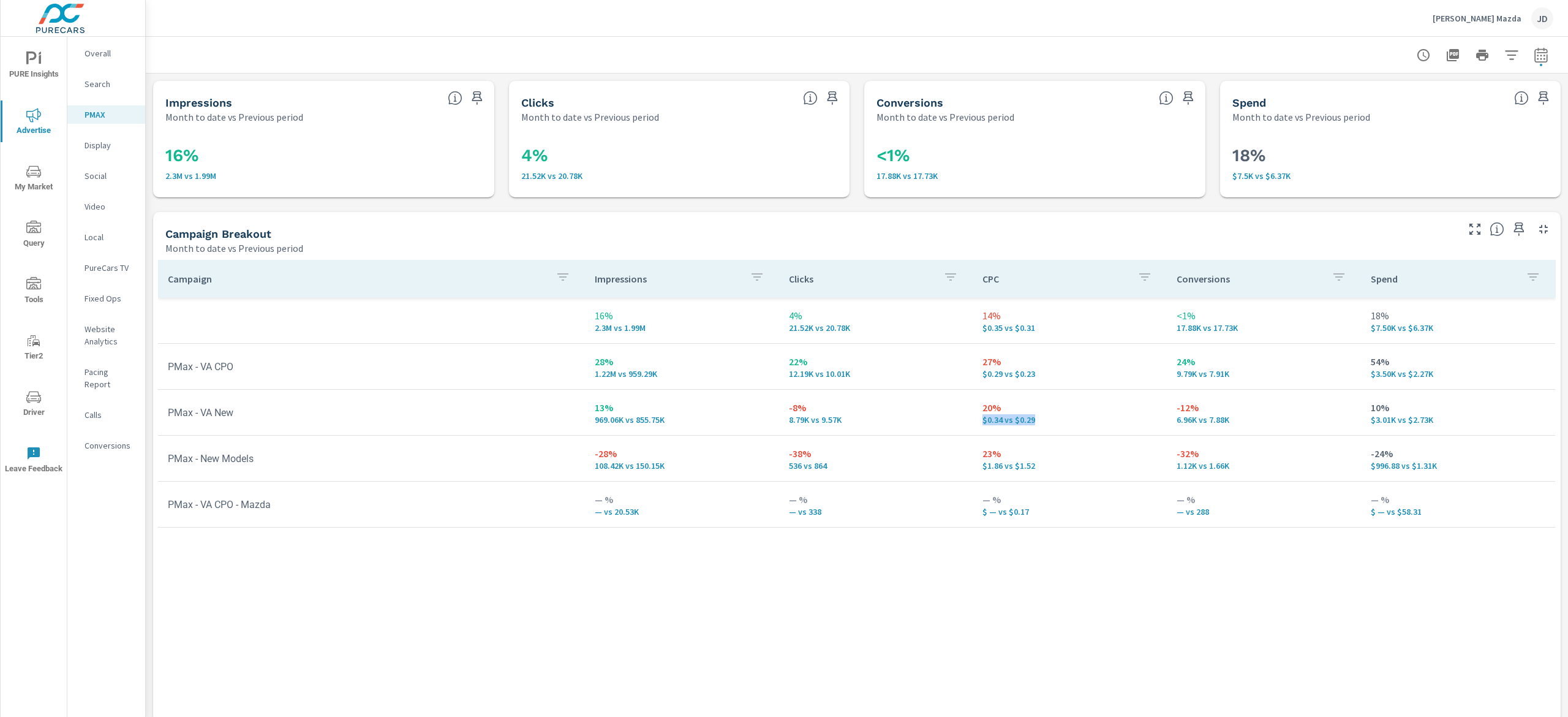
drag, startPoint x: 1032, startPoint y: 420, endPoint x: 962, endPoint y: 421, distance: 70.0
click at [973, 421] on td "20% $0.34 vs $0.29" at bounding box center [1070, 412] width 195 height 45
click at [843, 421] on p "8.79K vs 9.57K" at bounding box center [876, 419] width 174 height 10
drag, startPoint x: 1059, startPoint y: 425, endPoint x: 959, endPoint y: 424, distance: 100.0
click at [959, 424] on tr "PMax - VA New 13% 969.06K vs 855.75K -8% 8.79K vs 9.57K 20% $0.34 vs $0.29 -12%…" at bounding box center [857, 412] width 1398 height 45
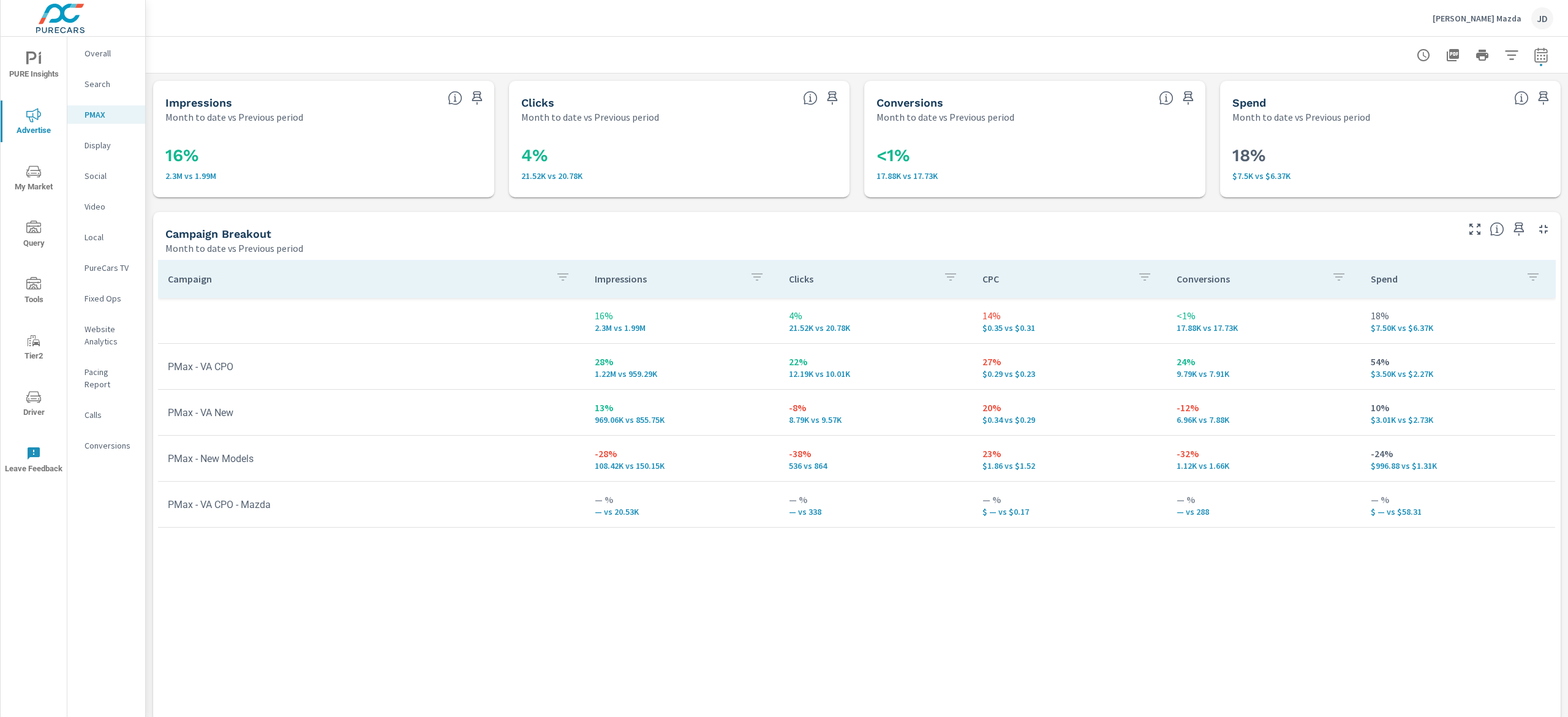
click at [1179, 594] on div "Campaign Impressions Clicks CPC Conversions Spend 16% 2.3M vs 1.99M 4% 21.52K v…" at bounding box center [857, 478] width 1398 height 438
drag, startPoint x: 1042, startPoint y: 423, endPoint x: 955, endPoint y: 425, distance: 87.0
click at [955, 425] on tr "PMax - VA New 13% 969.06K vs 855.75K -8% 8.79K vs 9.57K 20% $0.34 vs $0.29 -12%…" at bounding box center [857, 412] width 1398 height 45
click at [1108, 557] on div "Campaign Impressions Clicks CPC Conversions Spend 16% 2.3M vs 1.99M 4% 21.52K v…" at bounding box center [857, 478] width 1398 height 438
drag, startPoint x: 1032, startPoint y: 423, endPoint x: 942, endPoint y: 421, distance: 90.0
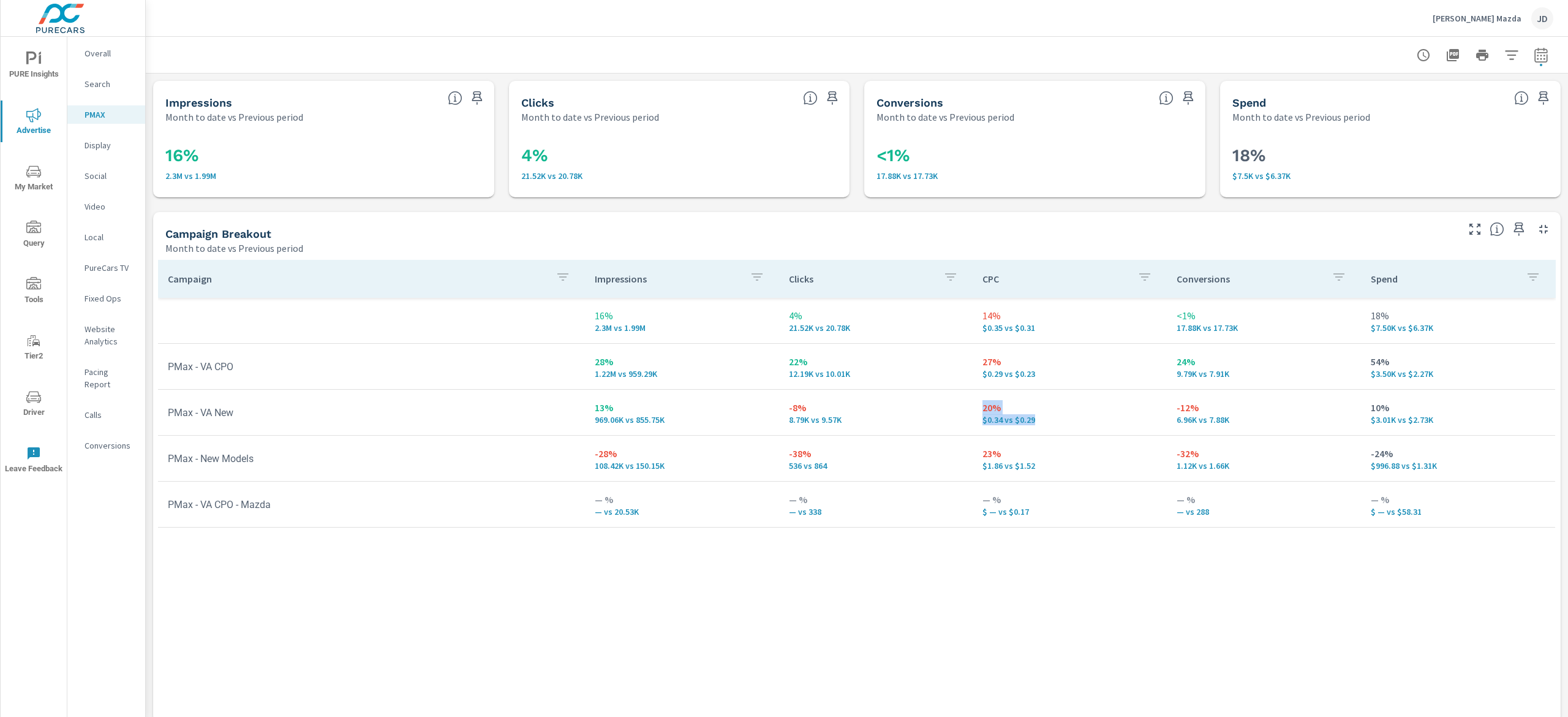
click at [942, 421] on tr "PMax - VA New 13% 969.06K vs 855.75K -8% 8.79K vs 9.57K 20% $0.34 vs $0.29 -12%…" at bounding box center [857, 412] width 1398 height 45
click at [1062, 418] on p "$0.34 vs $0.29" at bounding box center [1070, 419] width 174 height 10
drag, startPoint x: 1035, startPoint y: 423, endPoint x: 969, endPoint y: 419, distance: 66.1
click at [973, 419] on td "20% $0.34 vs $0.29" at bounding box center [1070, 412] width 195 height 45
click at [1208, 607] on div "Campaign Impressions Clicks CPC Conversions Spend 16% 2.3M vs 1.99M 4% 21.52K v…" at bounding box center [857, 478] width 1398 height 438
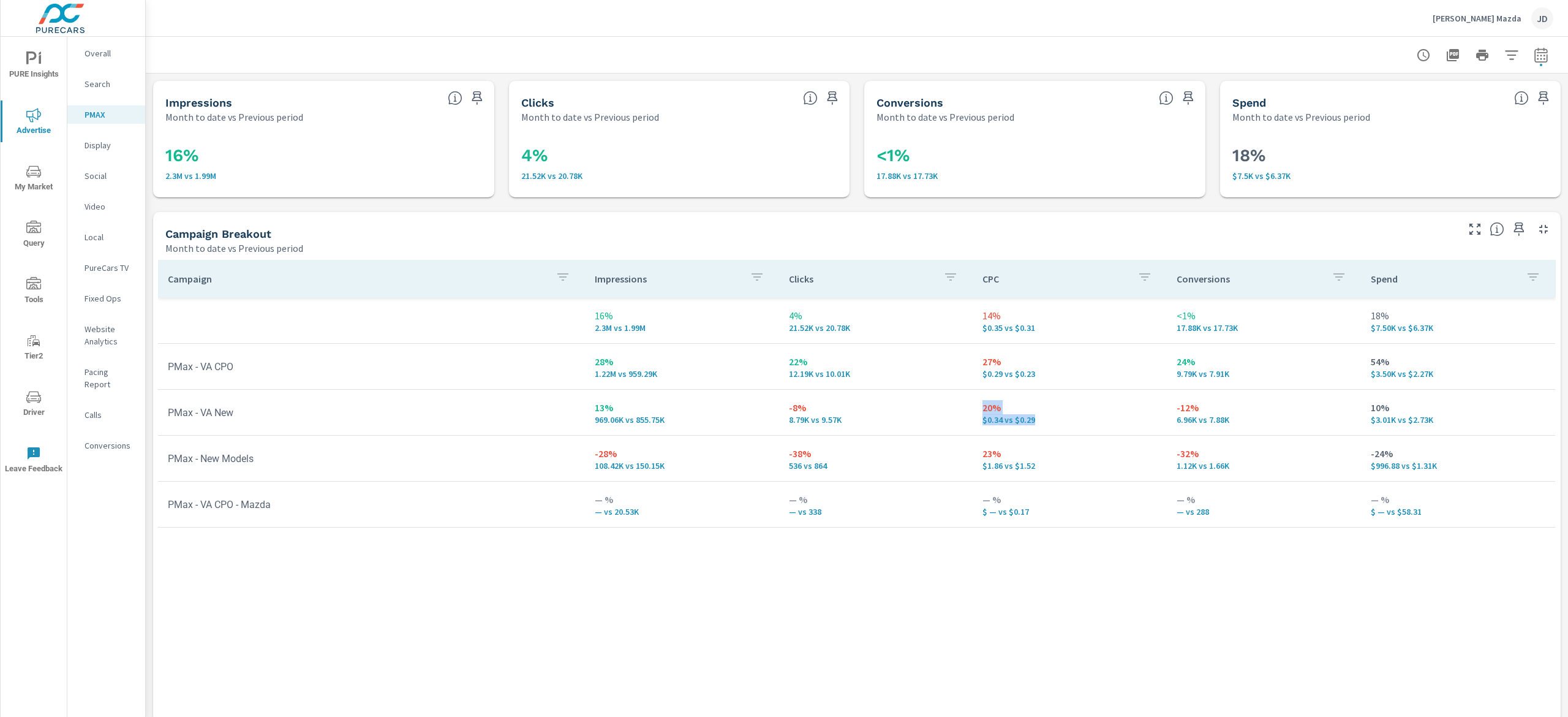
drag, startPoint x: 1050, startPoint y: 425, endPoint x: 953, endPoint y: 421, distance: 97.1
click at [953, 421] on tr "PMax - VA New 13% 969.06K vs 855.75K -8% 8.79K vs 9.57K 20% $0.34 vs $0.29 -12%…" at bounding box center [857, 412] width 1398 height 45
click at [1115, 546] on div "Campaign Impressions Clicks CPC Conversions Spend 16% 2.3M vs 1.99M 4% 21.52K v…" at bounding box center [857, 478] width 1398 height 438
click at [116, 439] on p "Conversions" at bounding box center [109, 445] width 51 height 13
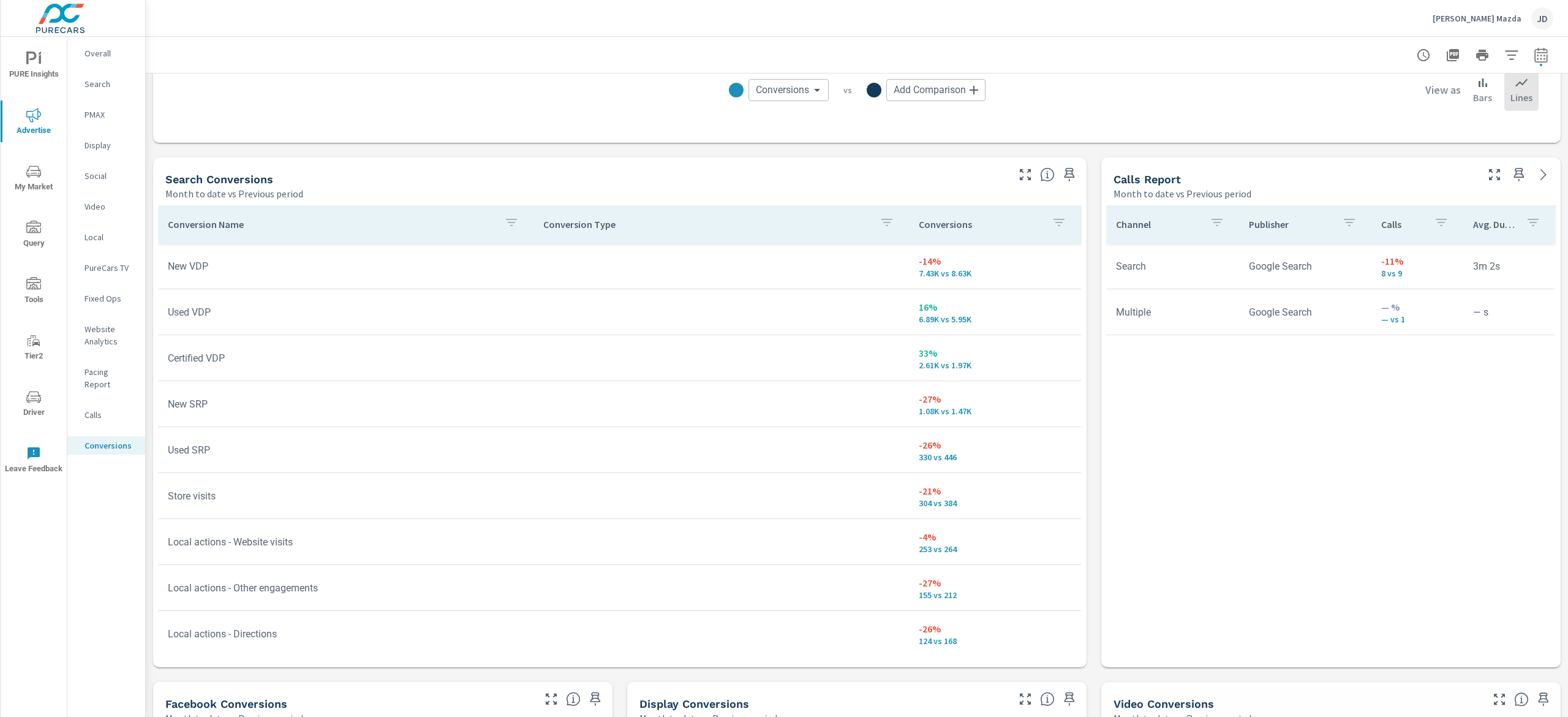
scroll to position [612, 0]
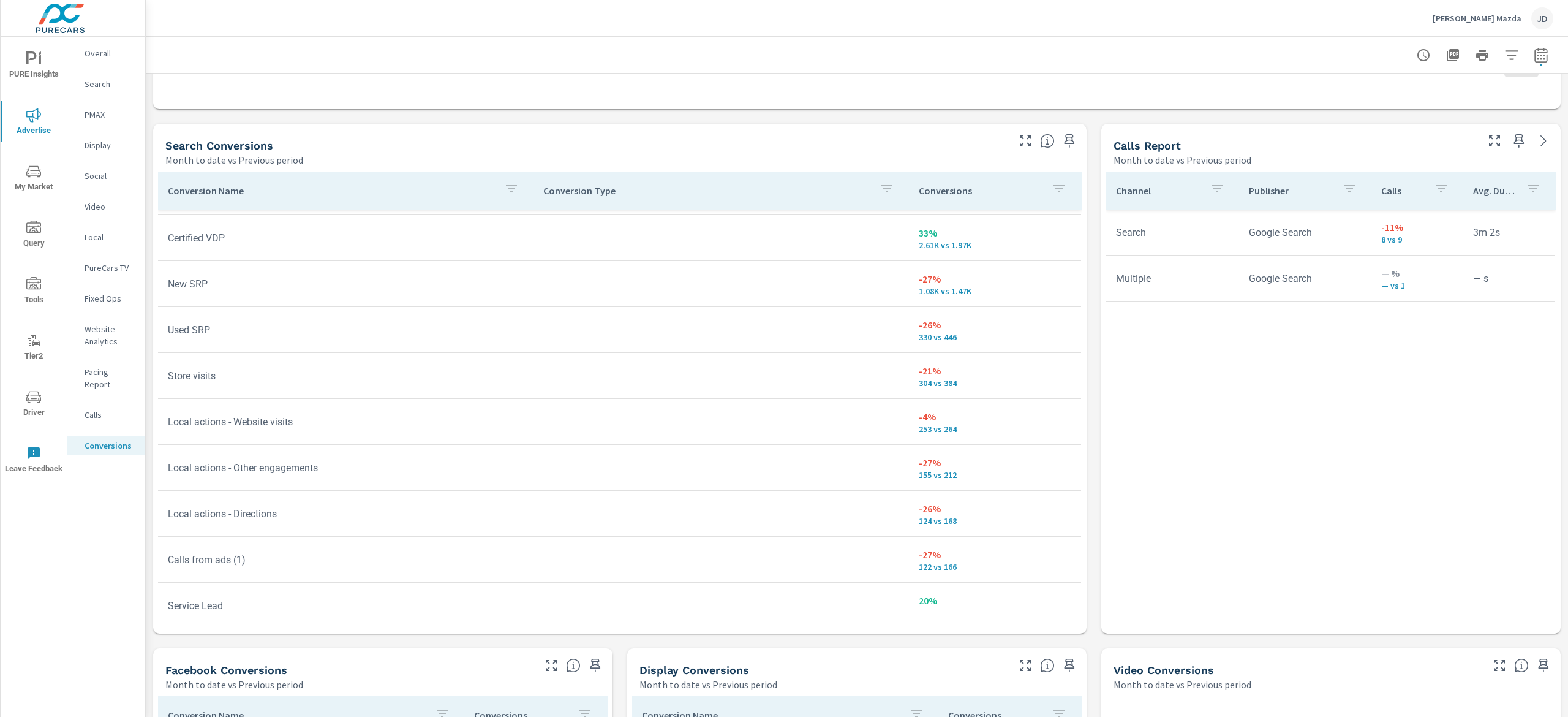
scroll to position [123, 0]
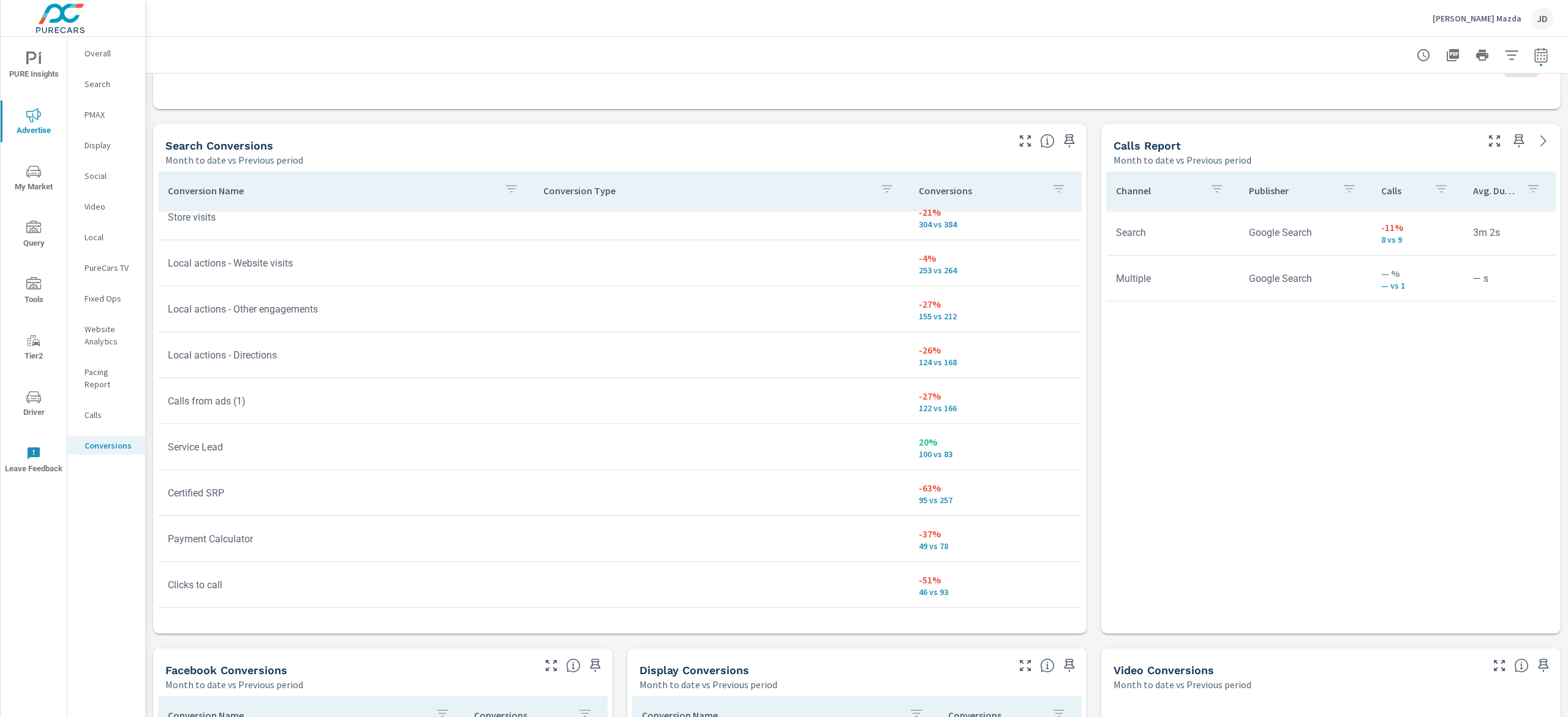
scroll to position [490, 0]
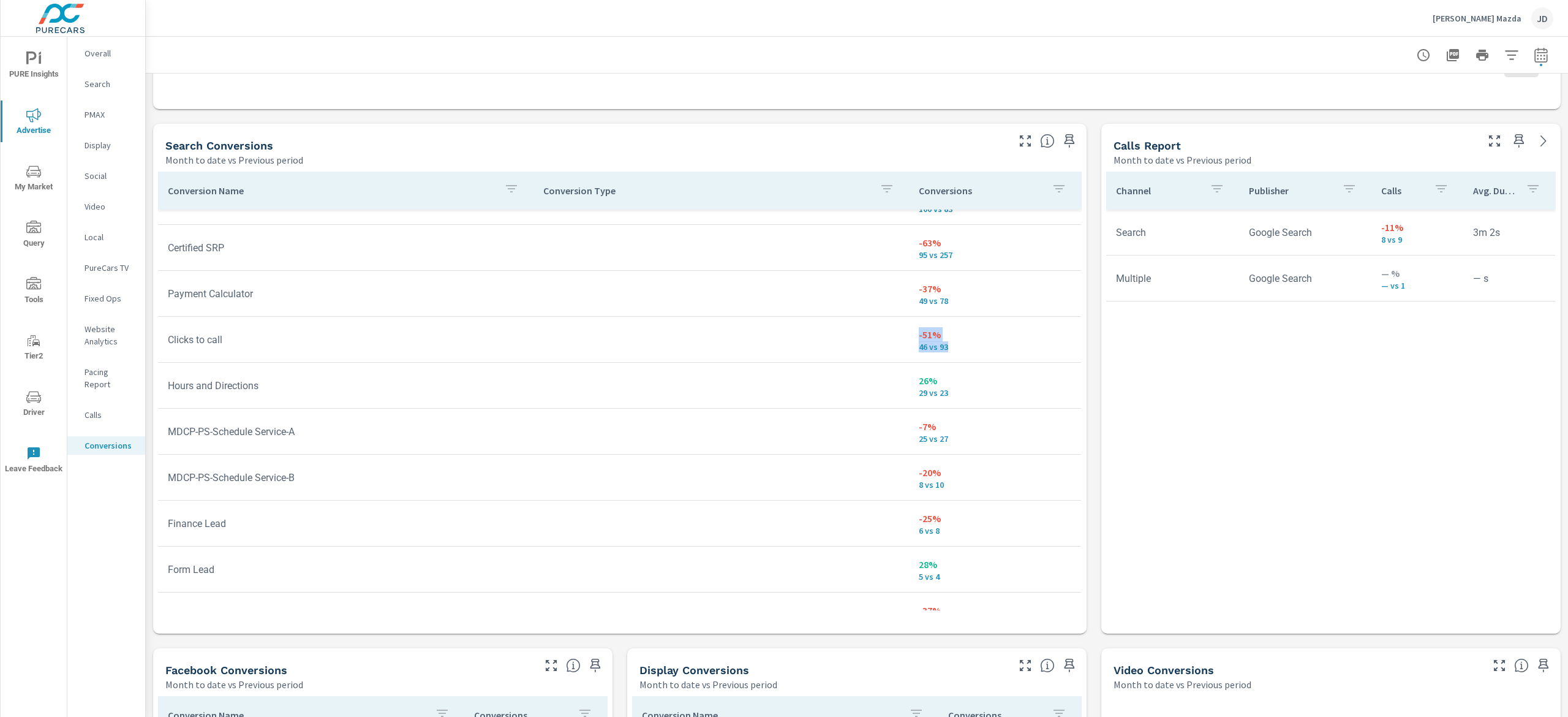
drag, startPoint x: 947, startPoint y: 355, endPoint x: 880, endPoint y: 343, distance: 68.1
click at [880, 343] on tr "Clicks to call -51% 46 vs 93" at bounding box center [619, 339] width 923 height 45
click at [1534, 56] on icon "button" at bounding box center [1541, 54] width 15 height 15
select select "Month to date"
select select "Previous period"
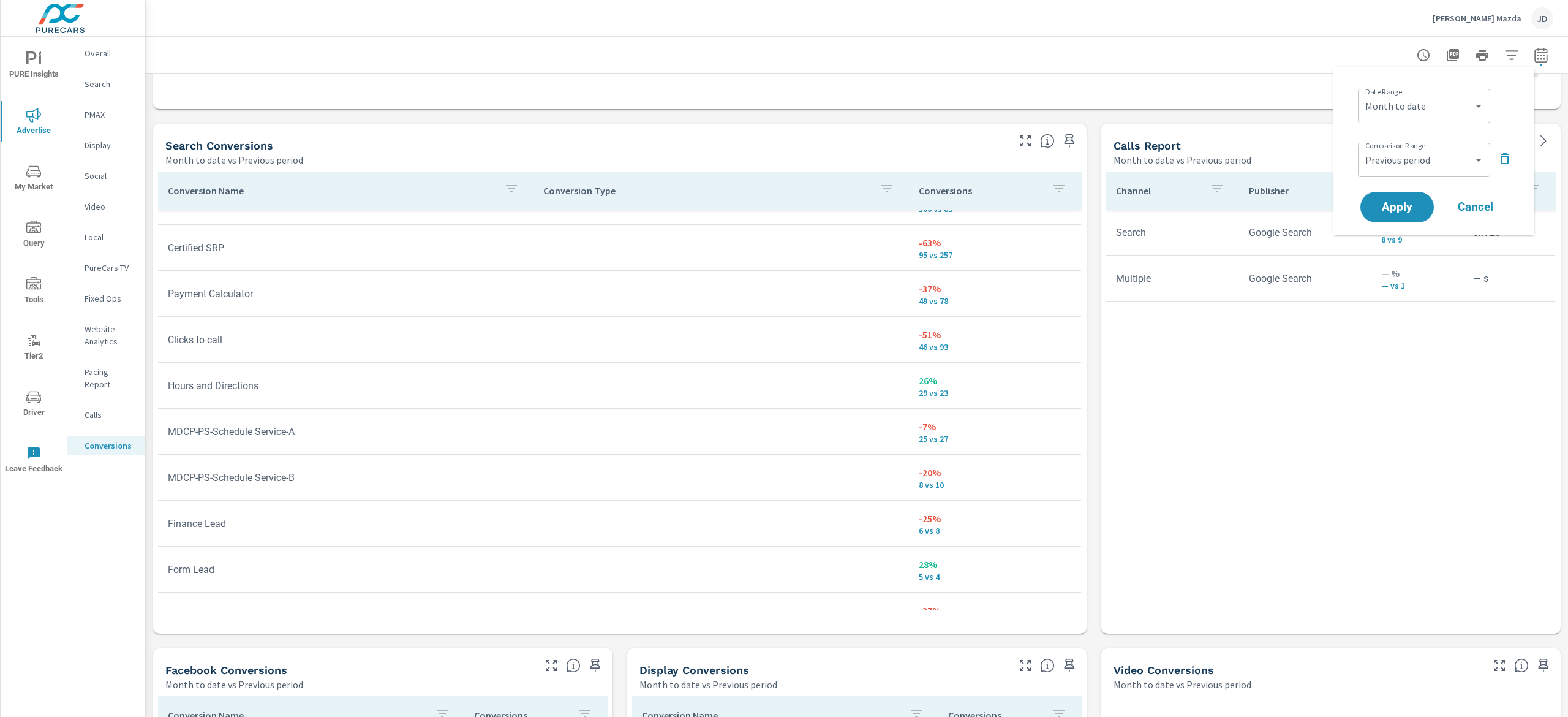
click at [1197, 45] on div at bounding box center [857, 54] width 1393 height 36
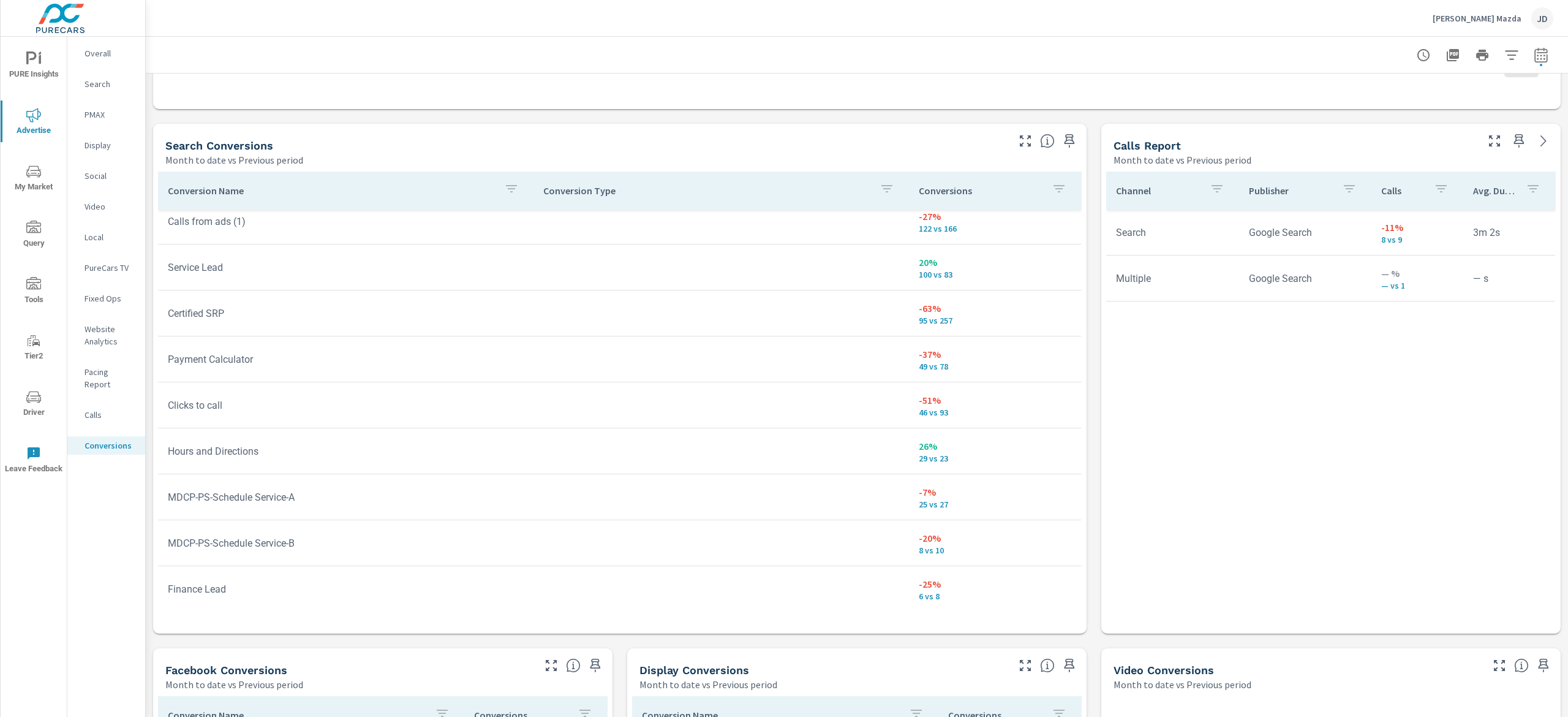
scroll to position [414, 0]
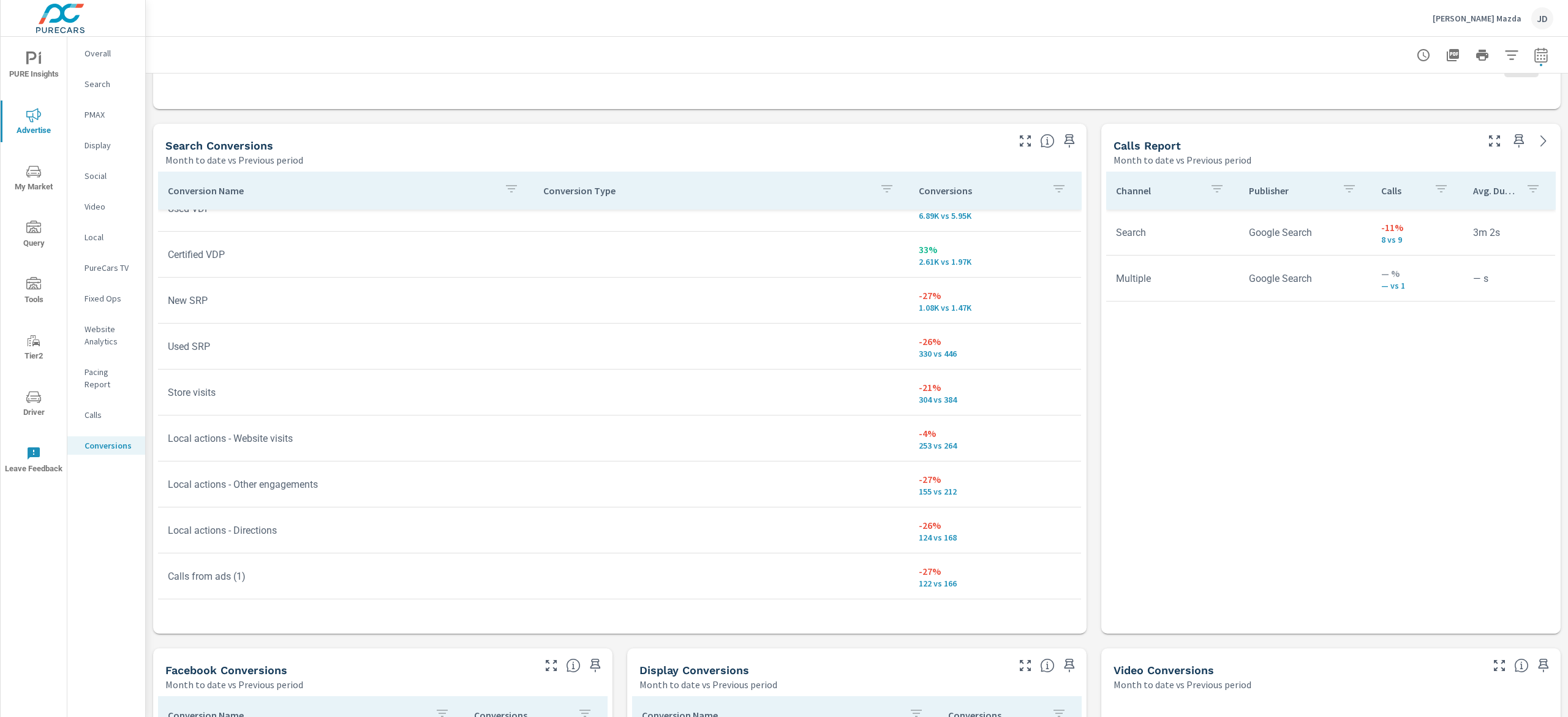
scroll to position [24, 0]
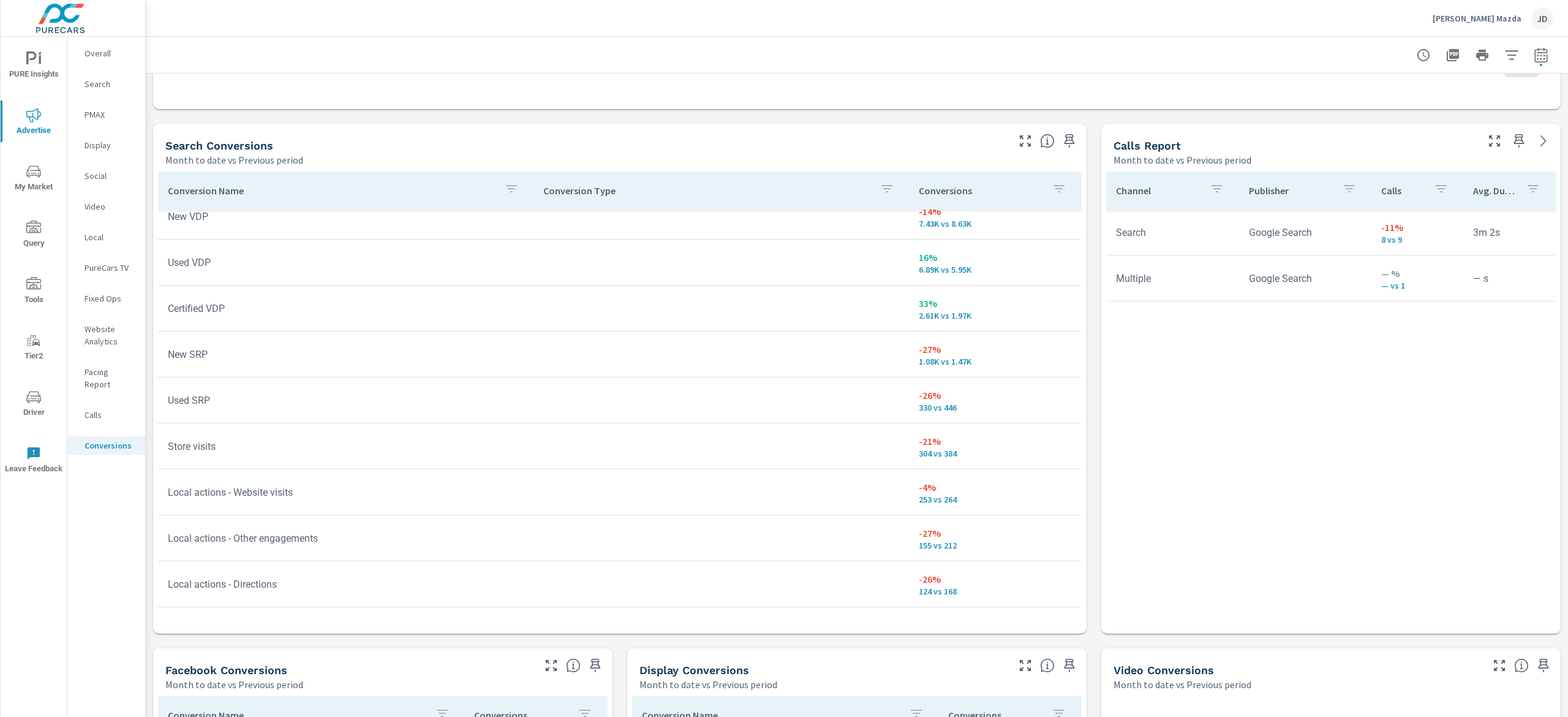
scroll to position [27, 0]
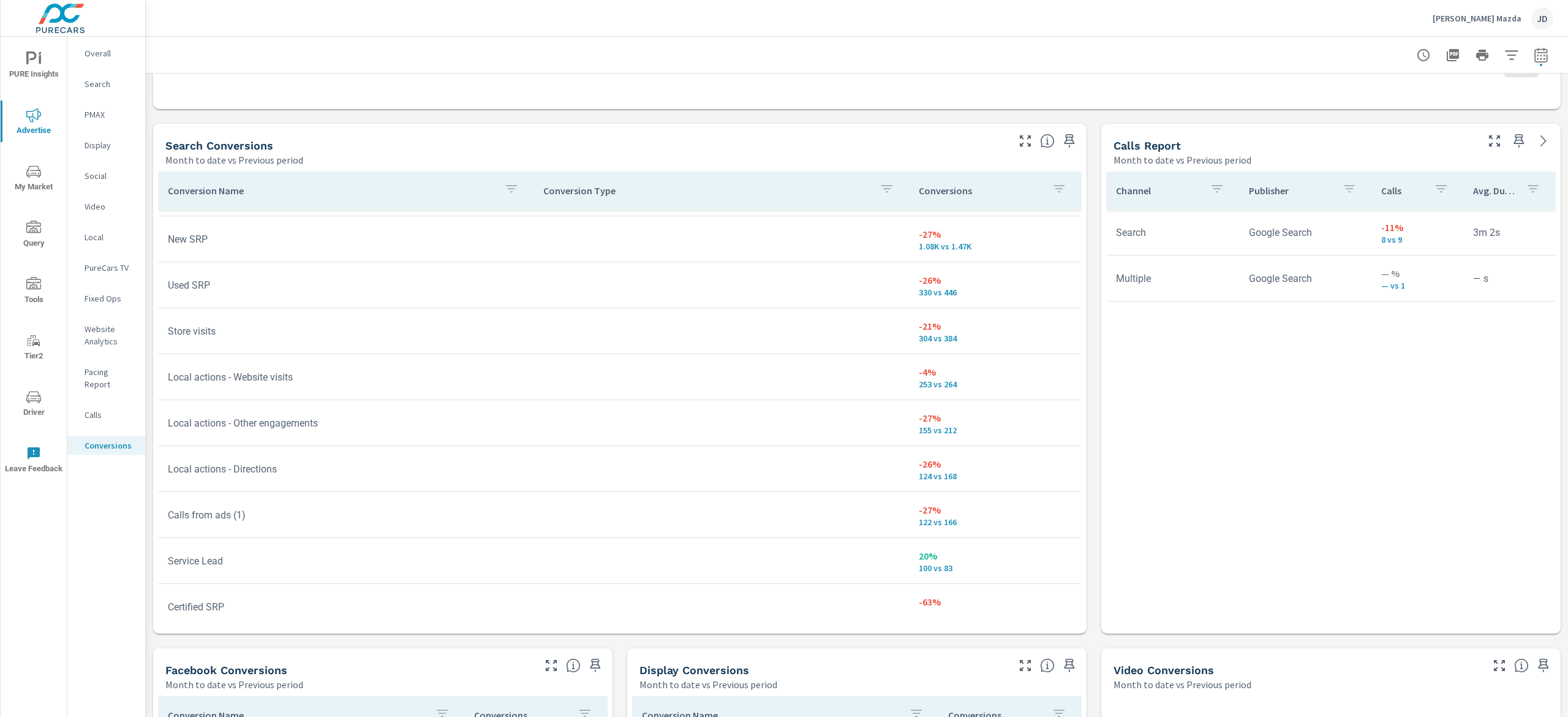
scroll to position [15, 0]
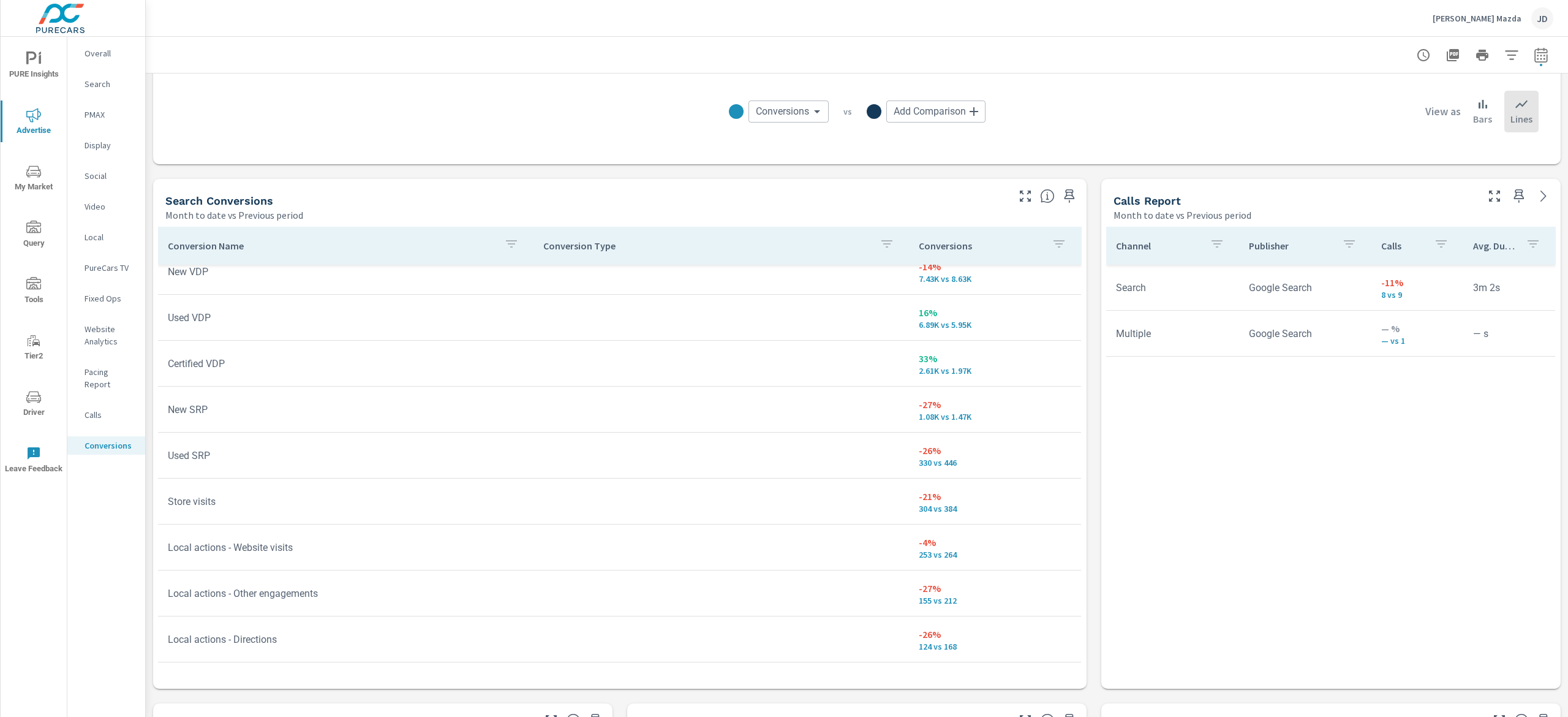
scroll to position [488, 0]
